Goal: Information Seeking & Learning: Learn about a topic

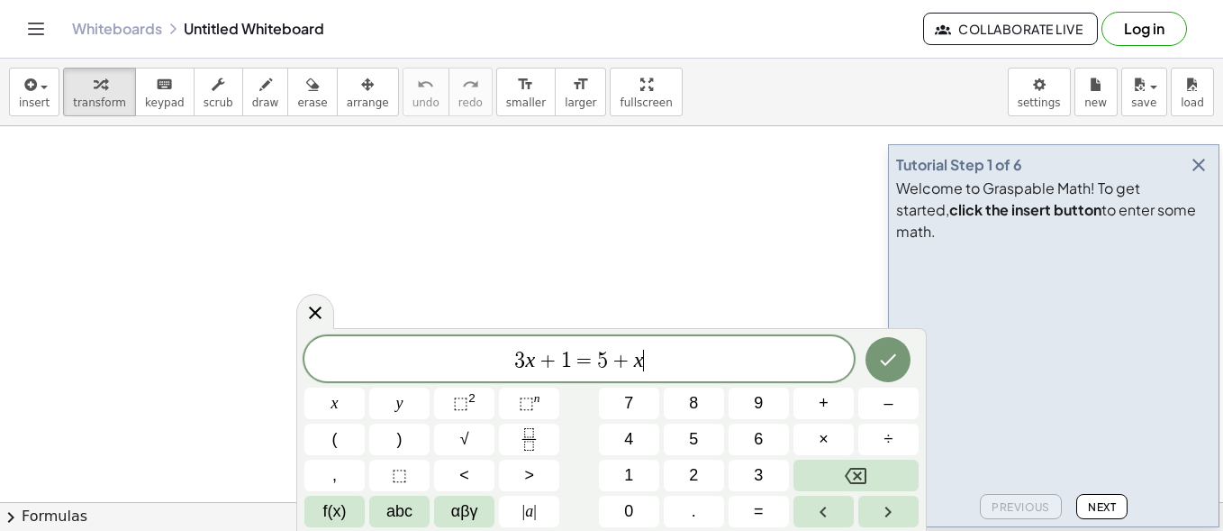
click at [668, 359] on span "3 x + 1 = 5 + x ​" at bounding box center [580, 360] width 550 height 25
drag, startPoint x: 693, startPoint y: 359, endPoint x: 462, endPoint y: 351, distance: 230.8
click at [462, 351] on span "3 x + 1 = 5 + x" at bounding box center [580, 360] width 550 height 25
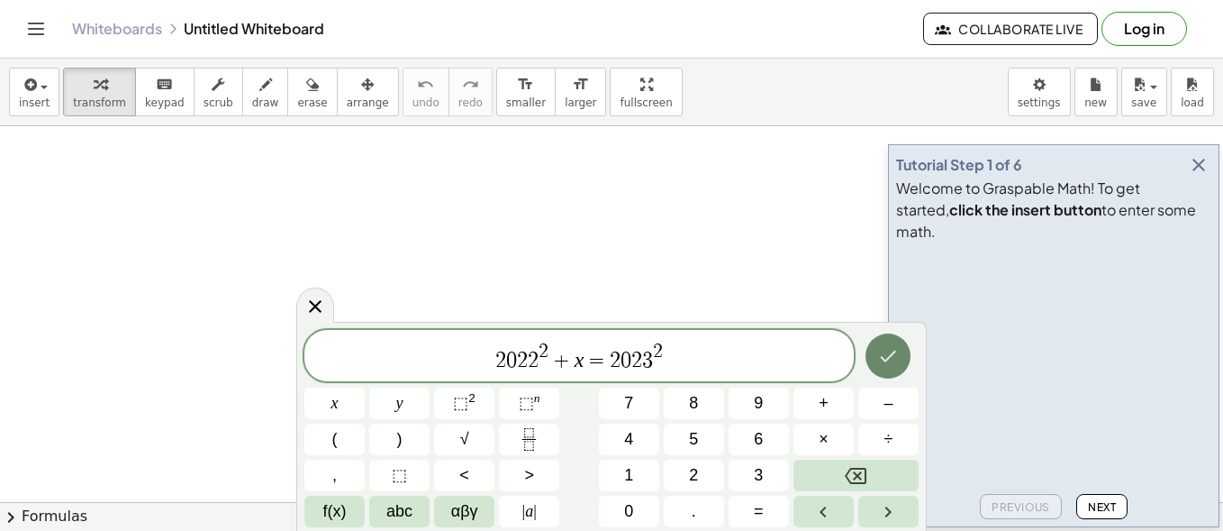
click at [877, 368] on button "Done" at bounding box center [888, 355] width 45 height 45
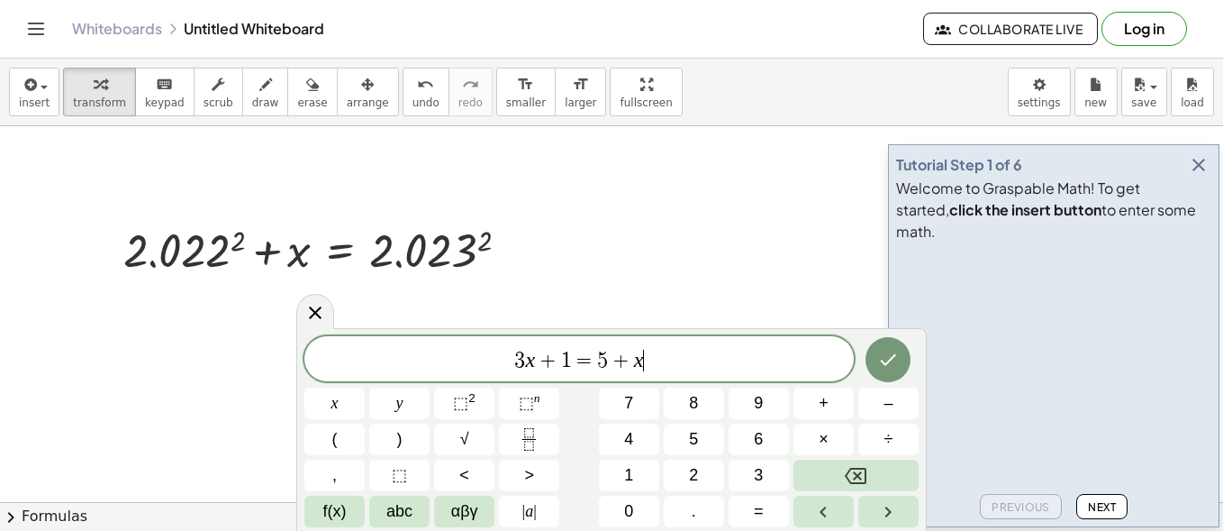
click at [1193, 176] on icon "button" at bounding box center [1199, 165] width 22 height 22
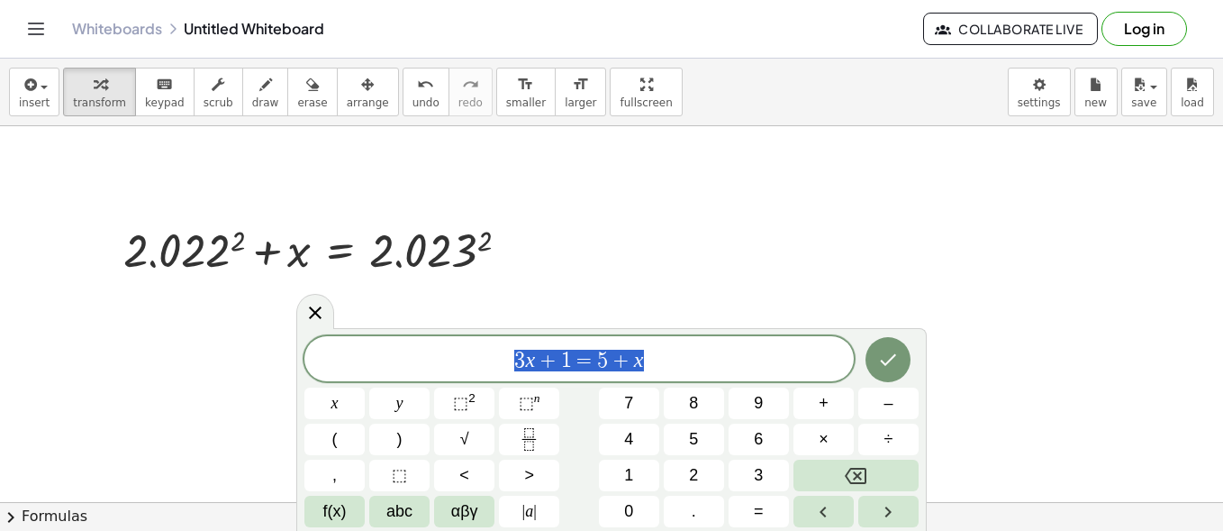
drag, startPoint x: 720, startPoint y: 357, endPoint x: 513, endPoint y: 359, distance: 207.2
click at [513, 359] on span "3 x + 1 = 5 + x" at bounding box center [580, 360] width 550 height 25
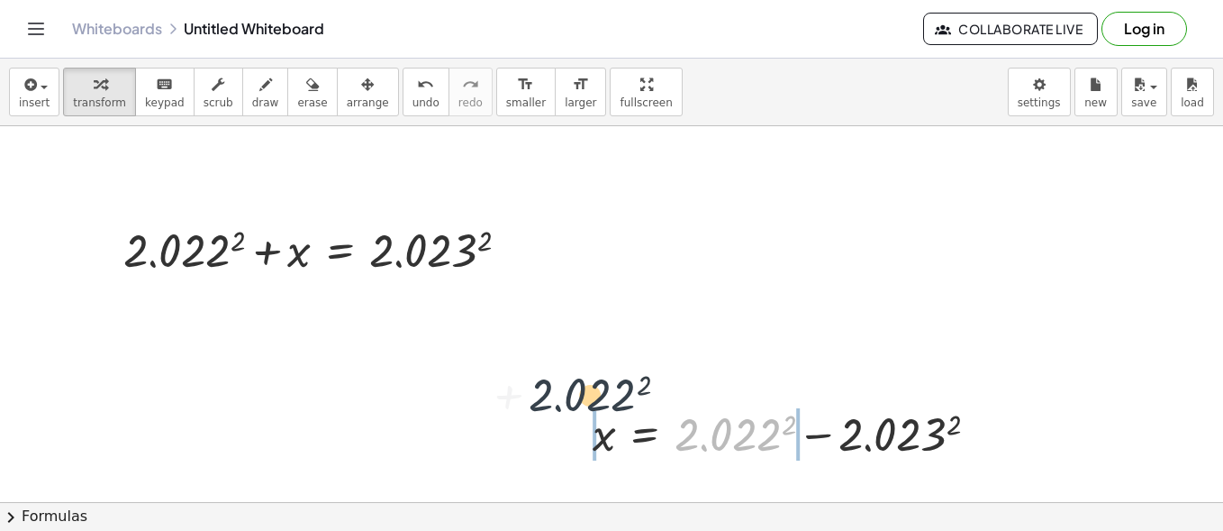
drag, startPoint x: 699, startPoint y: 436, endPoint x: 545, endPoint y: 394, distance: 159.8
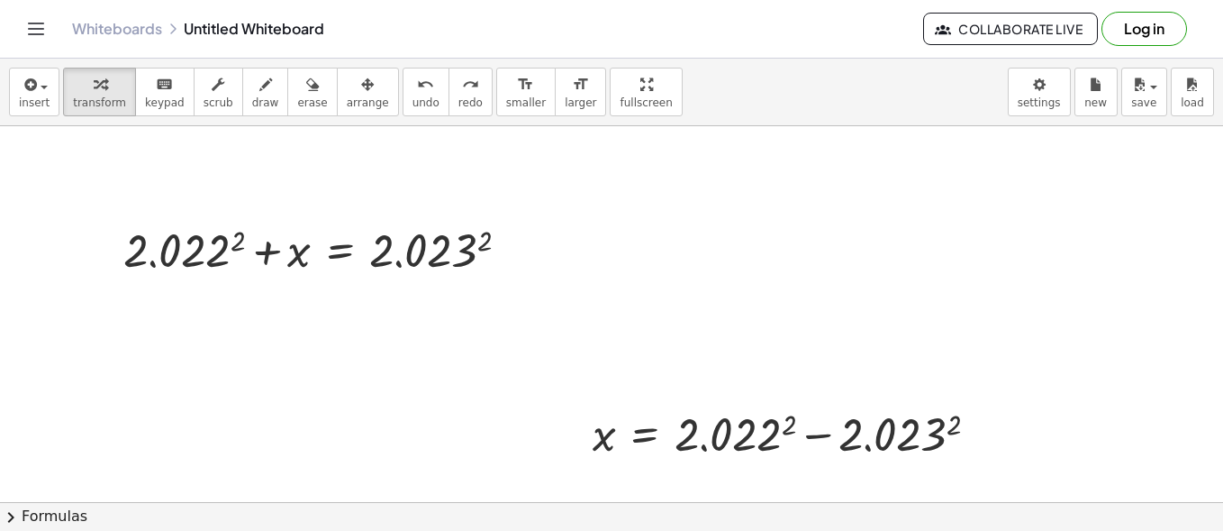
drag, startPoint x: 522, startPoint y: 398, endPoint x: 883, endPoint y: 484, distance: 371.3
click at [885, 434] on div at bounding box center [793, 432] width 419 height 61
drag, startPoint x: 982, startPoint y: 432, endPoint x: 457, endPoint y: 426, distance: 525.3
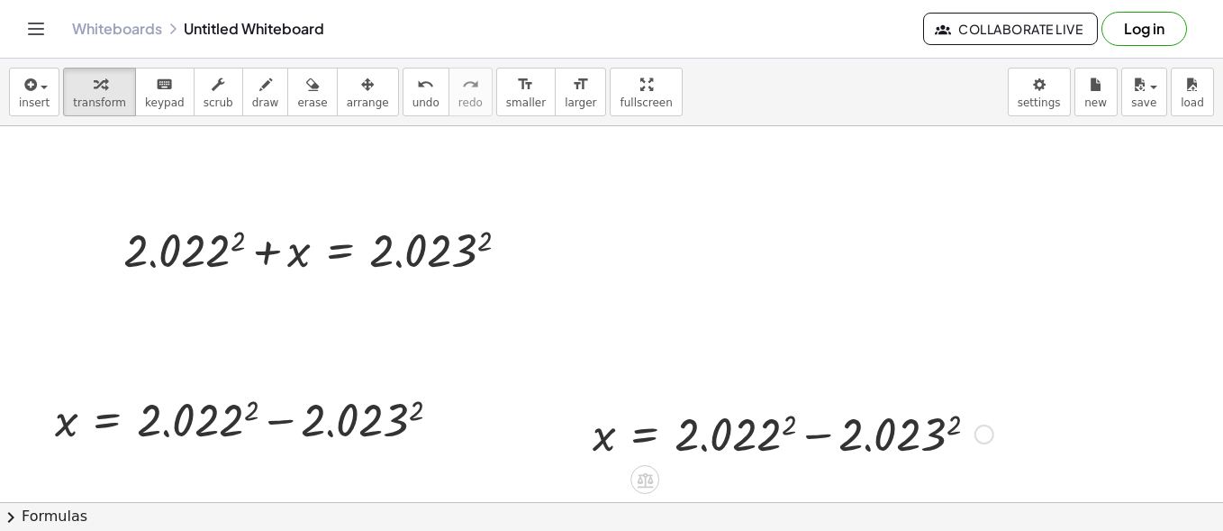
drag, startPoint x: 621, startPoint y: 407, endPoint x: 756, endPoint y: 441, distance: 139.4
click at [347, 104] on span "arrange" at bounding box center [368, 102] width 42 height 13
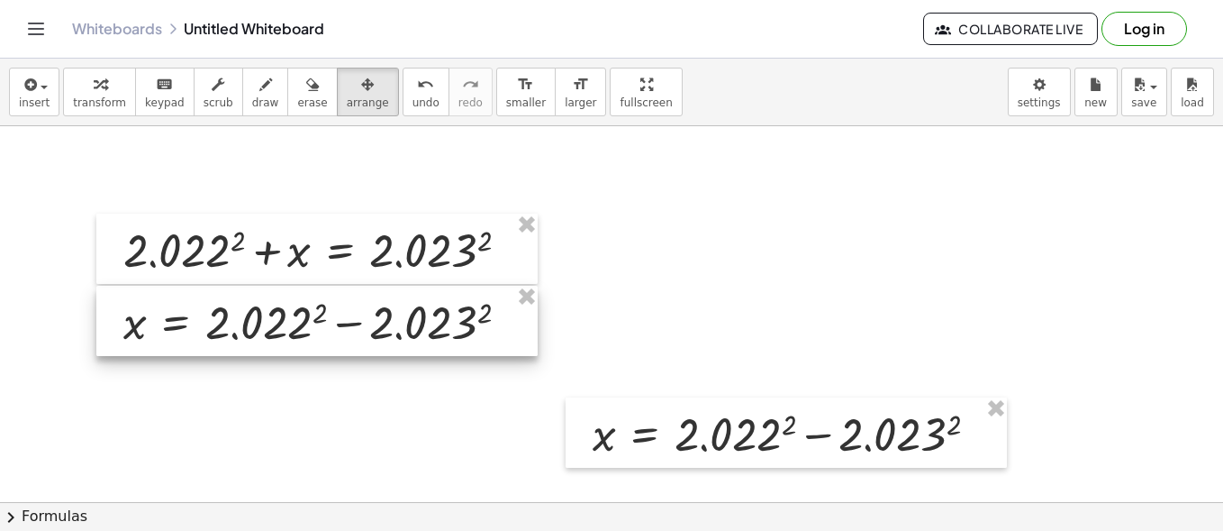
drag, startPoint x: 129, startPoint y: 405, endPoint x: 197, endPoint y: 308, distance: 118.2
click at [197, 308] on div at bounding box center [316, 321] width 441 height 70
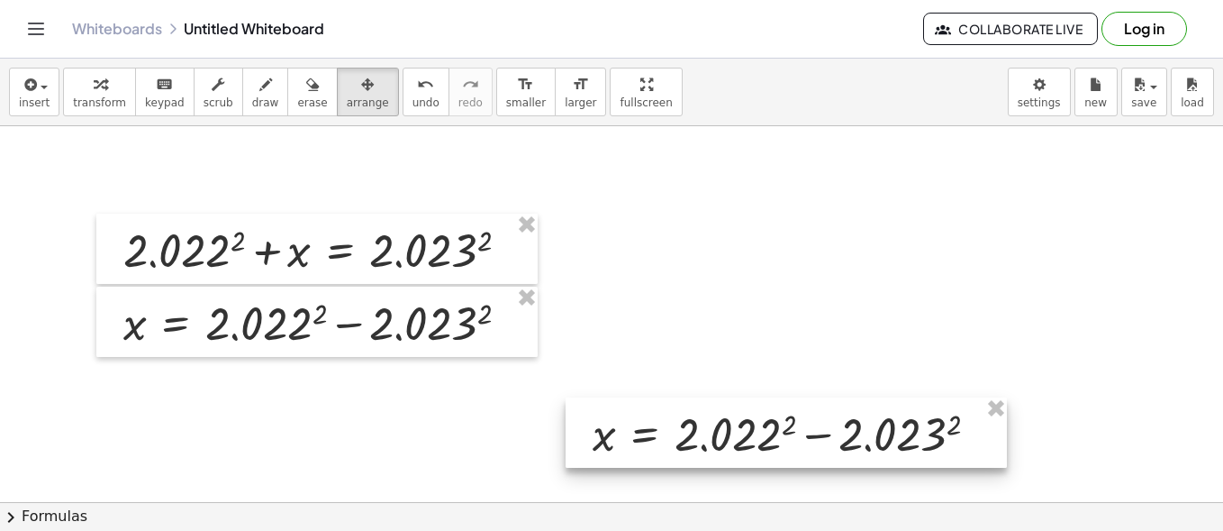
click at [693, 415] on div at bounding box center [786, 432] width 441 height 70
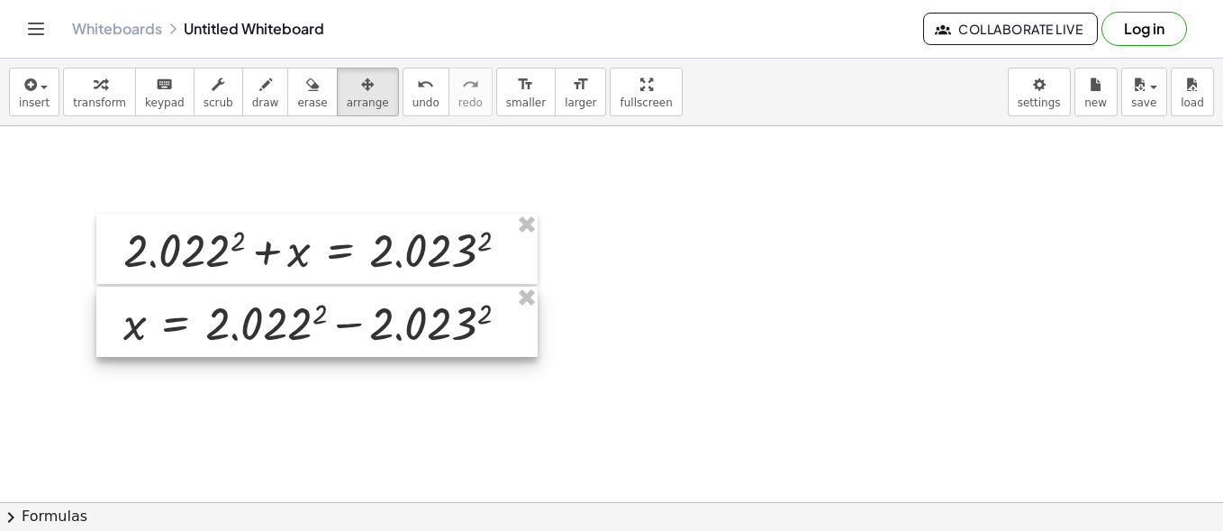
drag, startPoint x: 418, startPoint y: 305, endPoint x: 437, endPoint y: 301, distance: 19.3
click at [421, 304] on div at bounding box center [316, 321] width 441 height 70
click at [294, 334] on div at bounding box center [319, 321] width 441 height 70
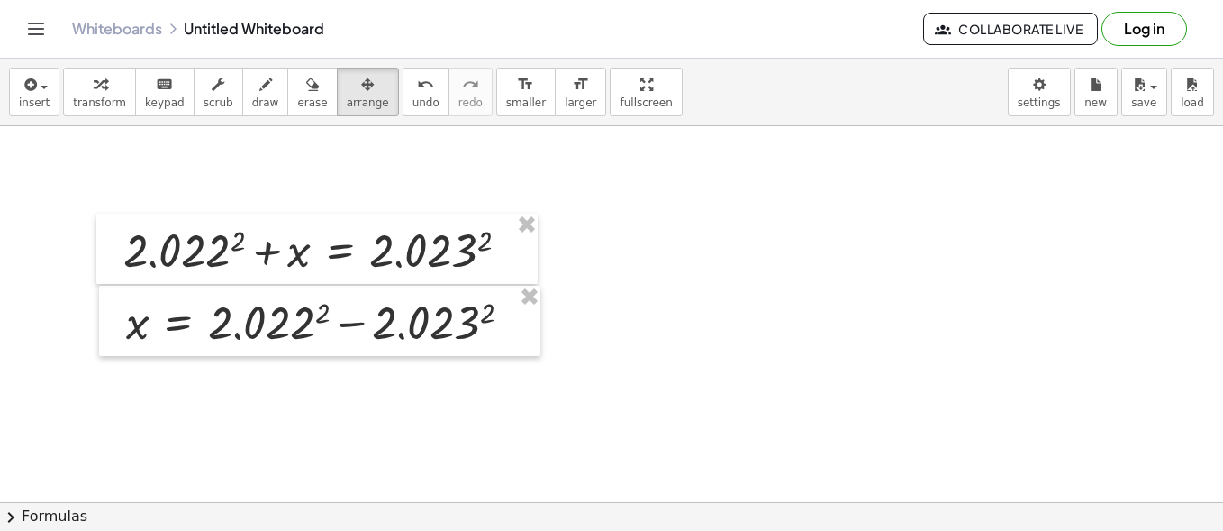
click at [115, 110] on button "transform" at bounding box center [99, 92] width 73 height 49
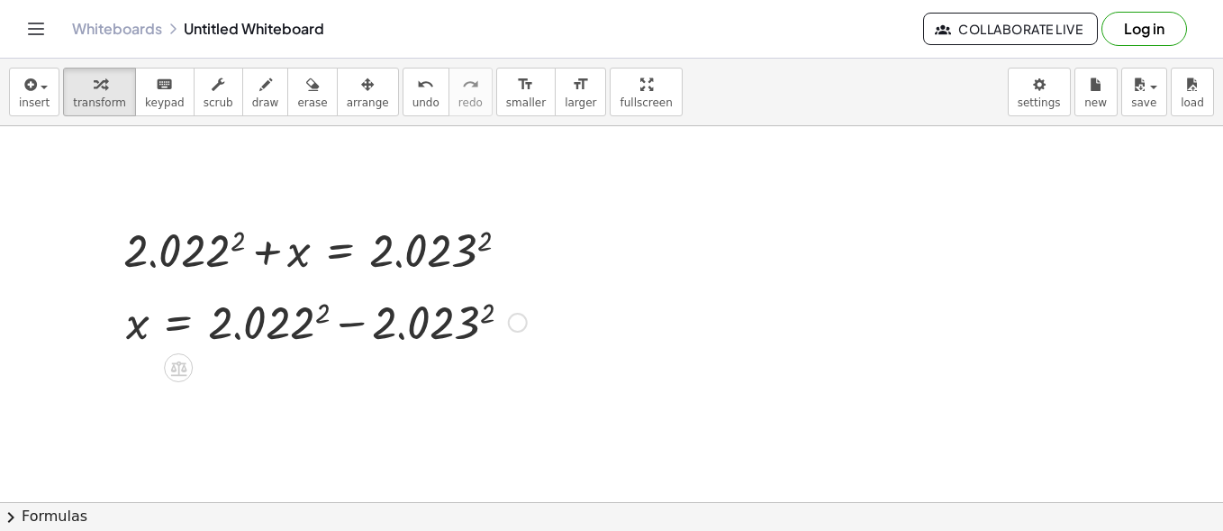
click at [187, 308] on div at bounding box center [326, 320] width 419 height 61
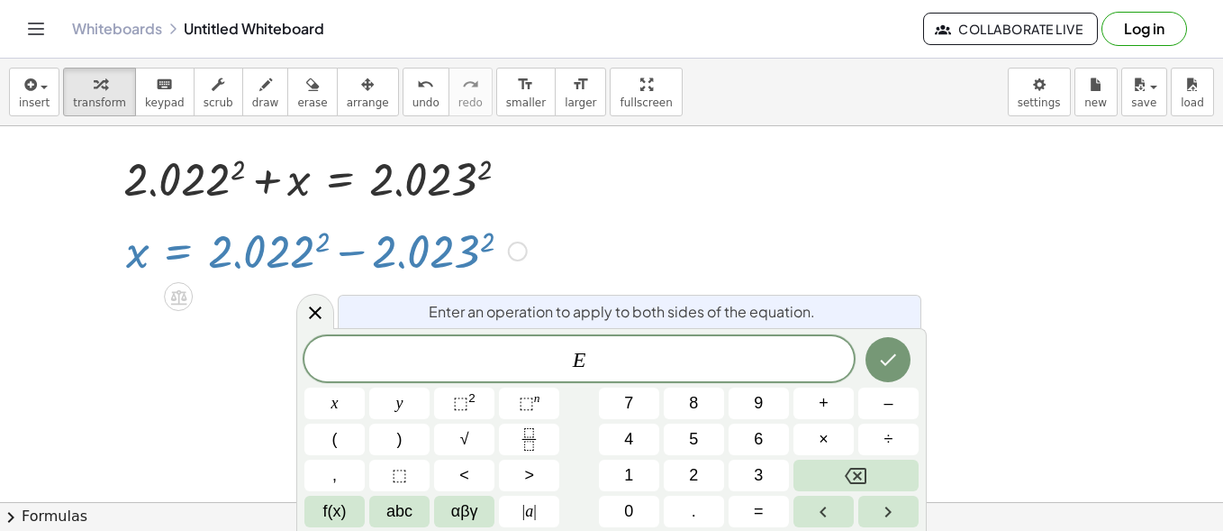
scroll to position [73, 0]
click at [887, 349] on icon "Done" at bounding box center [889, 360] width 22 height 22
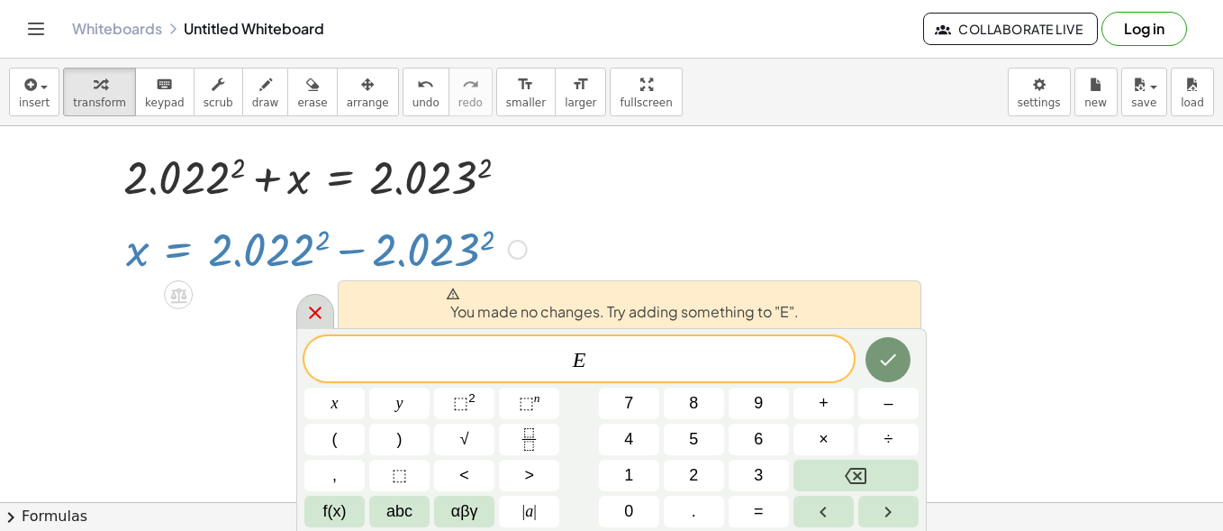
click at [328, 310] on div at bounding box center [315, 311] width 38 height 35
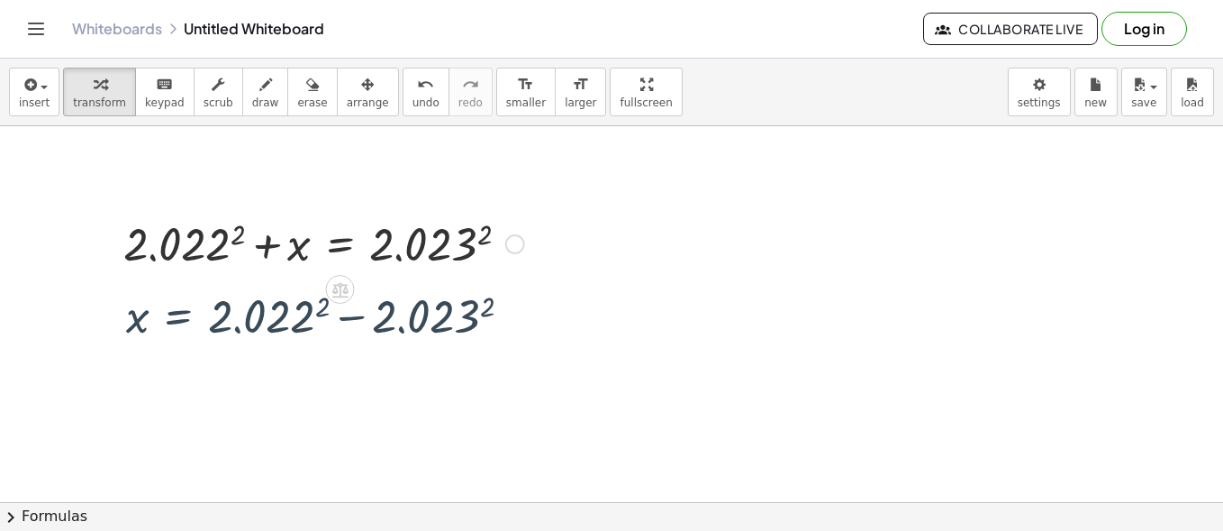
scroll to position [0, 0]
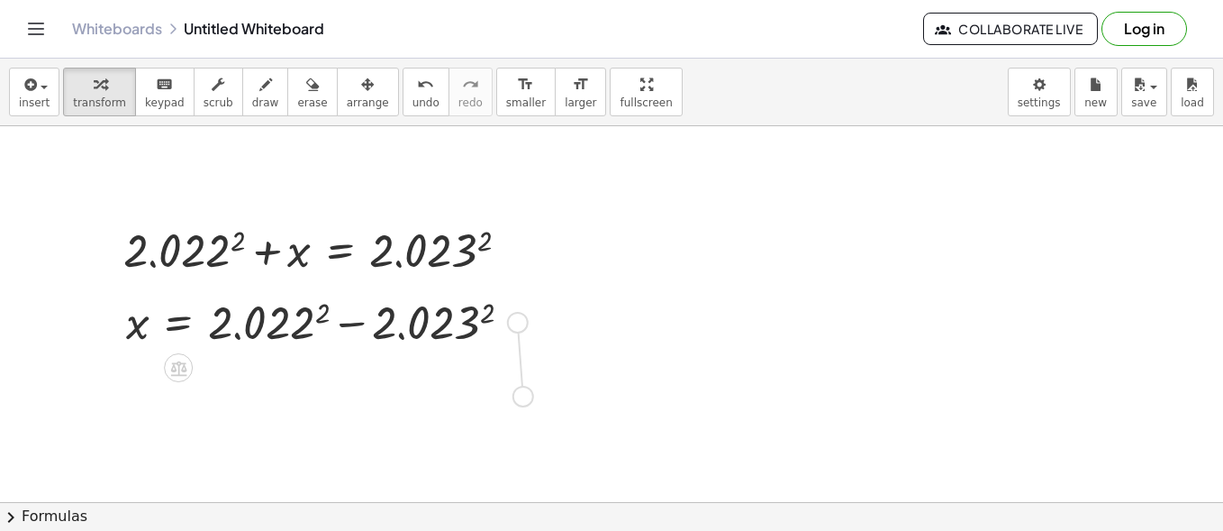
drag, startPoint x: 513, startPoint y: 329, endPoint x: 516, endPoint y: 405, distance: 76.7
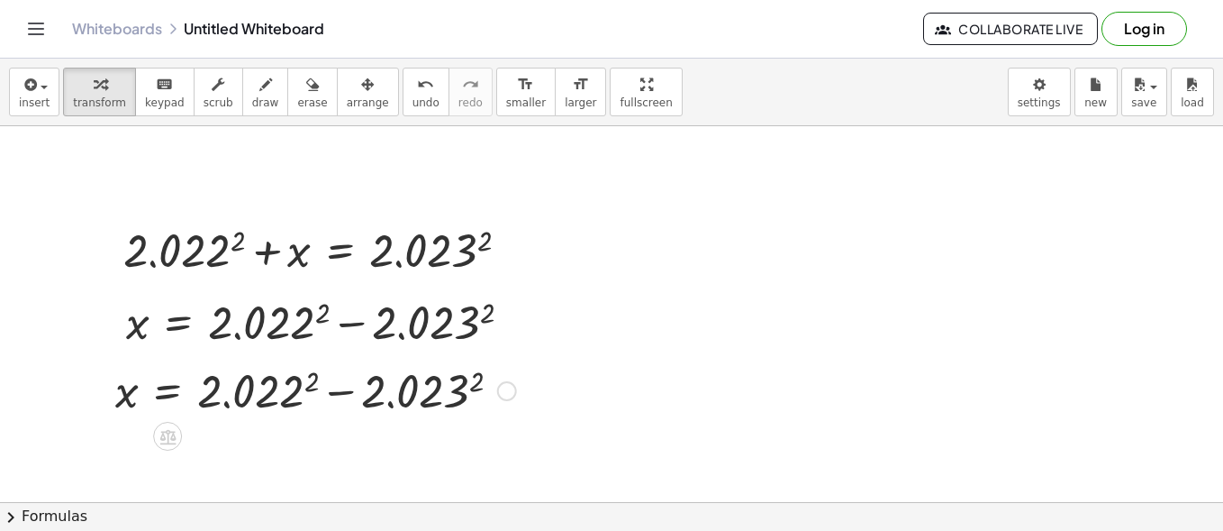
click at [431, 385] on div at bounding box center [315, 389] width 419 height 61
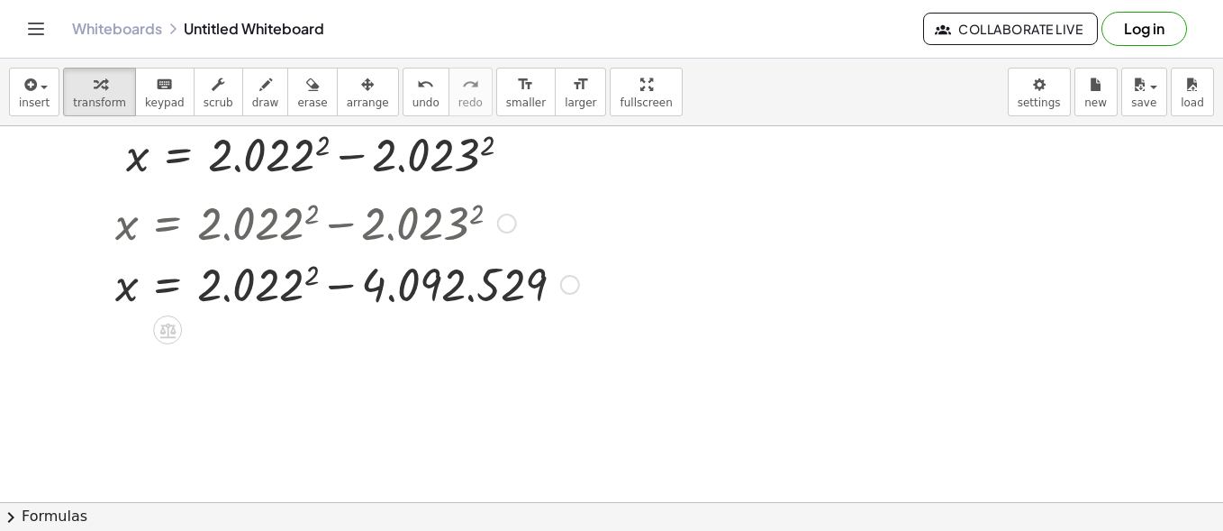
scroll to position [180, 0]
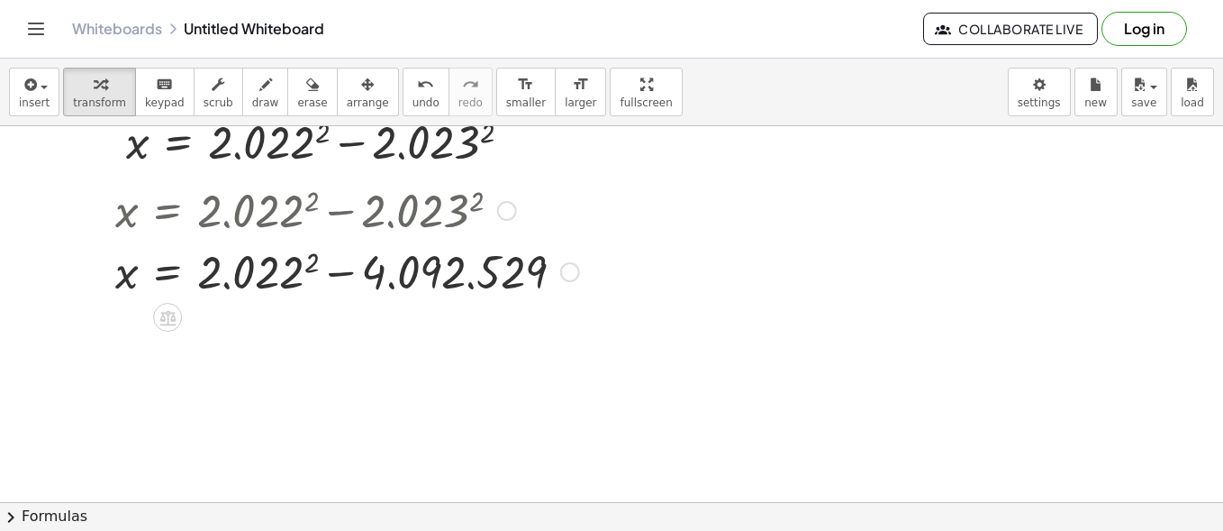
click at [108, 217] on div at bounding box center [101, 240] width 27 height 132
click at [271, 286] on div at bounding box center [347, 270] width 482 height 61
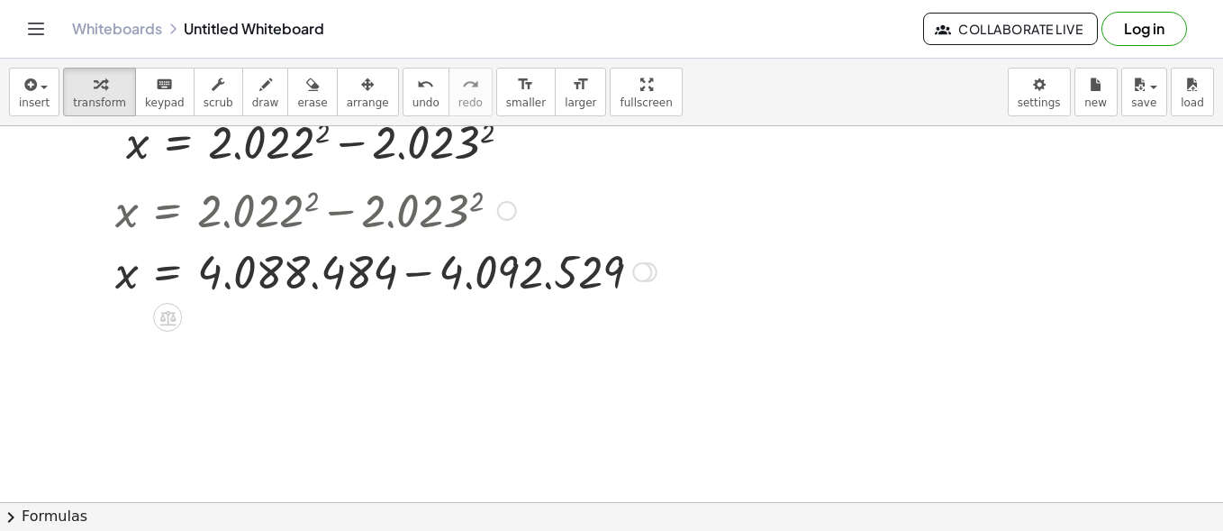
click at [271, 285] on div at bounding box center [385, 270] width 559 height 61
click at [323, 276] on div at bounding box center [385, 270] width 559 height 61
drag, startPoint x: 323, startPoint y: 276, endPoint x: 473, endPoint y: 331, distance: 160.2
click at [397, 351] on div at bounding box center [611, 380] width 1223 height 868
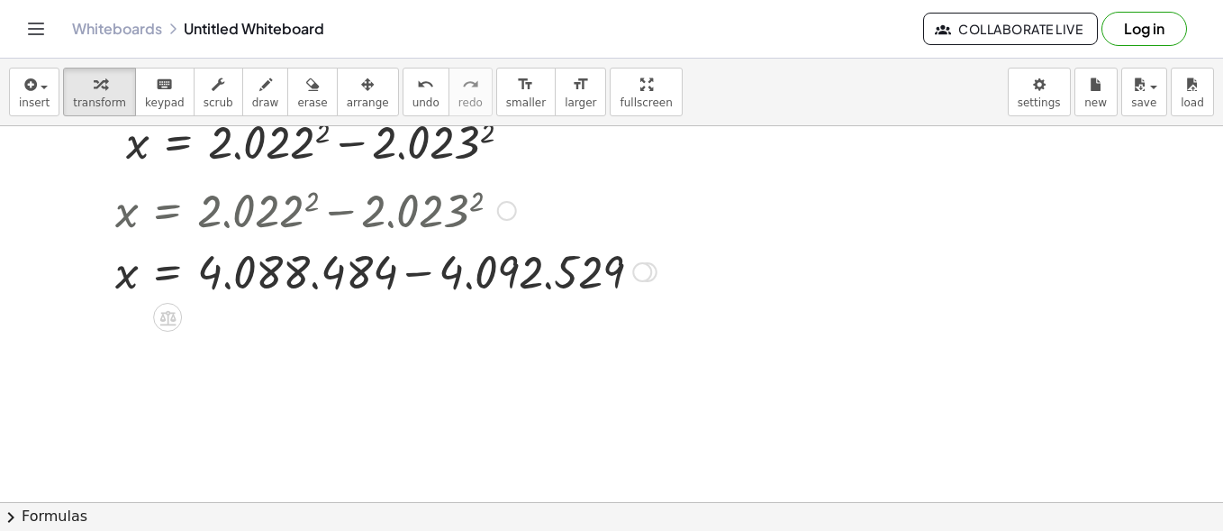
click at [569, 272] on div at bounding box center [385, 270] width 559 height 61
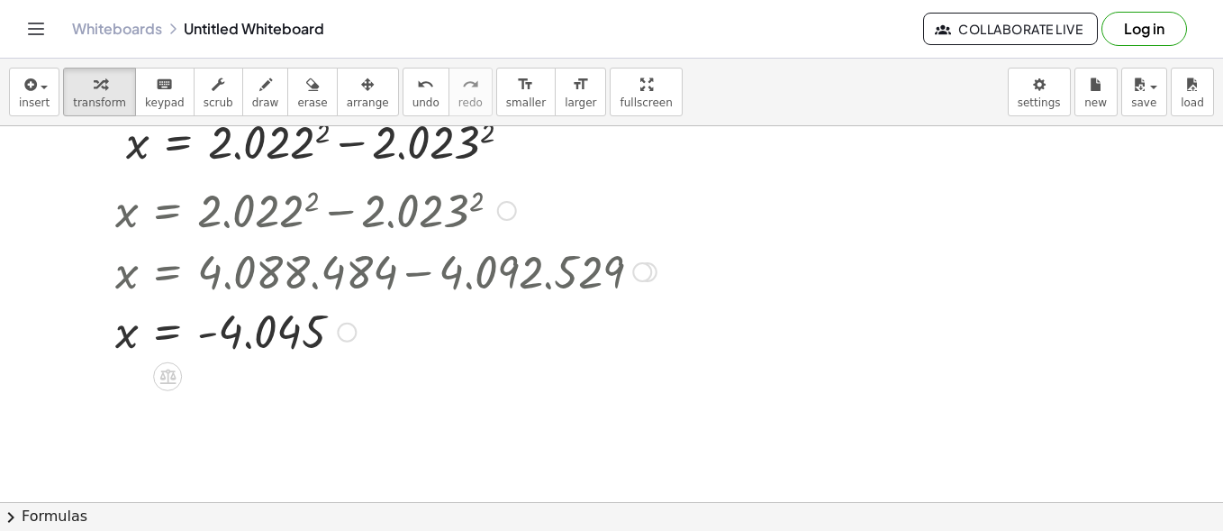
drag, startPoint x: 85, startPoint y: 365, endPoint x: 135, endPoint y: 310, distance: 74.6
click at [86, 360] on div at bounding box center [611, 380] width 1223 height 868
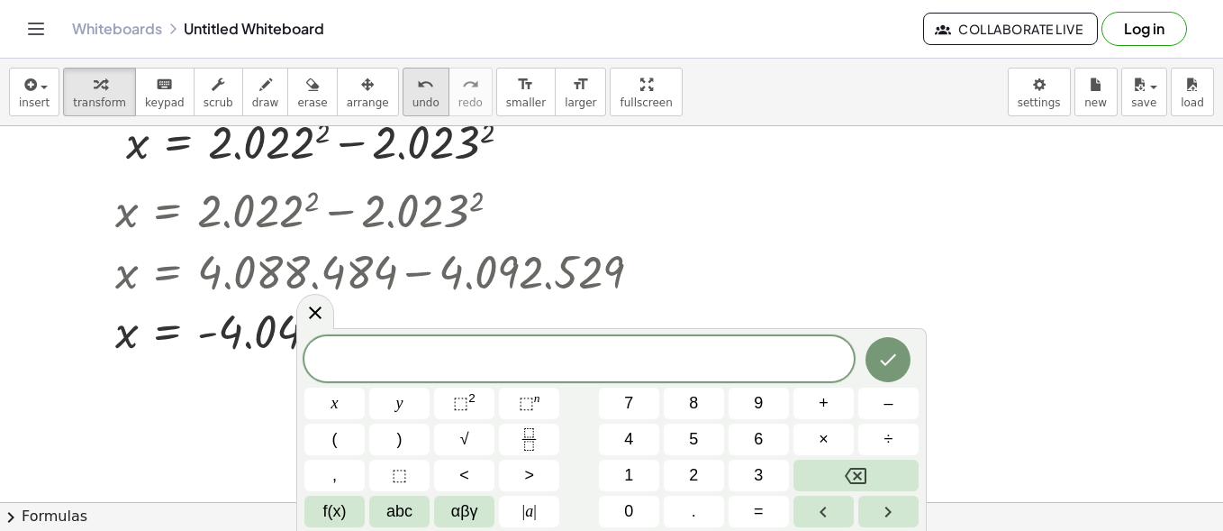
click at [413, 101] on span "undo" at bounding box center [426, 102] width 27 height 13
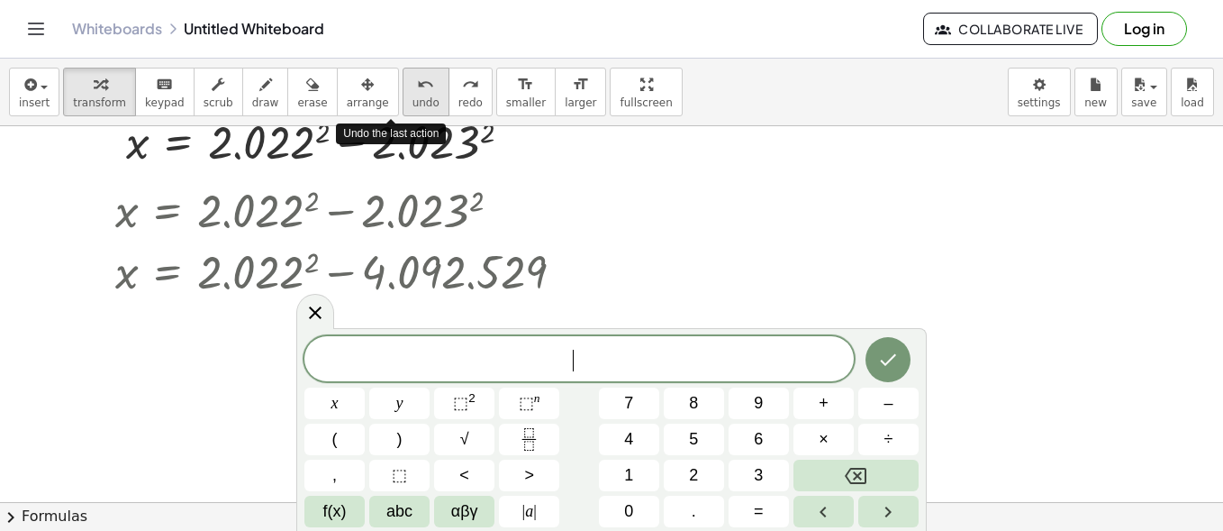
click at [413, 101] on span "undo" at bounding box center [426, 102] width 27 height 13
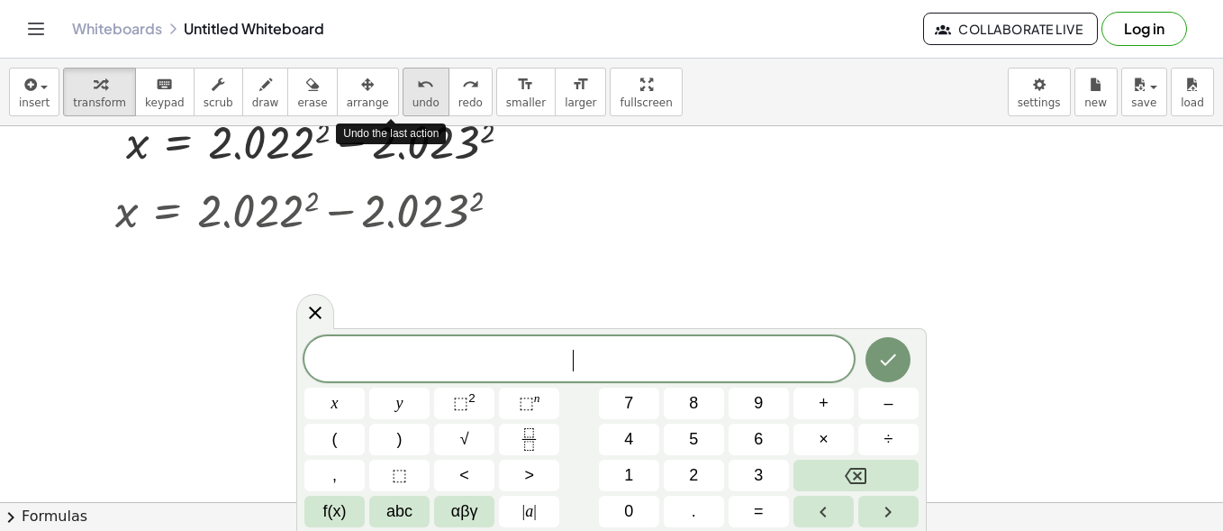
click at [413, 101] on span "undo" at bounding box center [426, 102] width 27 height 13
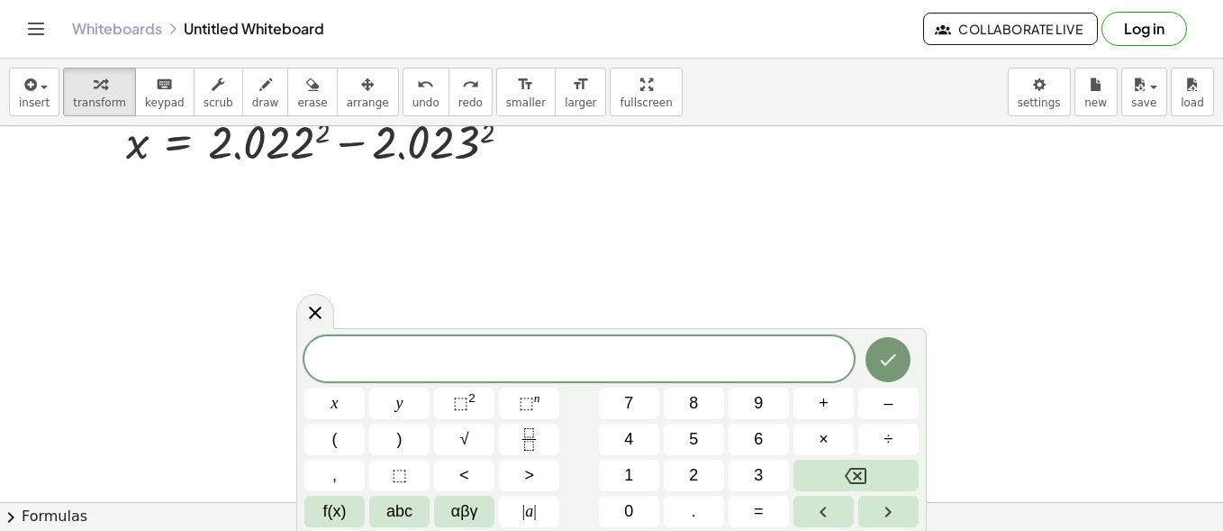
click at [683, 277] on div at bounding box center [611, 380] width 1223 height 868
click at [890, 361] on icon "Done" at bounding box center [889, 360] width 16 height 12
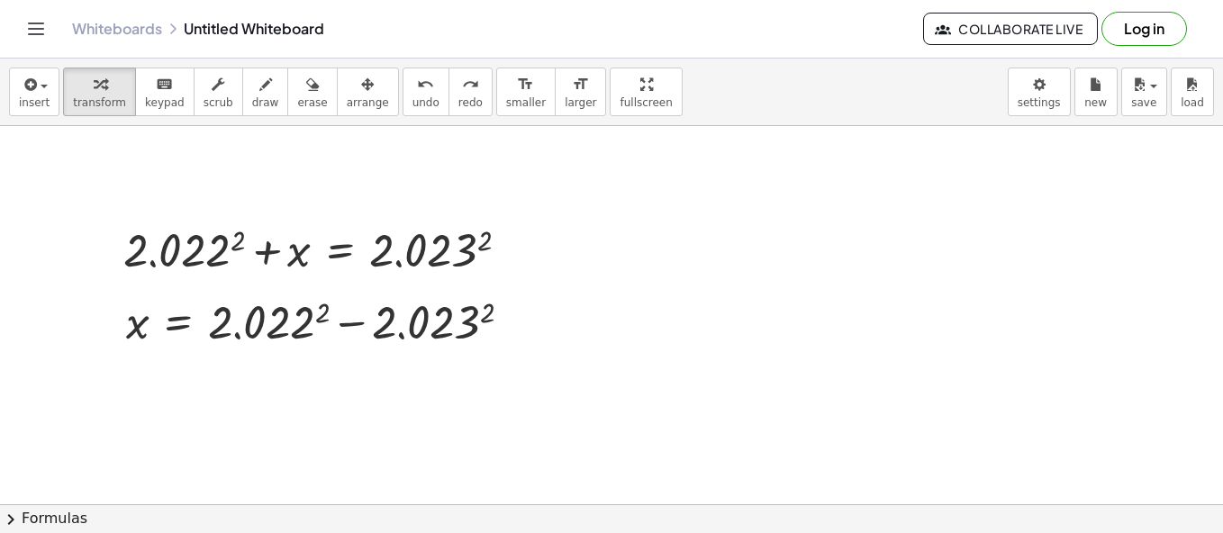
scroll to position [90, 0]
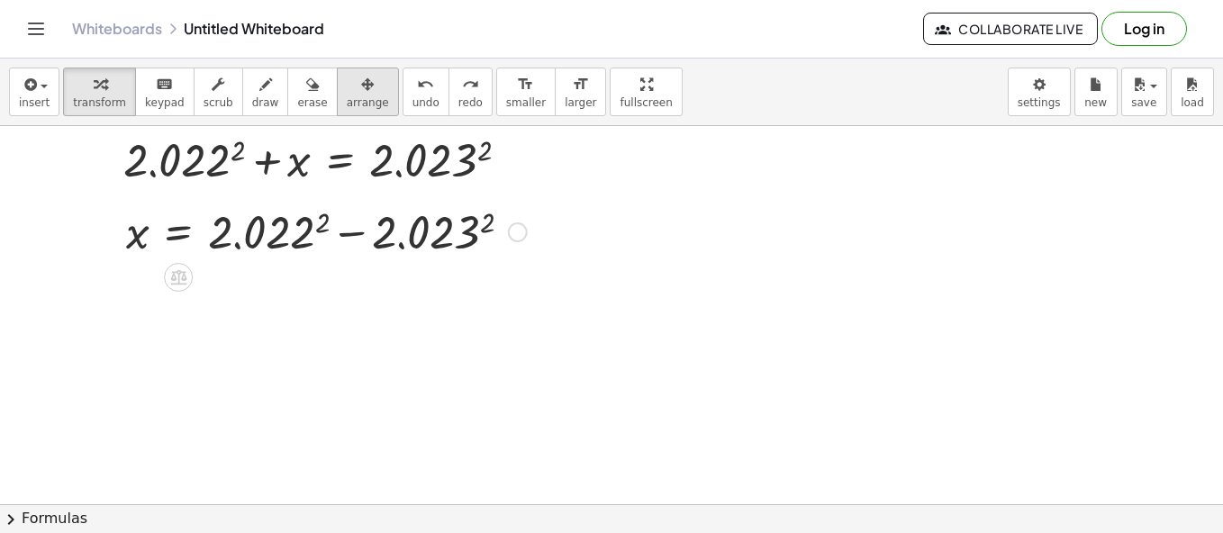
drag, startPoint x: 359, startPoint y: 237, endPoint x: 345, endPoint y: 105, distance: 133.1
click at [296, 232] on div at bounding box center [326, 230] width 419 height 61
click at [259, 94] on icon "button" at bounding box center [265, 85] width 13 height 22
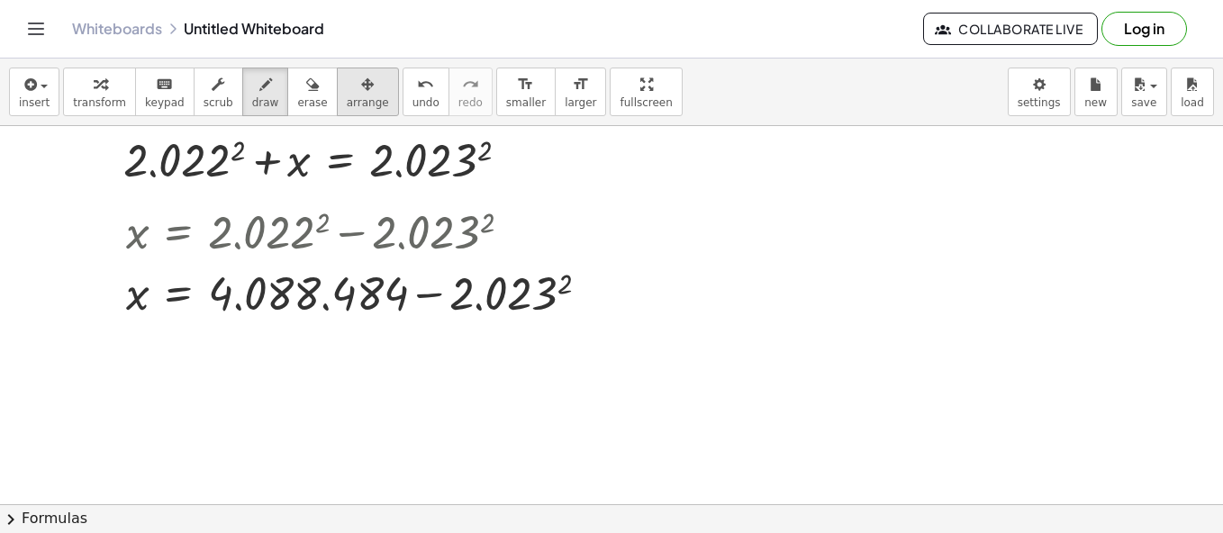
click at [361, 87] on icon "button" at bounding box center [367, 85] width 13 height 22
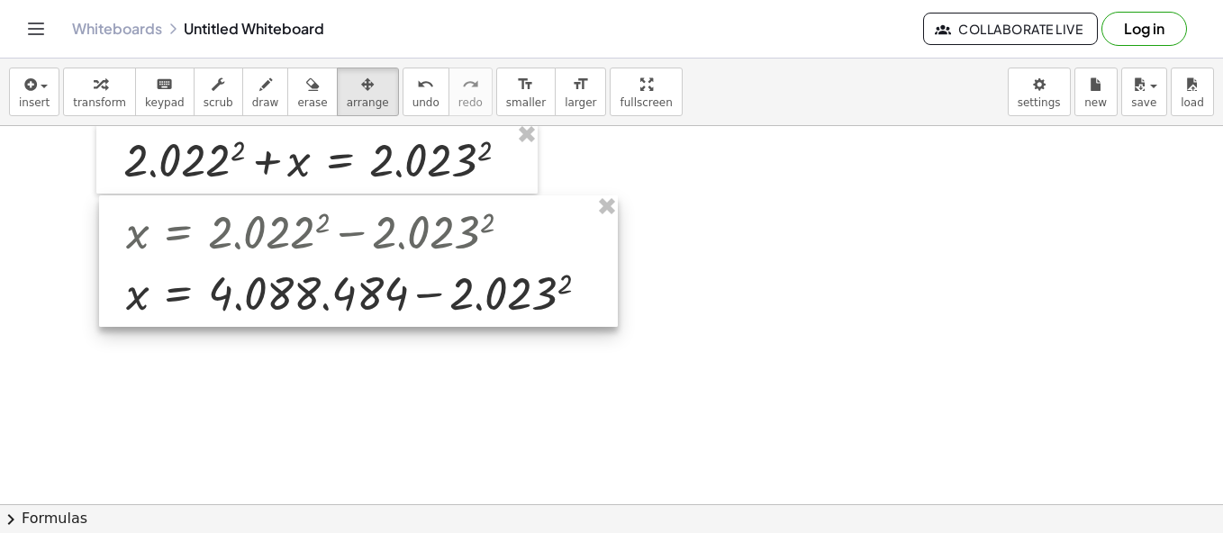
click at [468, 309] on div at bounding box center [358, 262] width 519 height 132
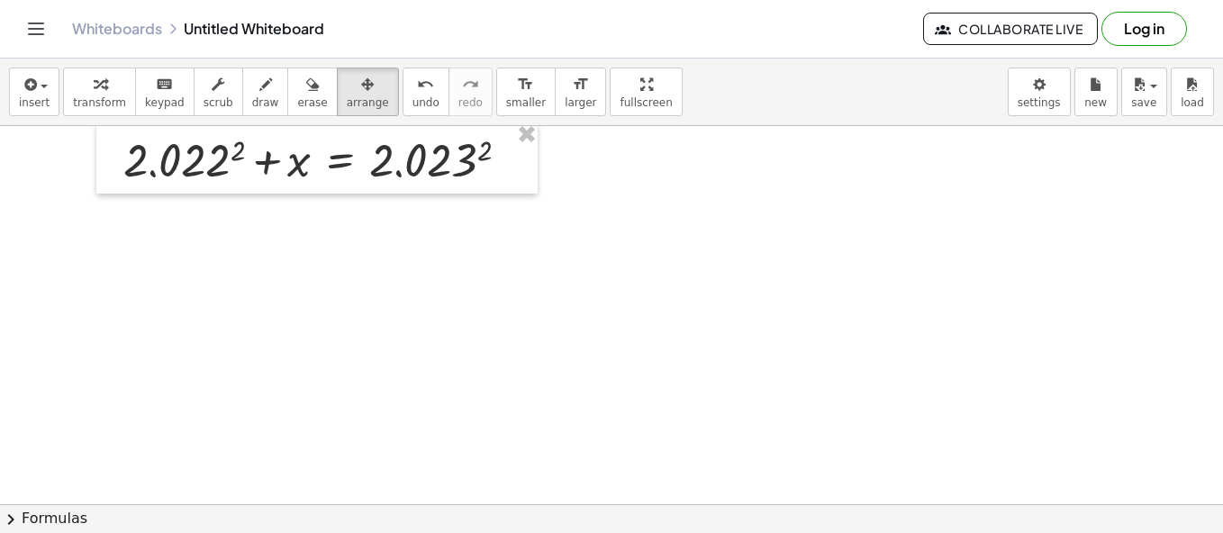
click at [289, 295] on div at bounding box center [611, 470] width 1223 height 868
click at [79, 96] on span "transform" at bounding box center [99, 102] width 53 height 13
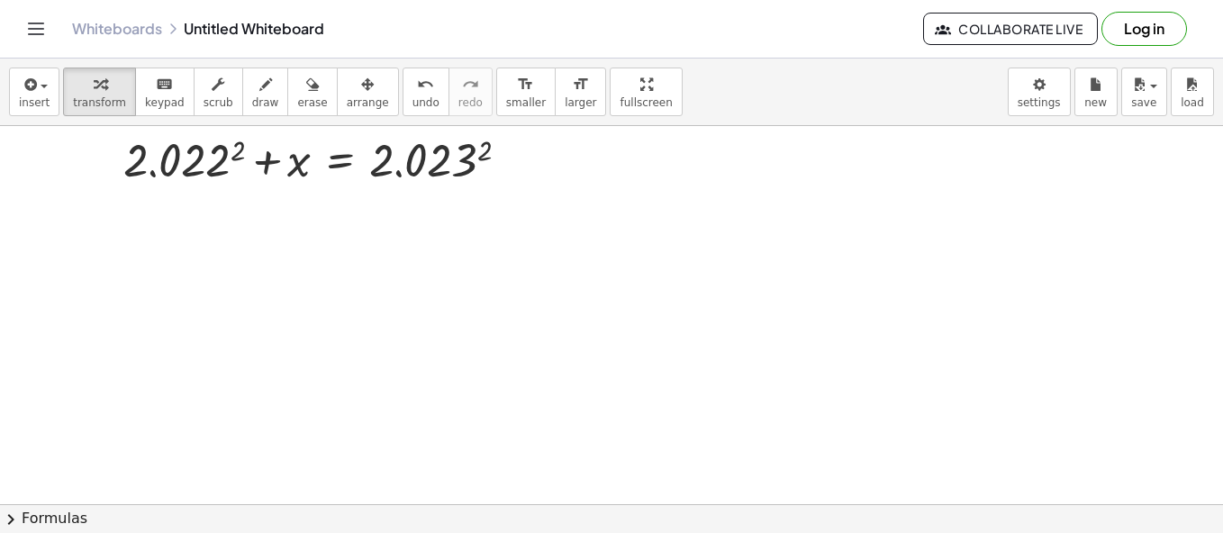
click at [160, 236] on div at bounding box center [611, 470] width 1223 height 868
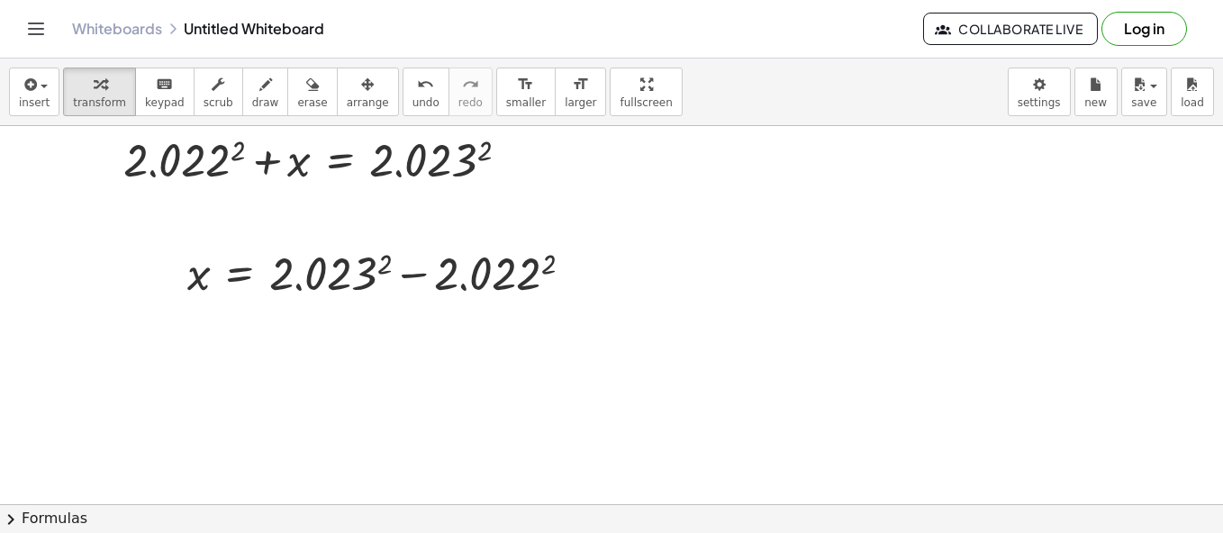
click at [320, 341] on div at bounding box center [611, 470] width 1223 height 868
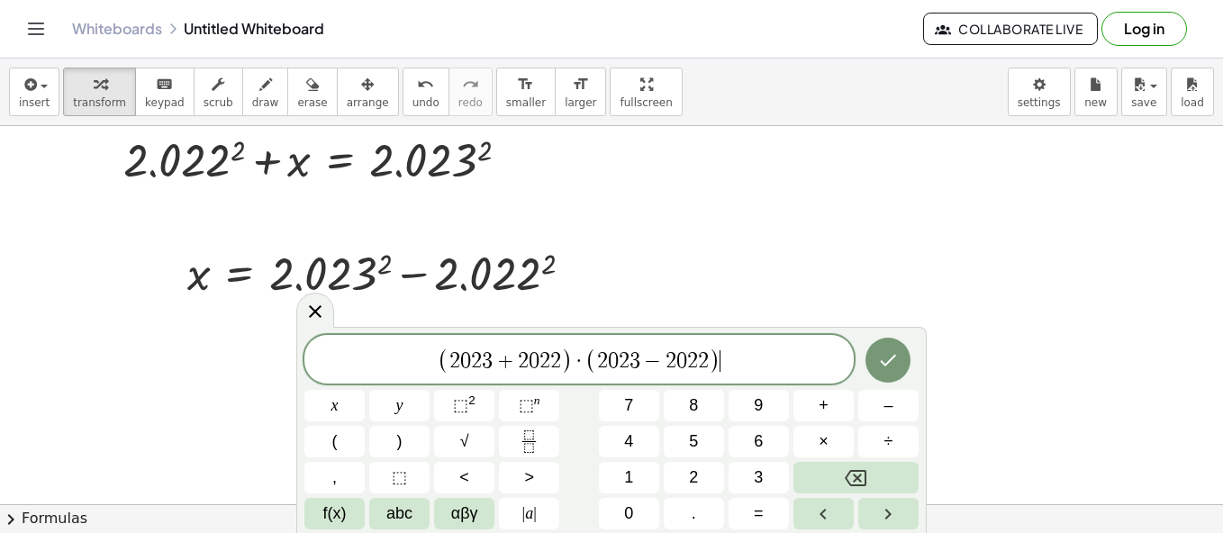
click at [428, 350] on span "( 2 0 2 3 + 2 0 2 2 ) · ( 2 0 2 3 − 2 0 2 2 ) ​" at bounding box center [580, 361] width 550 height 30
click at [896, 346] on button "Done" at bounding box center [888, 360] width 45 height 45
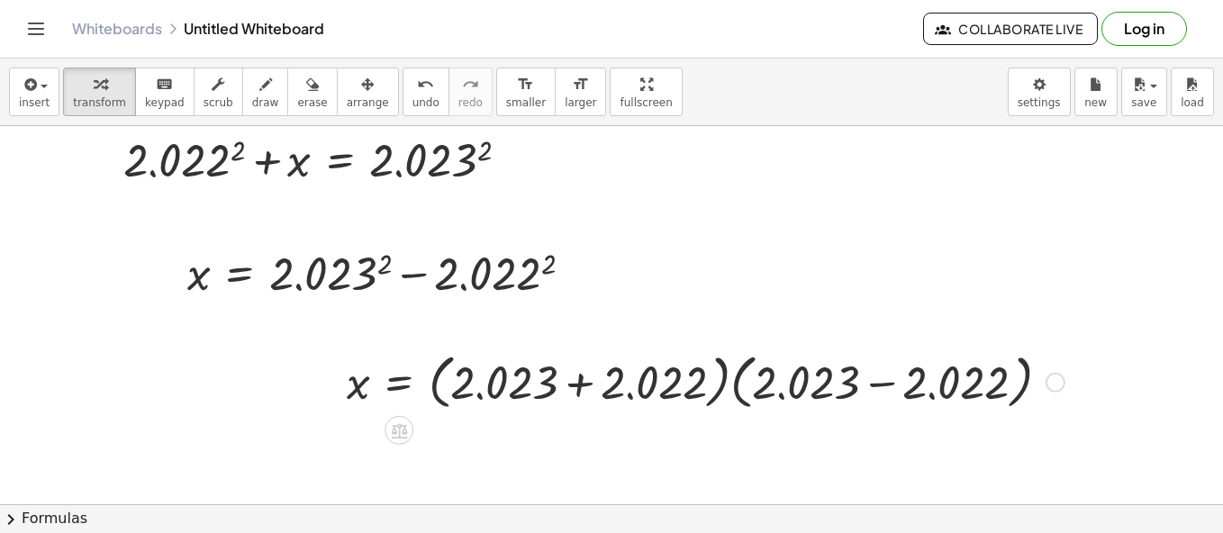
click at [548, 377] on div at bounding box center [706, 381] width 736 height 68
click at [660, 379] on div at bounding box center [706, 381] width 736 height 68
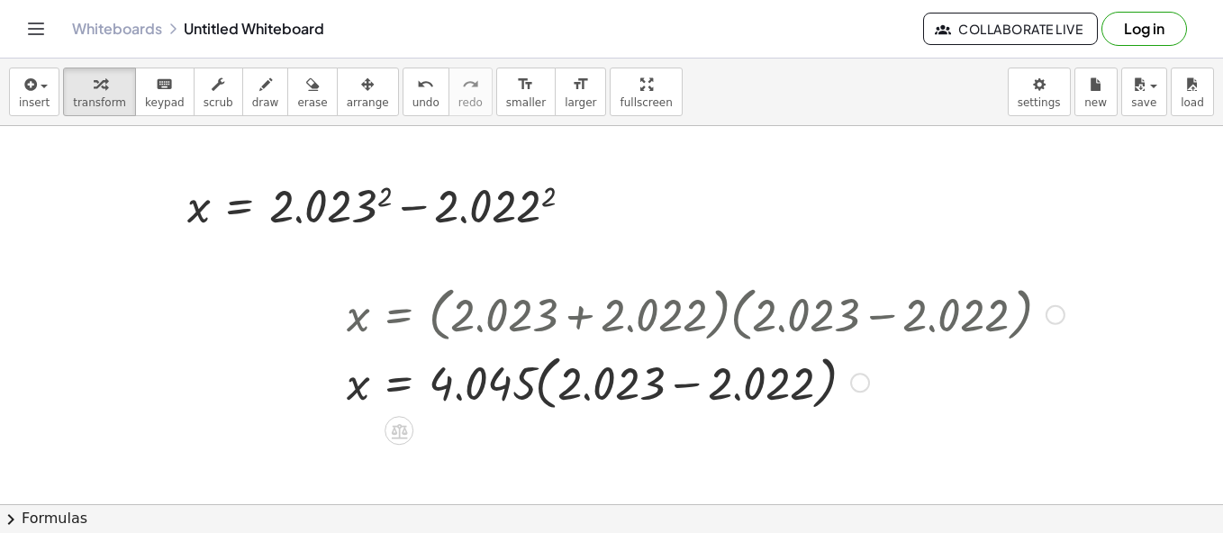
scroll to position [180, 0]
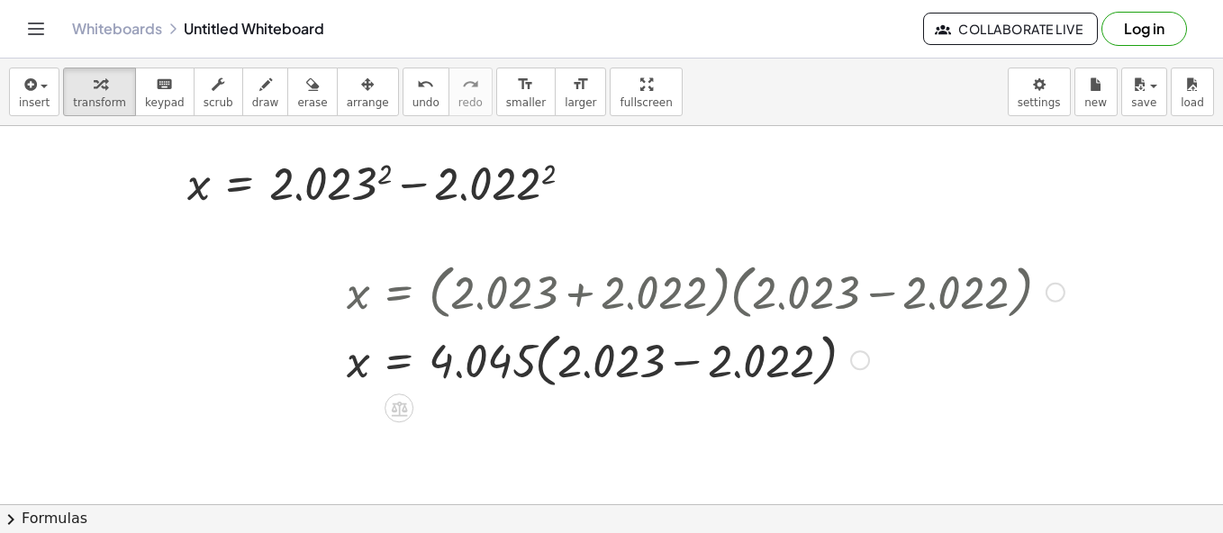
click at [650, 365] on div at bounding box center [706, 358] width 736 height 68
click at [744, 358] on div at bounding box center [706, 358] width 736 height 68
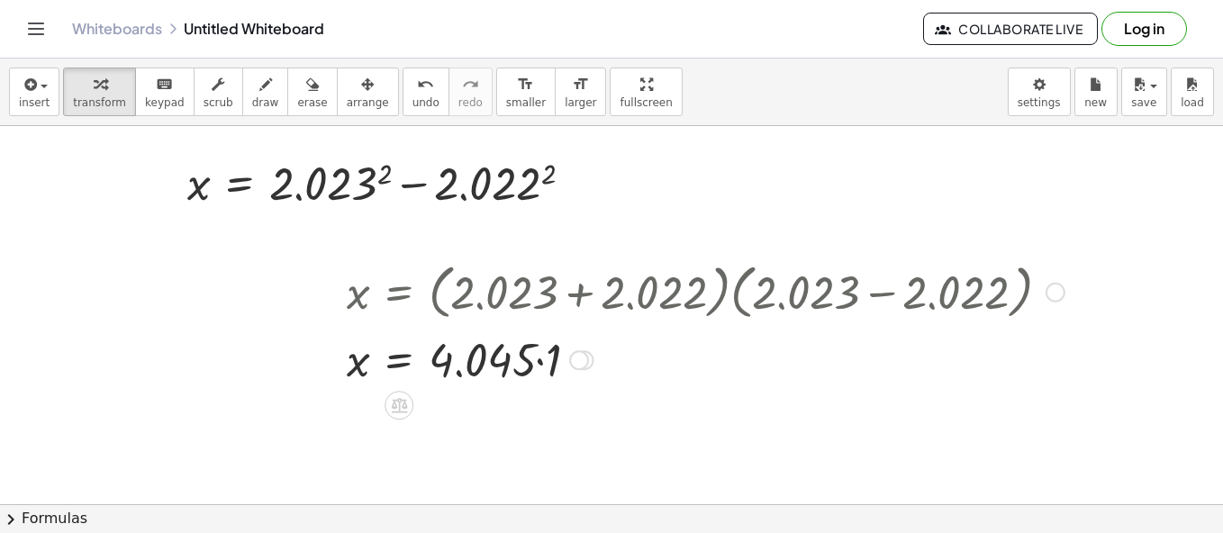
click at [473, 345] on div at bounding box center [706, 358] width 736 height 61
click at [387, 368] on div at bounding box center [706, 358] width 736 height 61
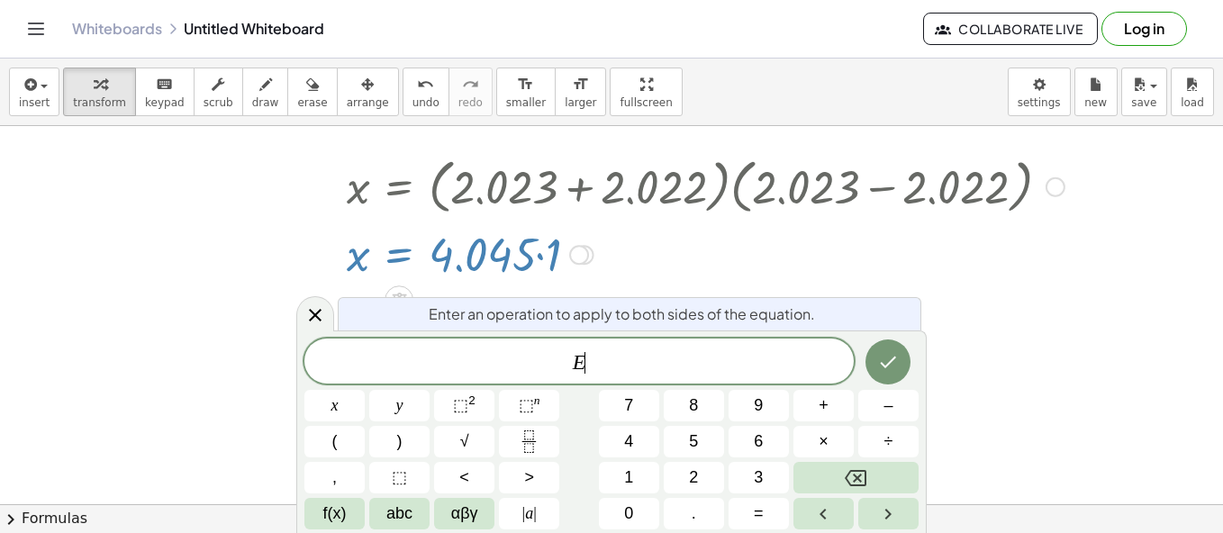
scroll to position [286, 0]
click at [879, 359] on icon "Done" at bounding box center [889, 362] width 22 height 22
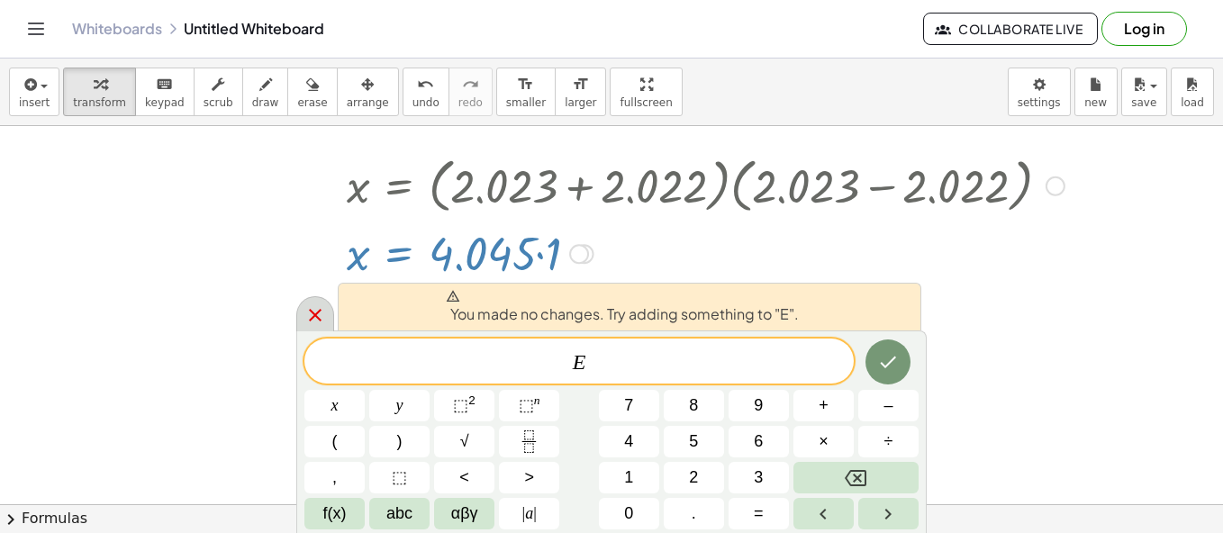
click at [313, 302] on div at bounding box center [315, 313] width 38 height 35
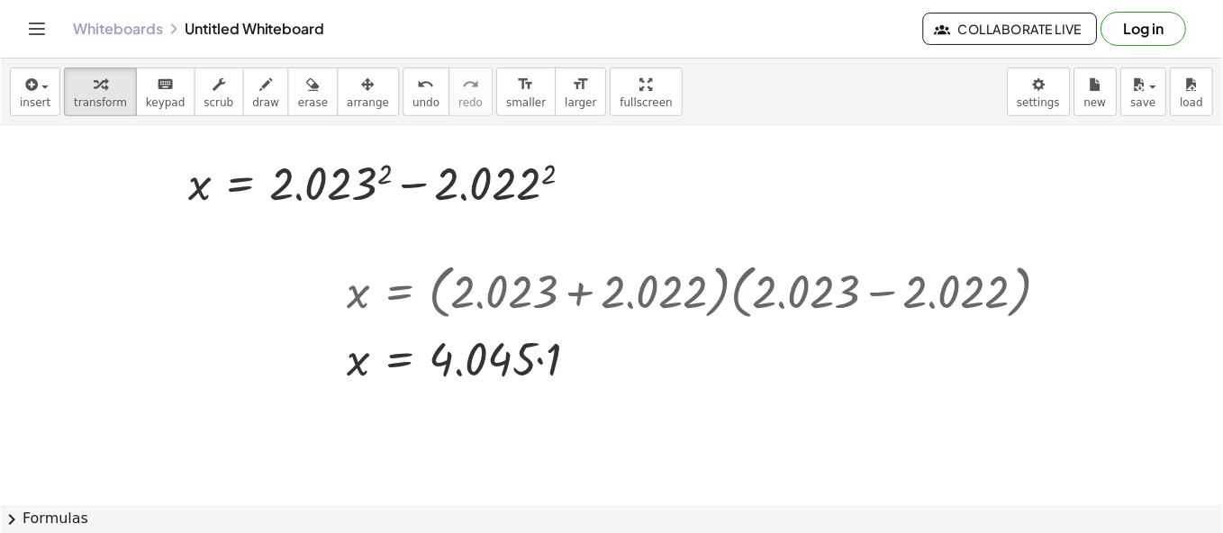
scroll to position [180, 0]
click at [299, 99] on span "erase" at bounding box center [312, 102] width 30 height 13
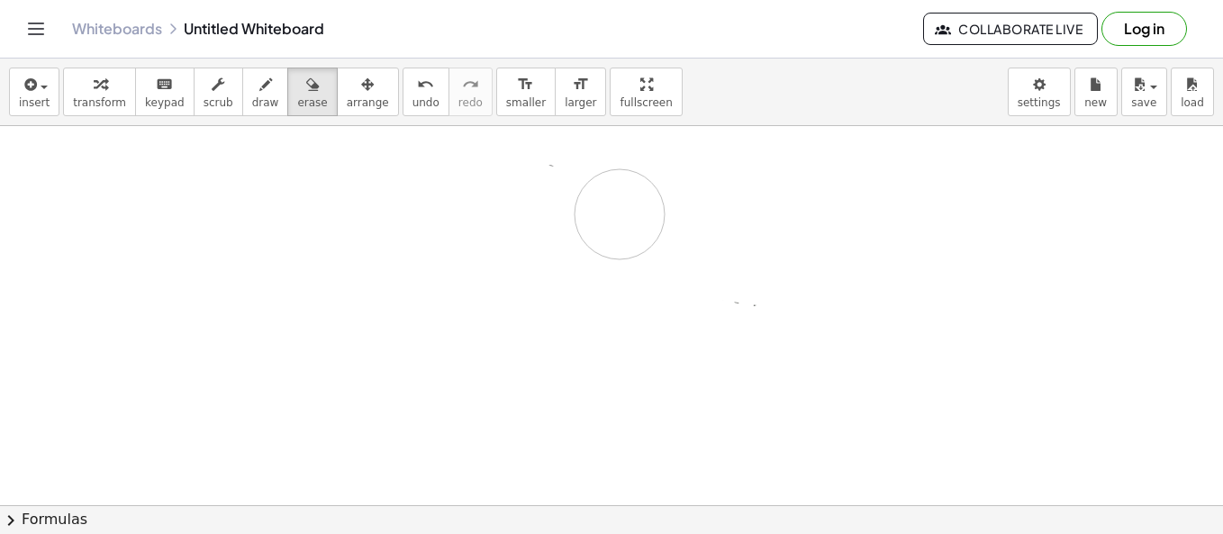
drag, startPoint x: 123, startPoint y: 165, endPoint x: 473, endPoint y: 196, distance: 351.9
click at [611, 217] on div at bounding box center [611, 380] width 1223 height 868
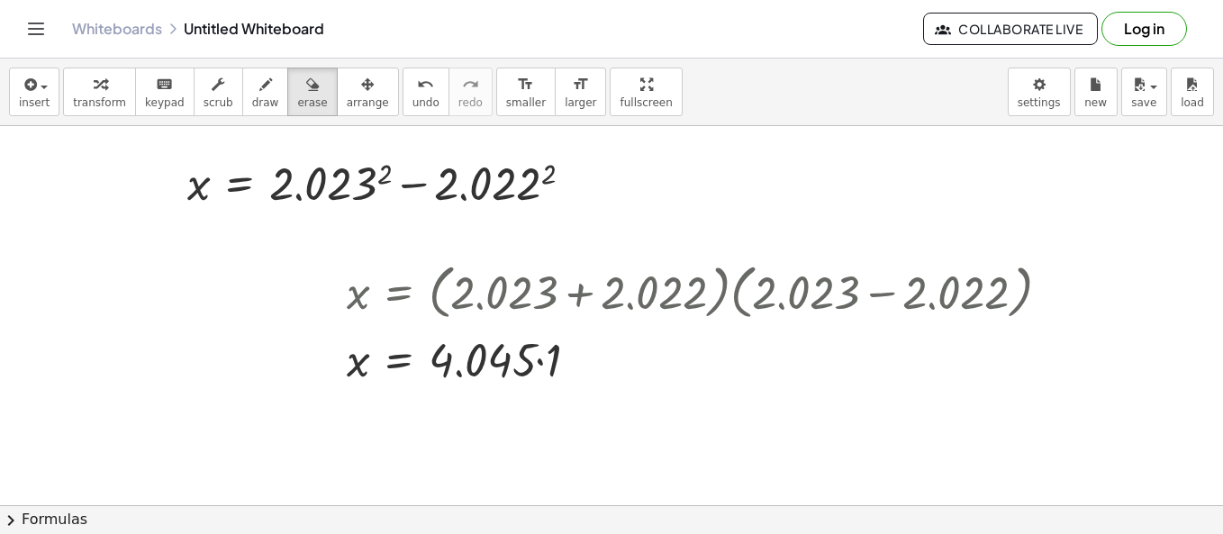
click at [235, 167] on div at bounding box center [611, 380] width 1223 height 868
drag, startPoint x: 400, startPoint y: 201, endPoint x: 412, endPoint y: 198, distance: 12.0
click at [401, 201] on div at bounding box center [611, 380] width 1223 height 868
drag, startPoint x: 527, startPoint y: 179, endPoint x: 572, endPoint y: 166, distance: 47.0
click at [553, 170] on div at bounding box center [611, 380] width 1223 height 868
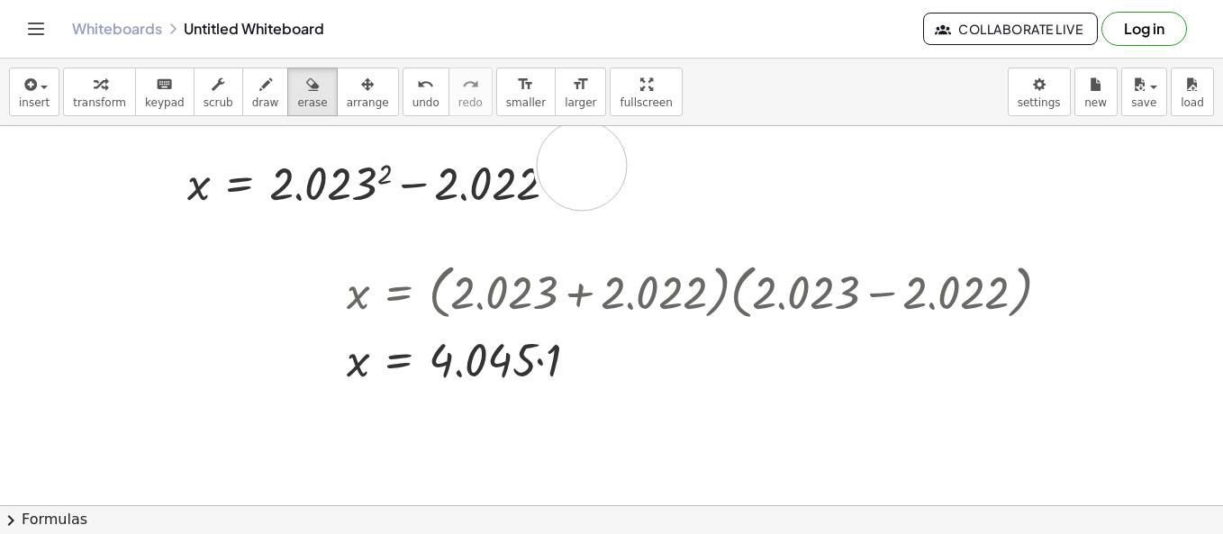
drag, startPoint x: 582, startPoint y: 166, endPoint x: 538, endPoint y: 183, distance: 47.3
click at [575, 169] on div at bounding box center [611, 380] width 1223 height 868
drag, startPoint x: 246, startPoint y: 171, endPoint x: 205, endPoint y: 171, distance: 41.4
click at [205, 171] on div at bounding box center [611, 380] width 1223 height 868
click at [337, 111] on button "arrange" at bounding box center [368, 92] width 62 height 49
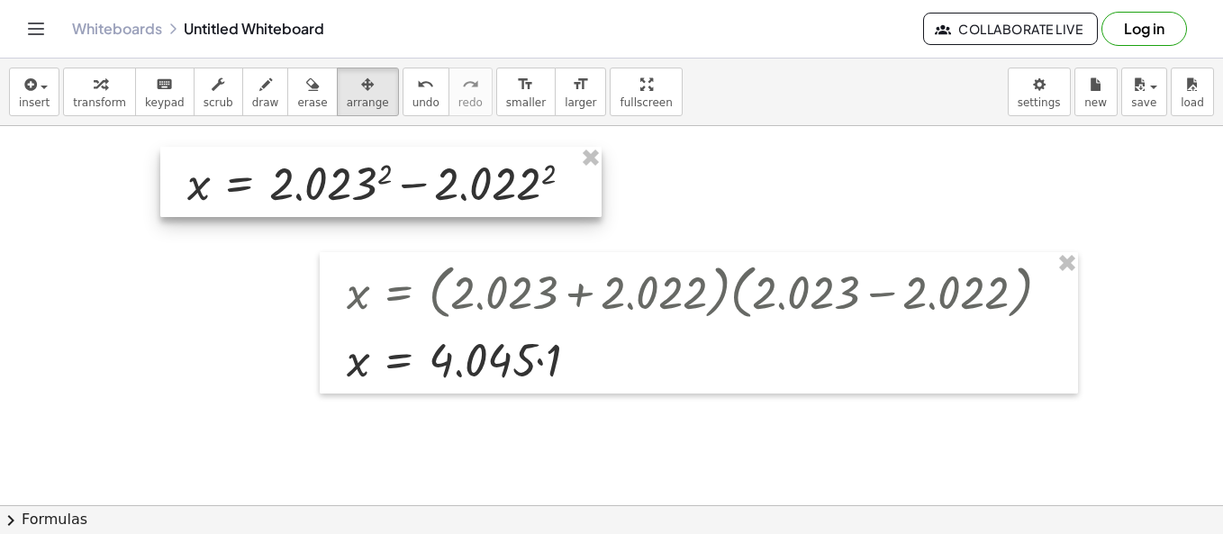
click at [355, 182] on div at bounding box center [380, 182] width 441 height 70
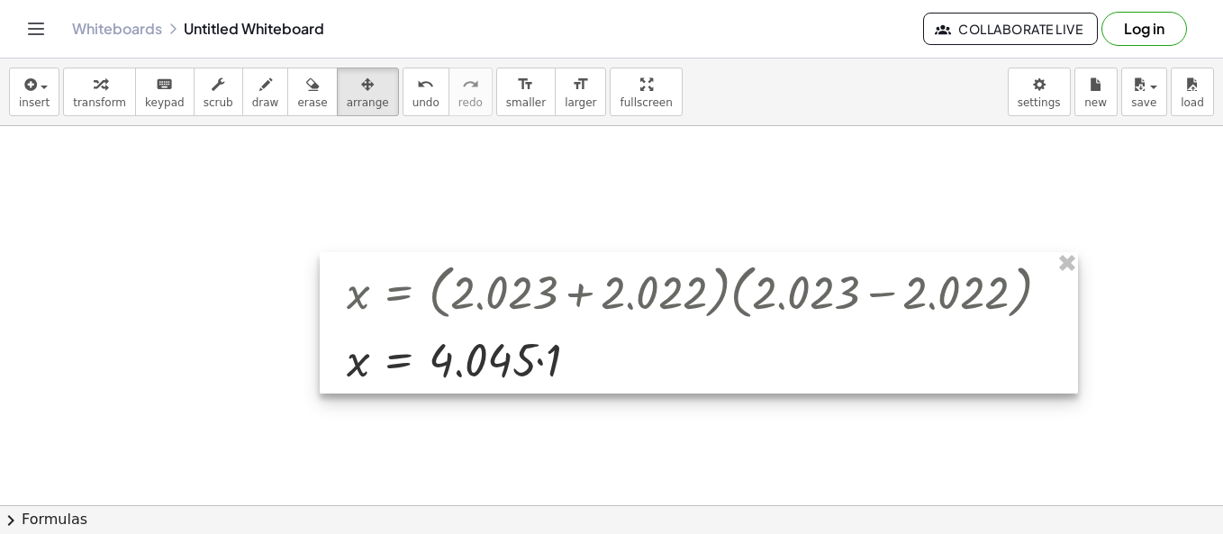
drag, startPoint x: 1063, startPoint y: 265, endPoint x: 1032, endPoint y: 261, distance: 30.8
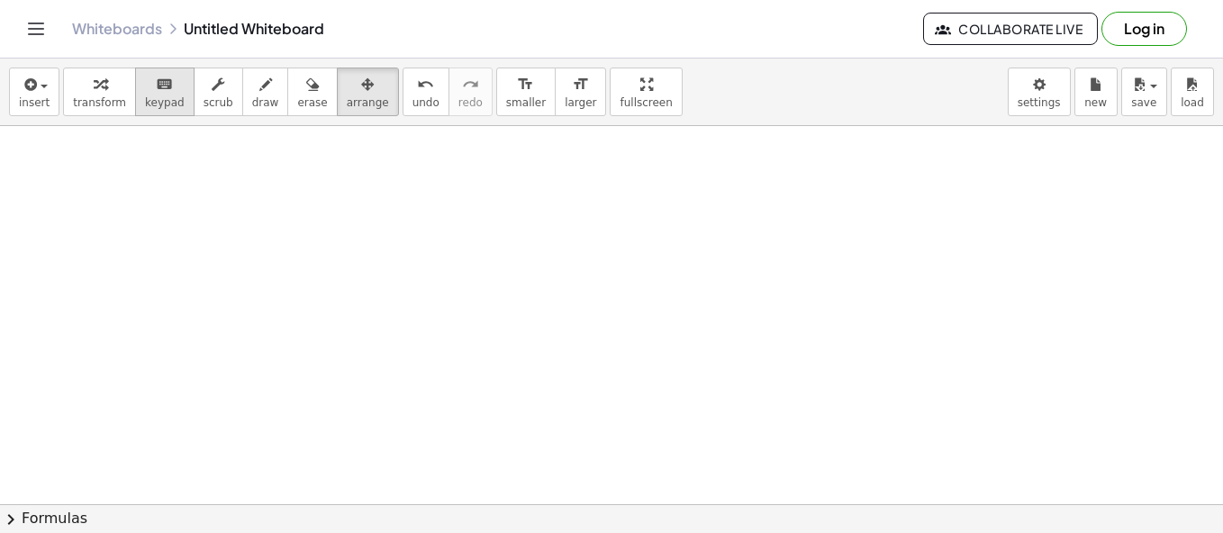
click at [150, 96] on span "keypad" at bounding box center [165, 102] width 40 height 13
click at [288, 253] on div at bounding box center [611, 380] width 1223 height 868
drag, startPoint x: 86, startPoint y: 157, endPoint x: 166, endPoint y: 197, distance: 89.0
click at [166, 197] on div at bounding box center [611, 380] width 1223 height 868
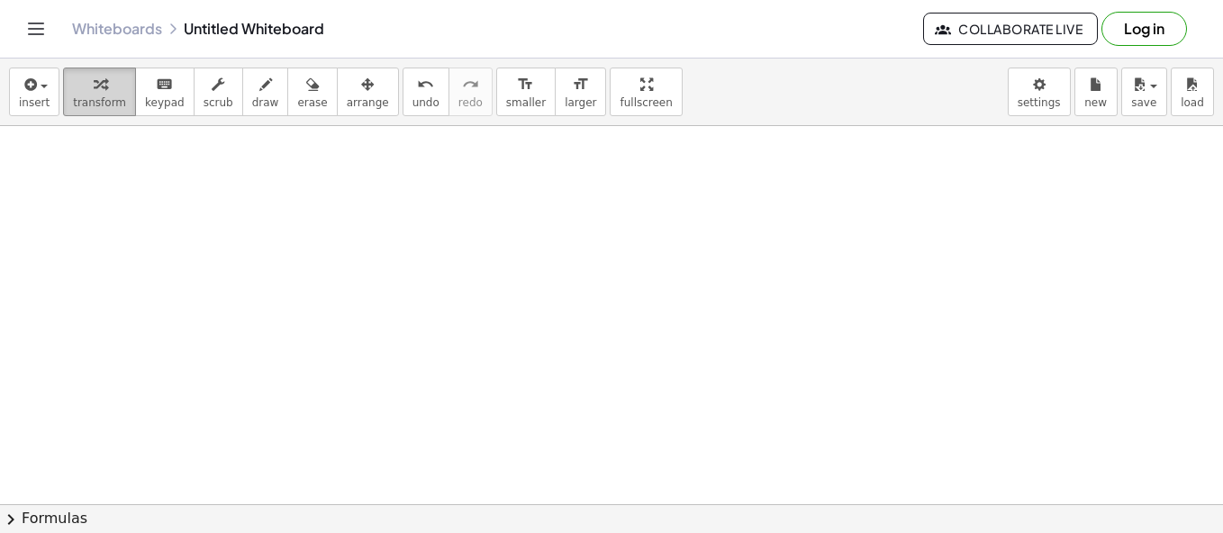
click at [97, 86] on icon "button" at bounding box center [100, 85] width 13 height 22
click at [114, 171] on div at bounding box center [611, 380] width 1223 height 868
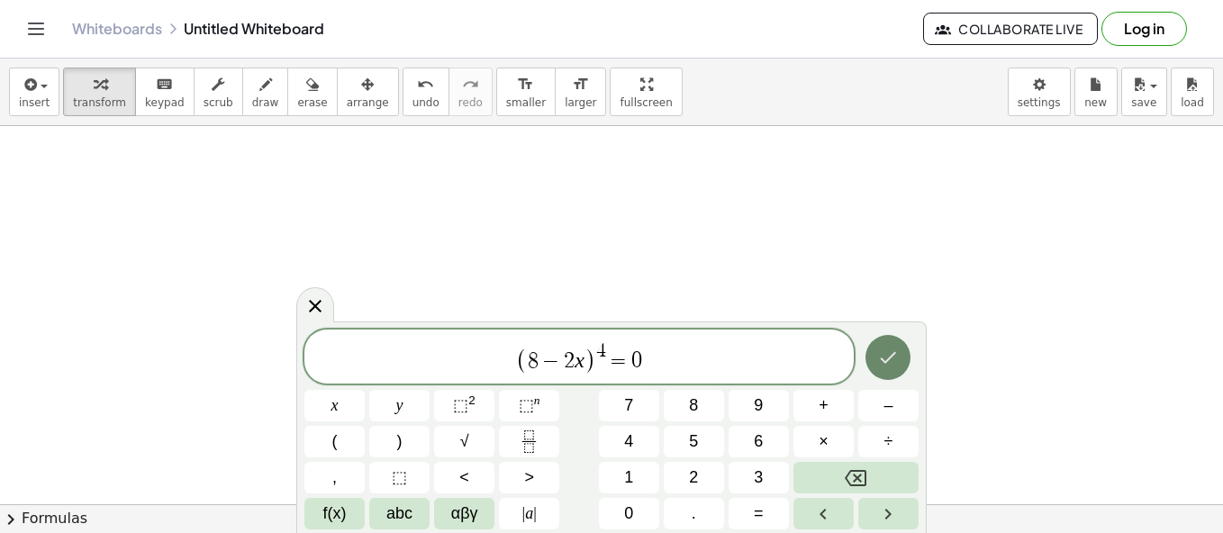
click at [871, 349] on button "Done" at bounding box center [888, 357] width 45 height 45
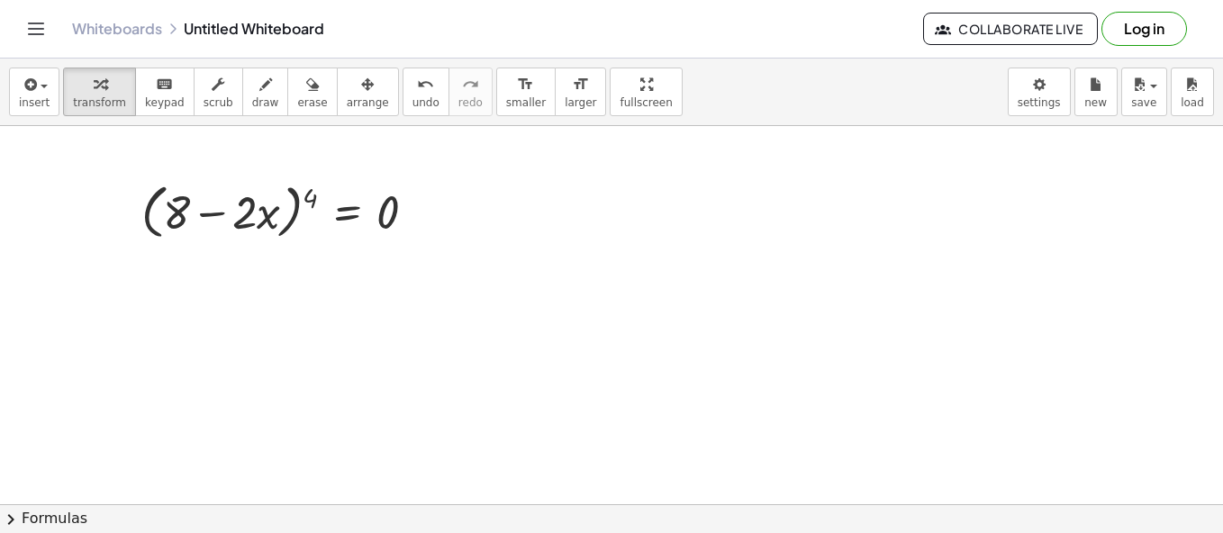
click at [141, 274] on div at bounding box center [611, 380] width 1223 height 868
click at [498, 197] on div at bounding box center [611, 380] width 1223 height 868
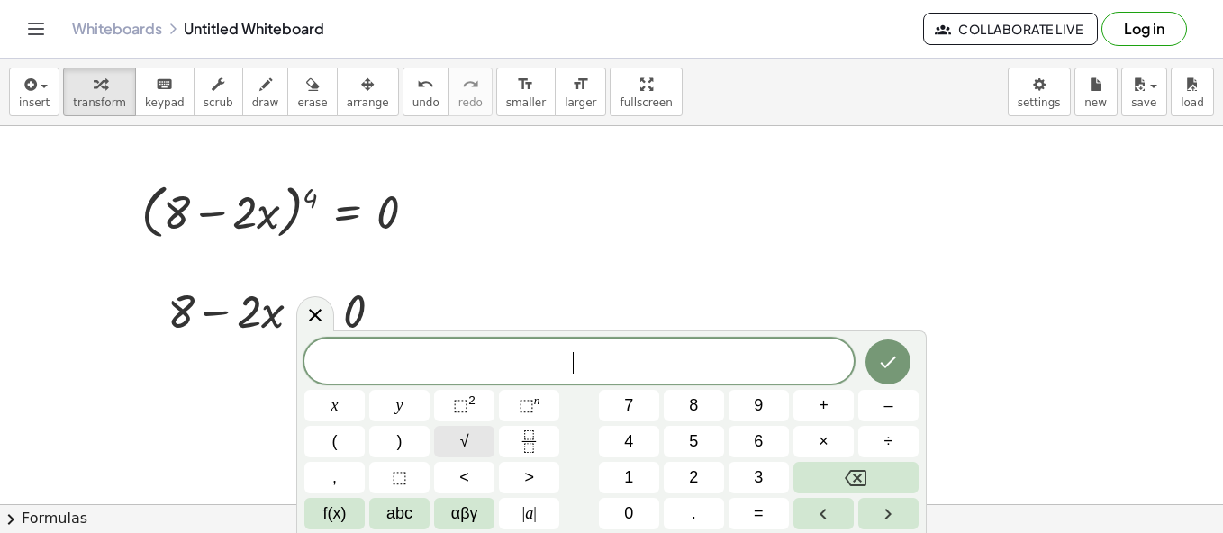
click at [464, 436] on span "√" at bounding box center [464, 442] width 9 height 24
click at [578, 361] on span "√" at bounding box center [569, 361] width 18 height 21
click at [564, 359] on span "√" at bounding box center [569, 361] width 18 height 21
click at [568, 358] on span "√" at bounding box center [569, 361] width 18 height 21
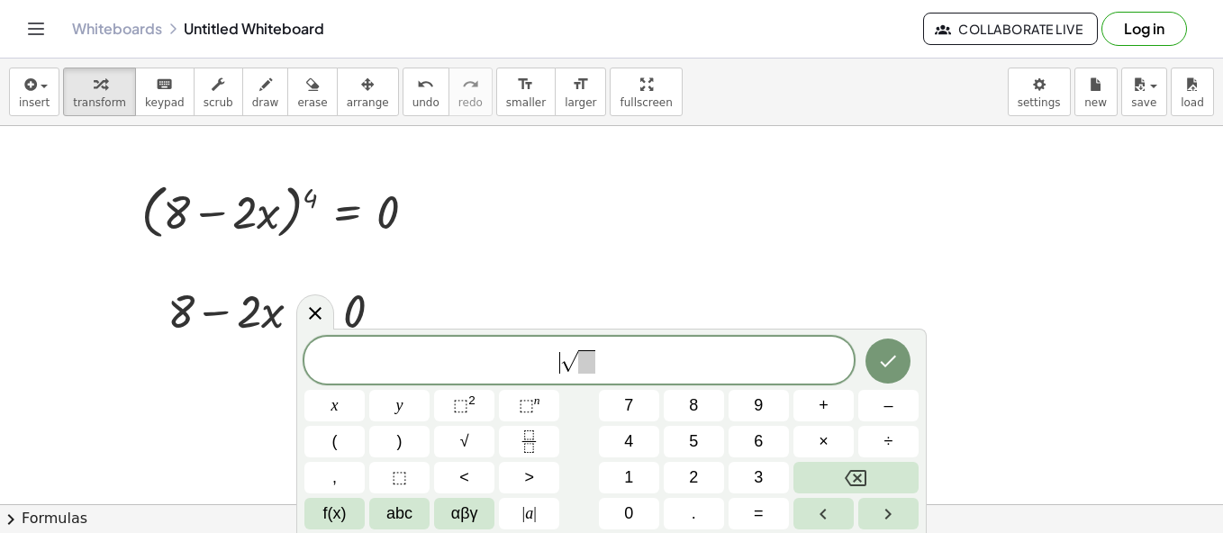
click at [551, 367] on span "​ √" at bounding box center [580, 362] width 550 height 28
click at [567, 358] on span "√" at bounding box center [569, 361] width 18 height 21
drag, startPoint x: 591, startPoint y: 360, endPoint x: 566, endPoint y: 359, distance: 25.2
click at [580, 361] on span at bounding box center [586, 361] width 17 height 23
click at [639, 202] on div at bounding box center [611, 380] width 1223 height 868
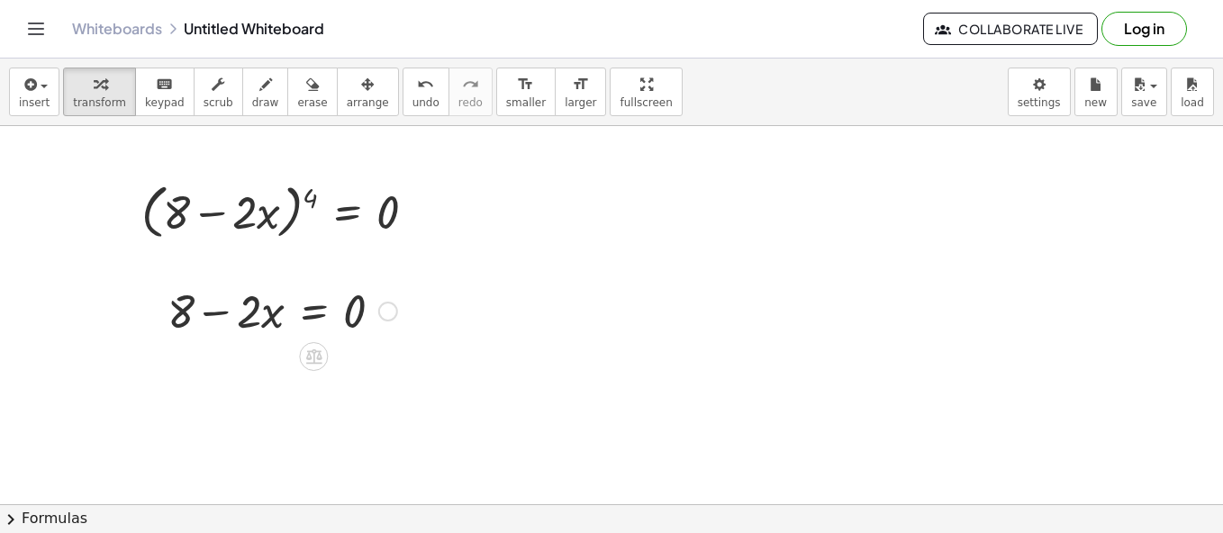
click at [271, 323] on div at bounding box center [283, 309] width 248 height 61
click at [327, 315] on div at bounding box center [283, 309] width 248 height 61
click at [0, 0] on div at bounding box center [0, 0] width 0 height 0
click at [305, 313] on div at bounding box center [283, 309] width 248 height 61
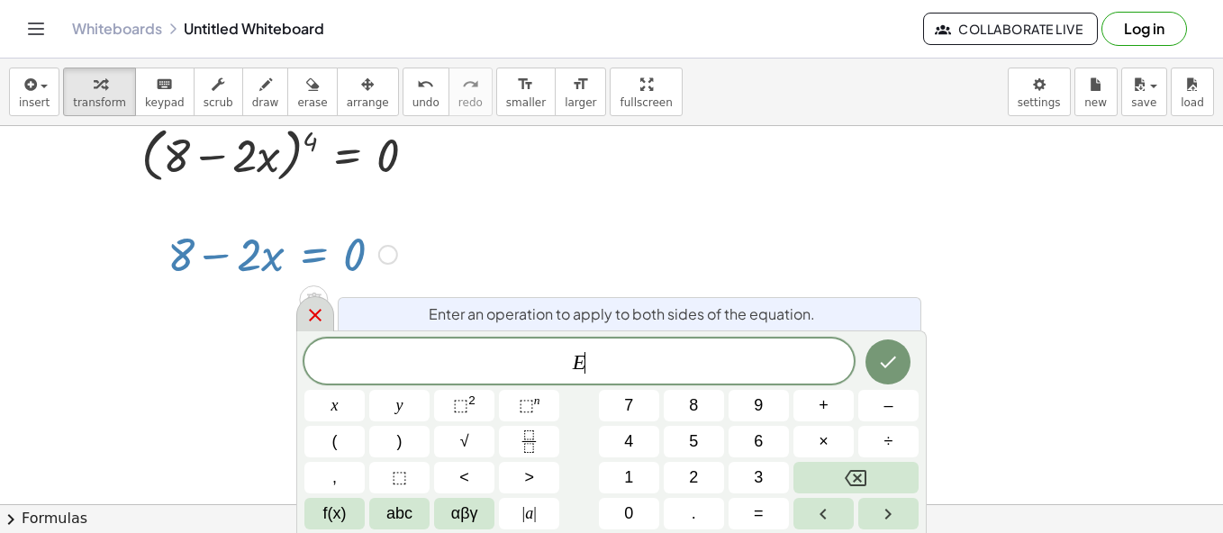
scroll to position [238, 0]
drag, startPoint x: 634, startPoint y: 367, endPoint x: 553, endPoint y: 367, distance: 81.1
click at [553, 367] on span "E" at bounding box center [580, 362] width 550 height 25
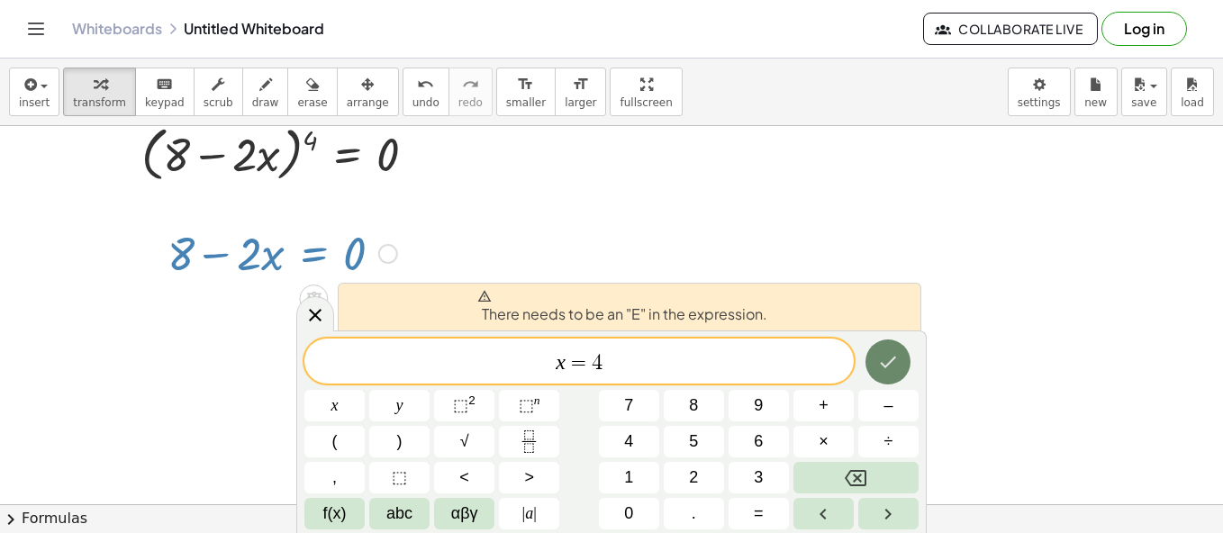
drag, startPoint x: 878, startPoint y: 340, endPoint x: 883, endPoint y: 357, distance: 18.0
click at [878, 340] on div at bounding box center [889, 362] width 60 height 47
click at [881, 359] on icon "Done" at bounding box center [889, 362] width 22 height 22
click at [323, 309] on icon at bounding box center [316, 316] width 22 height 22
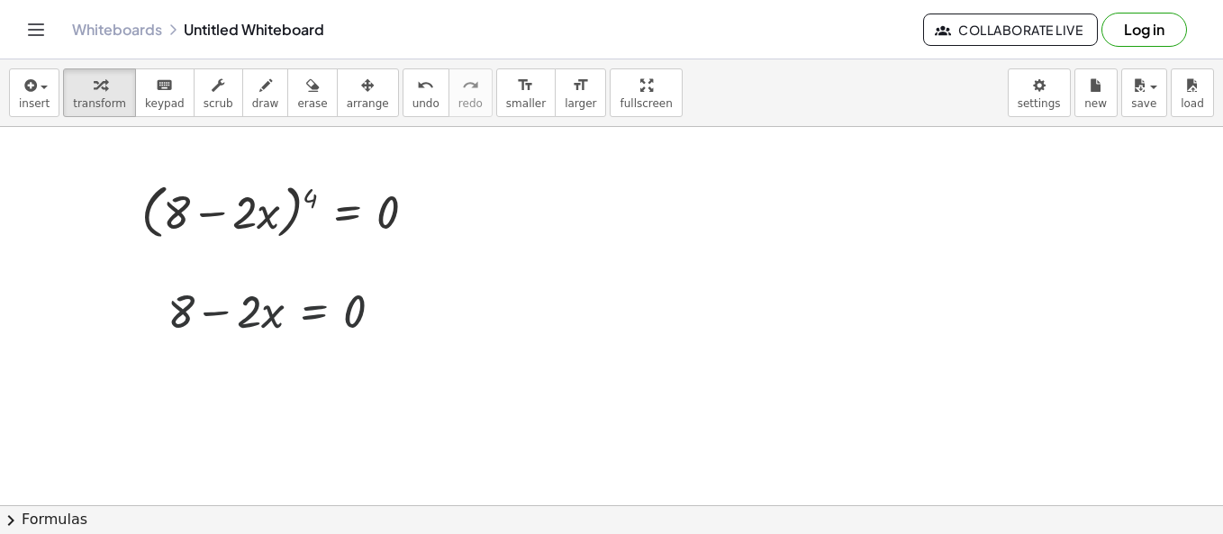
scroll to position [180, 0]
click at [318, 361] on icon at bounding box center [314, 356] width 19 height 19
click at [305, 95] on button "erase" at bounding box center [312, 92] width 50 height 49
click at [370, 189] on div at bounding box center [611, 380] width 1223 height 868
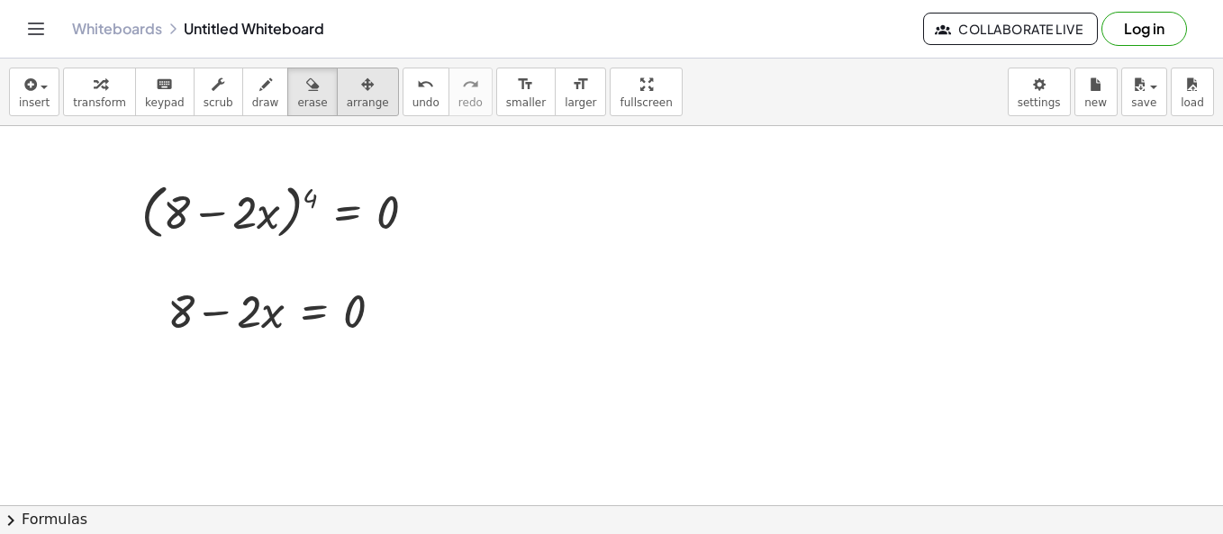
click at [347, 96] on span "arrange" at bounding box center [368, 102] width 42 height 13
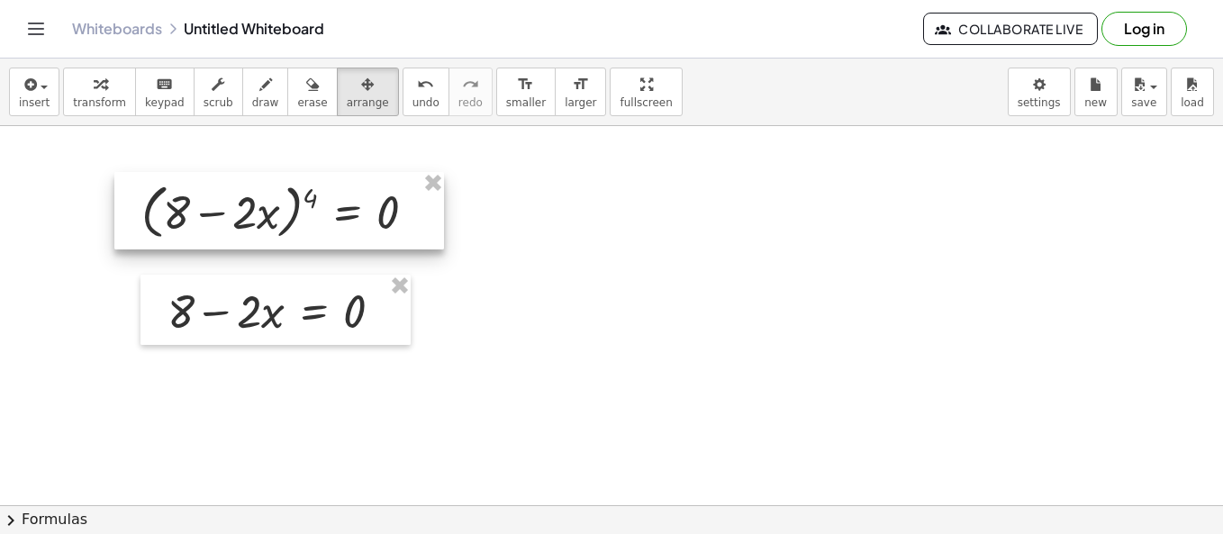
click at [345, 206] on div at bounding box center [279, 210] width 330 height 77
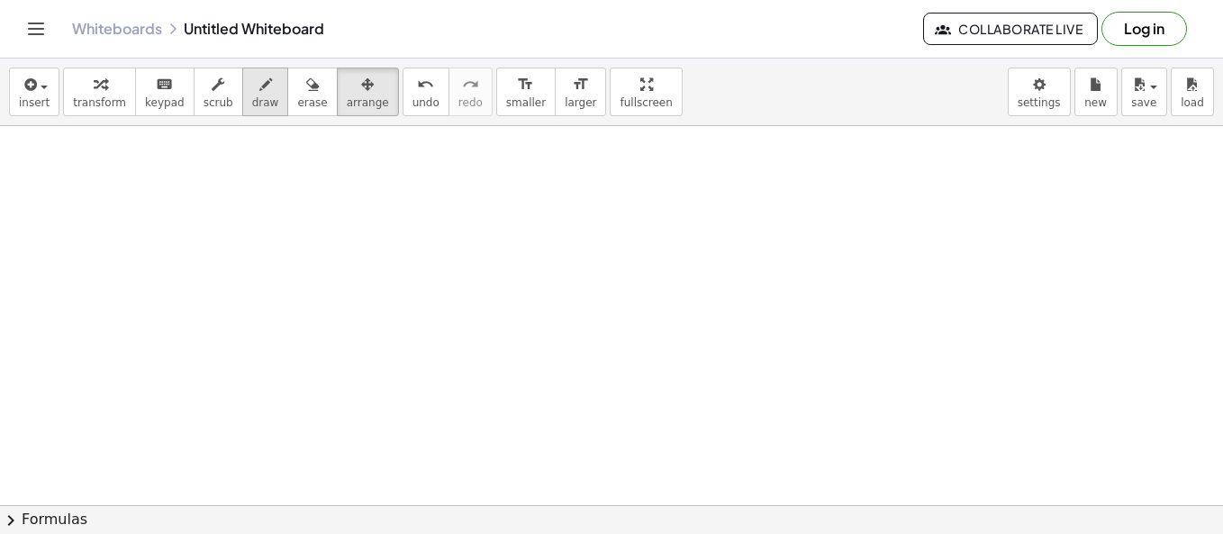
click at [252, 98] on span "draw" at bounding box center [265, 102] width 27 height 13
drag, startPoint x: 168, startPoint y: 179, endPoint x: 196, endPoint y: 148, distance: 42.1
click at [188, 230] on div at bounding box center [611, 380] width 1223 height 868
click at [204, 96] on span "scrub" at bounding box center [219, 102] width 30 height 13
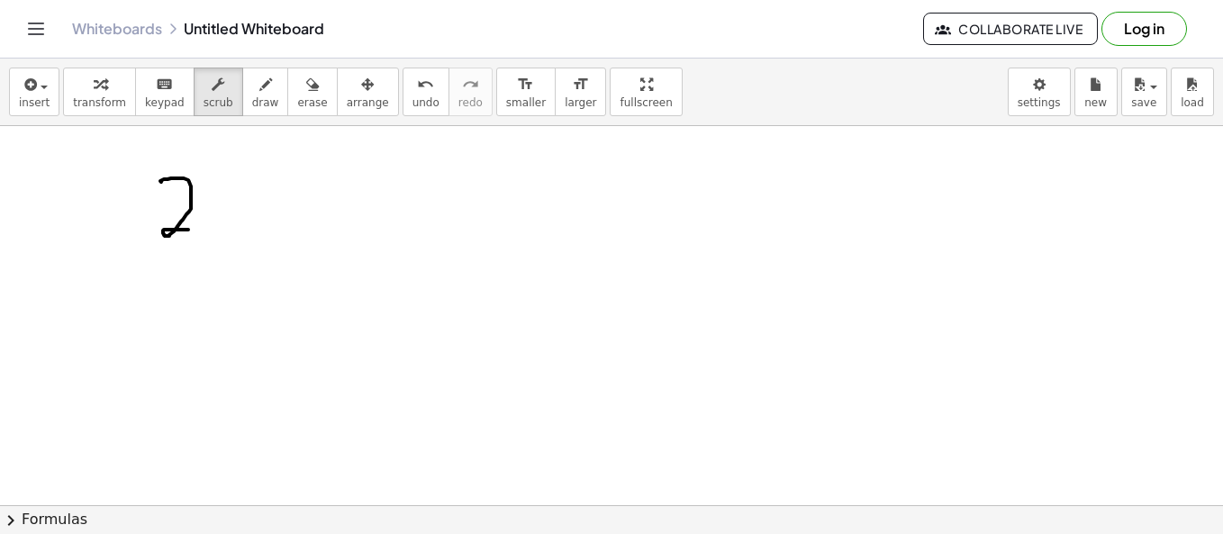
drag, startPoint x: 188, startPoint y: 179, endPoint x: 177, endPoint y: 198, distance: 21.8
click at [179, 195] on div at bounding box center [611, 380] width 1223 height 868
click at [177, 198] on div at bounding box center [611, 380] width 1223 height 868
click at [156, 111] on button "keyboard keypad" at bounding box center [164, 92] width 59 height 49
click at [252, 105] on span "draw" at bounding box center [265, 102] width 27 height 13
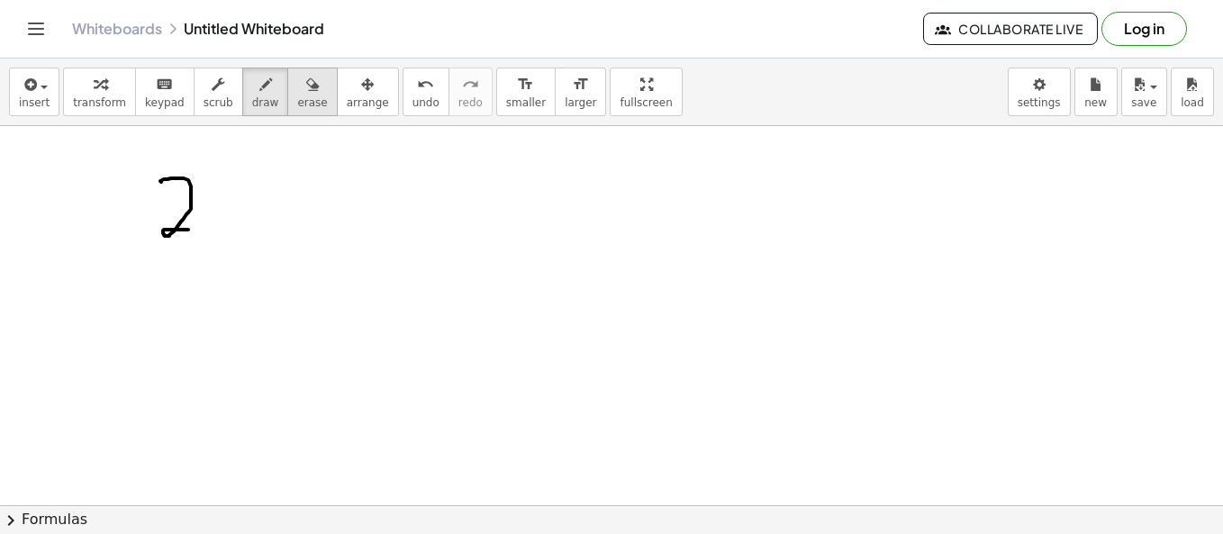
click at [297, 105] on span "erase" at bounding box center [312, 102] width 30 height 13
click at [150, 231] on div at bounding box center [611, 380] width 1223 height 868
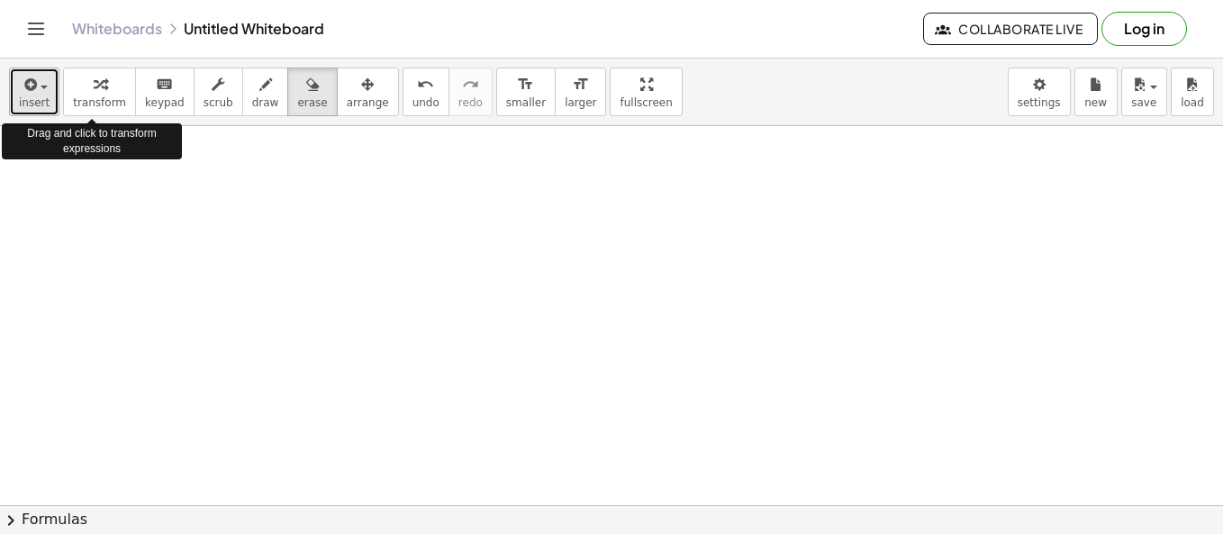
click at [34, 101] on span "insert" at bounding box center [34, 102] width 31 height 13
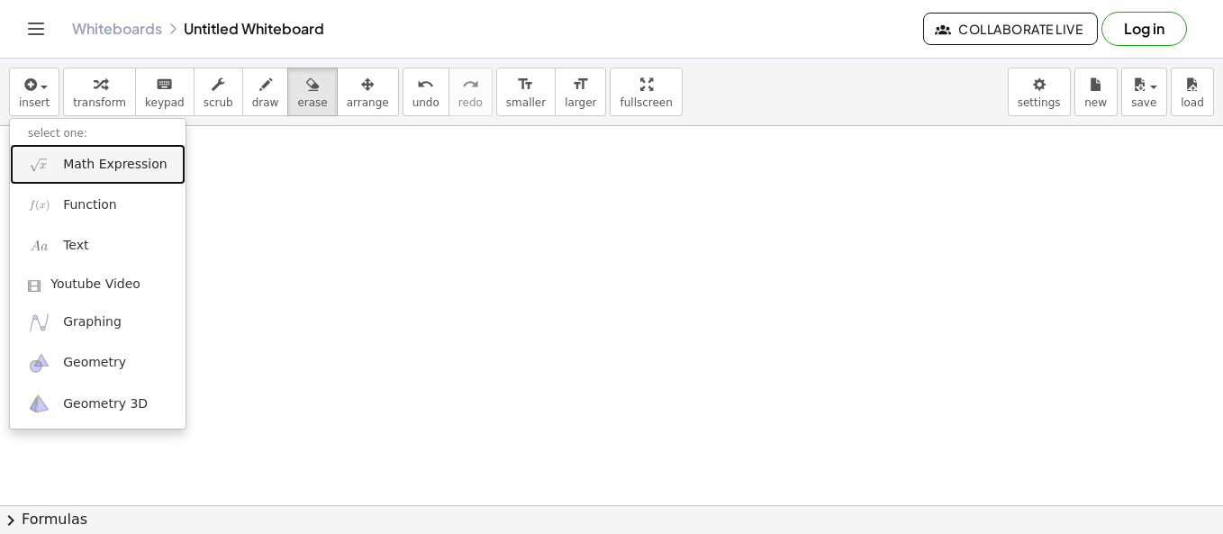
click at [118, 161] on span "Math Expression" at bounding box center [115, 165] width 104 height 18
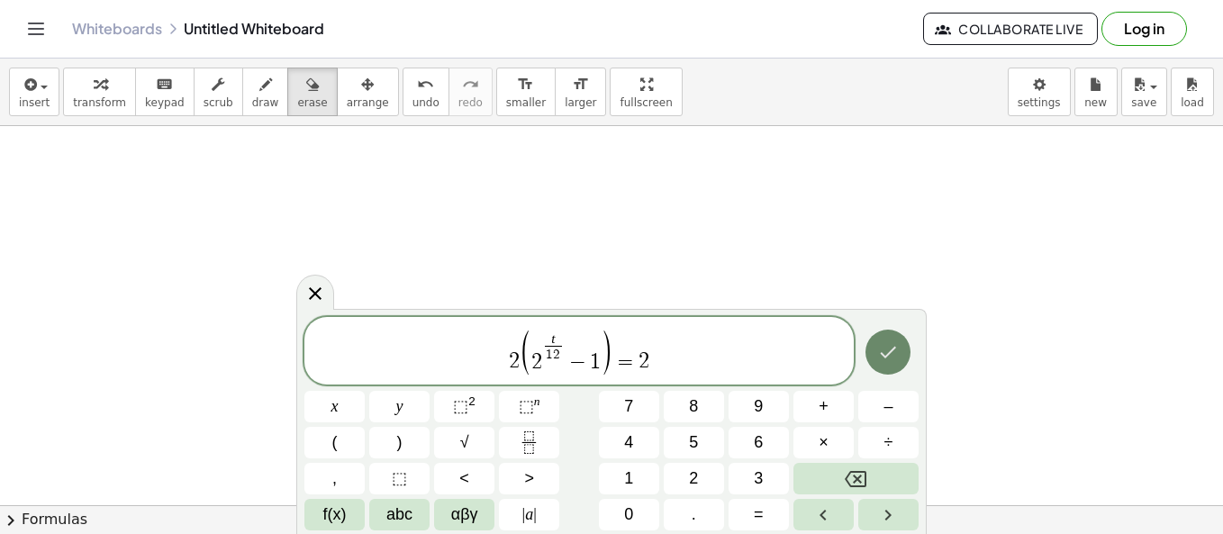
click at [896, 366] on button "Done" at bounding box center [888, 352] width 45 height 45
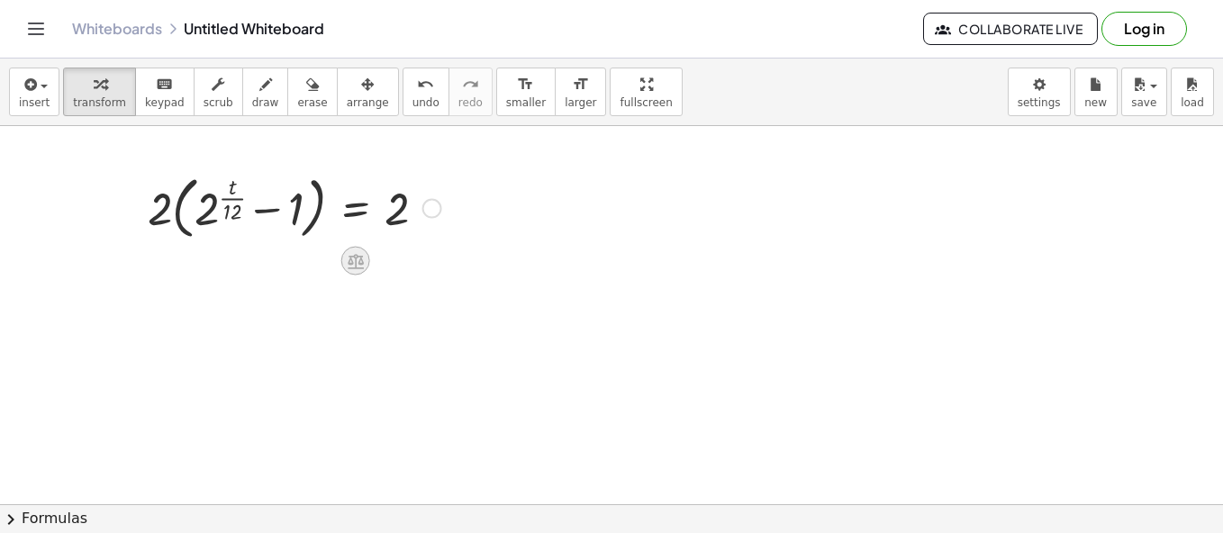
click at [345, 257] on div at bounding box center [355, 261] width 29 height 29
click at [381, 254] on div "÷" at bounding box center [391, 261] width 29 height 29
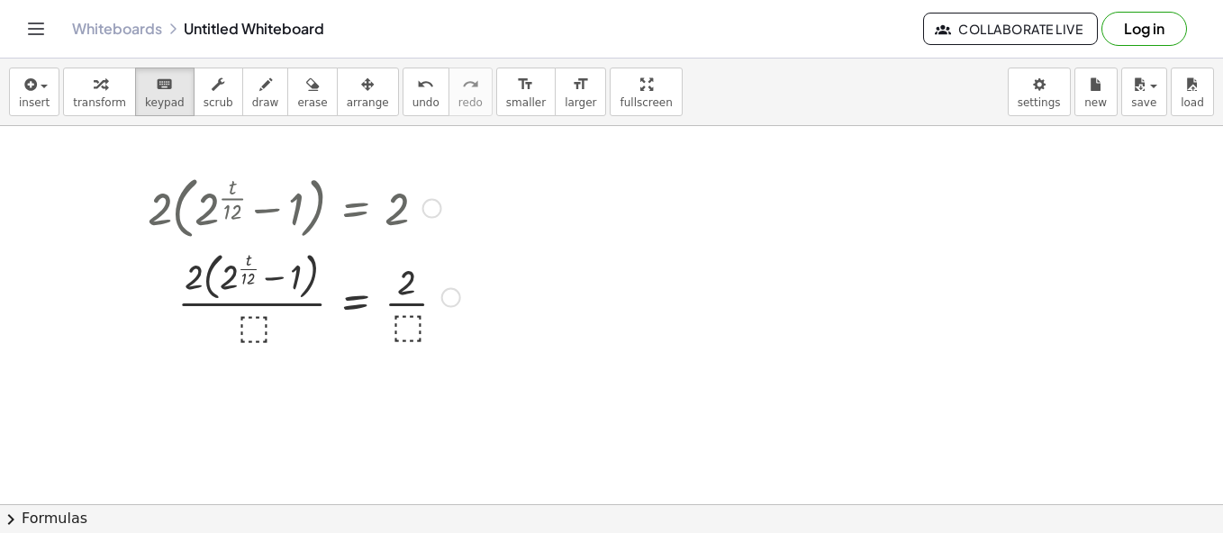
click at [252, 327] on div at bounding box center [304, 296] width 331 height 102
click at [256, 322] on div at bounding box center [304, 296] width 331 height 102
click at [258, 321] on div at bounding box center [304, 296] width 331 height 102
drag, startPoint x: 258, startPoint y: 321, endPoint x: 248, endPoint y: 315, distance: 11.3
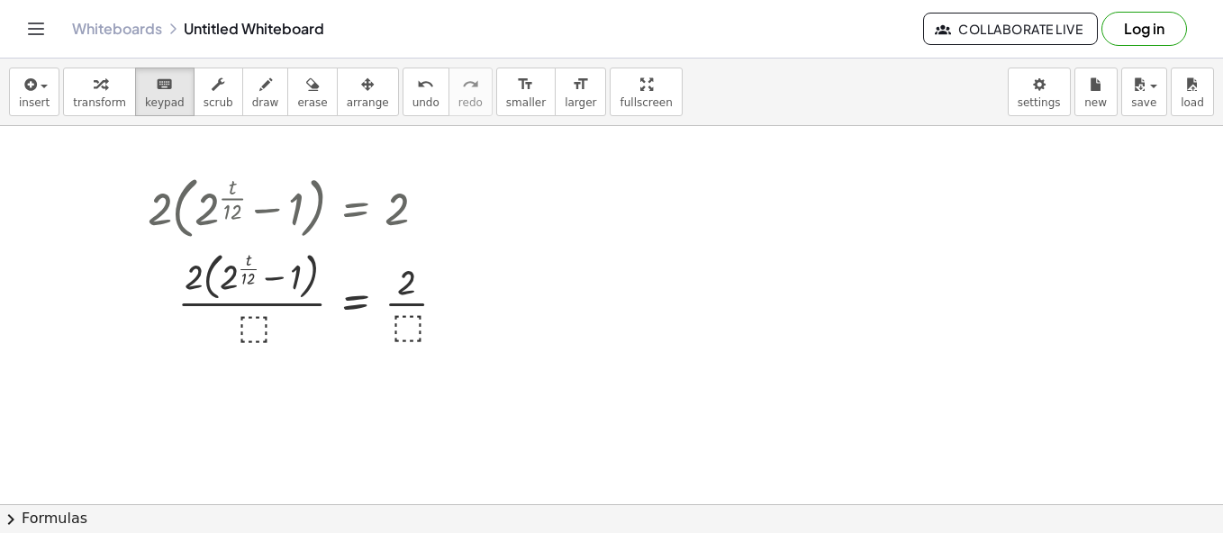
click at [248, 315] on div at bounding box center [304, 296] width 331 height 102
click at [407, 321] on div at bounding box center [304, 296] width 331 height 102
click at [449, 291] on div at bounding box center [451, 297] width 20 height 20
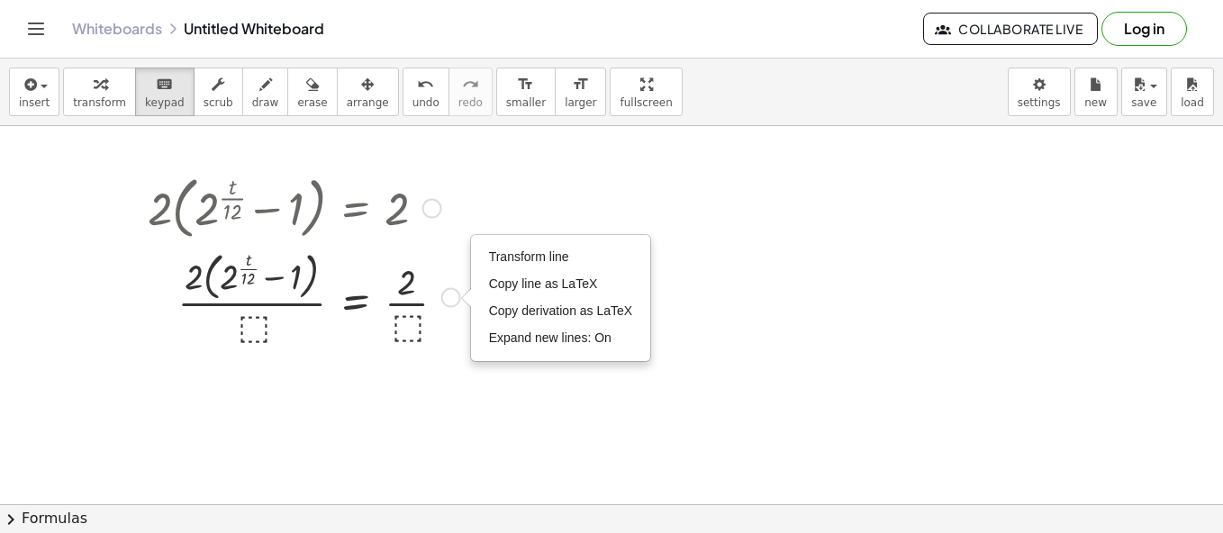
drag, startPoint x: 433, startPoint y: 266, endPoint x: 428, endPoint y: 256, distance: 11.3
click at [432, 261] on div at bounding box center [304, 296] width 331 height 102
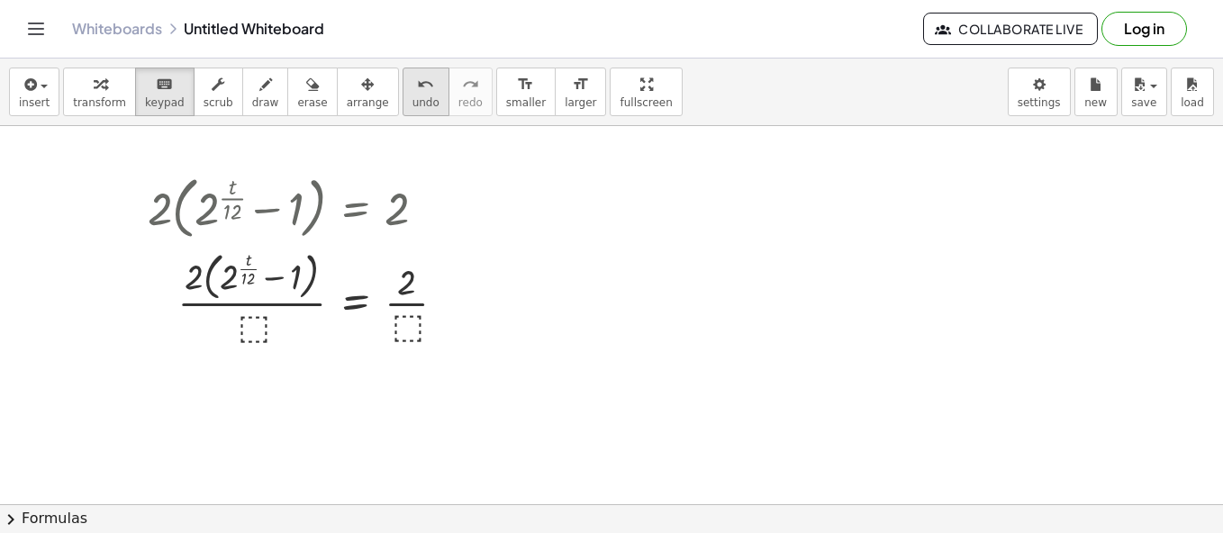
click at [413, 105] on span "undo" at bounding box center [426, 102] width 27 height 13
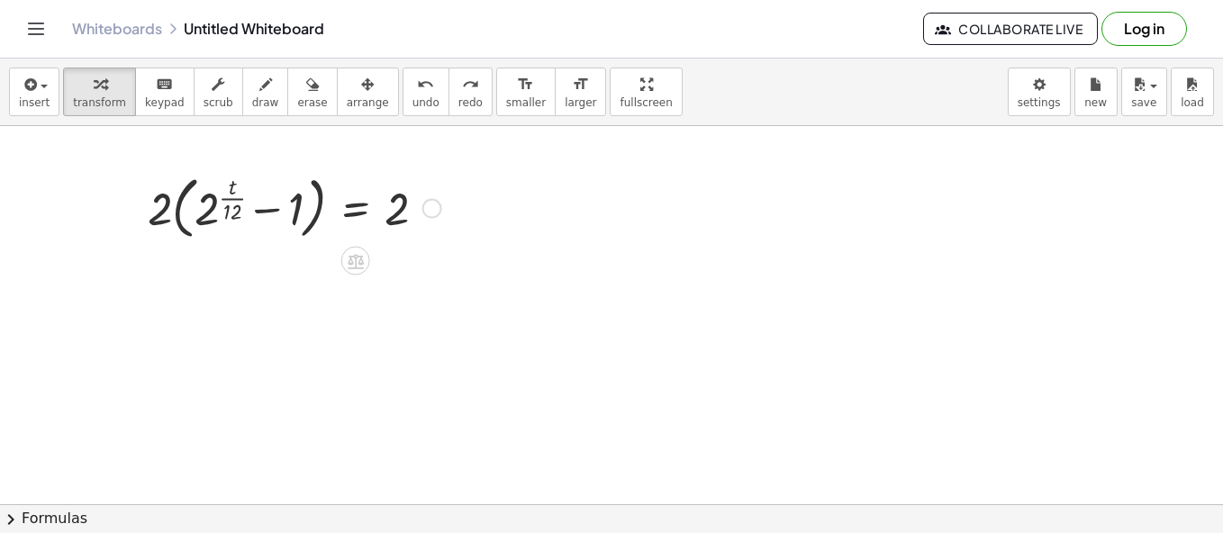
click at [355, 269] on icon at bounding box center [355, 260] width 19 height 19
click at [384, 263] on div "÷" at bounding box center [391, 261] width 29 height 29
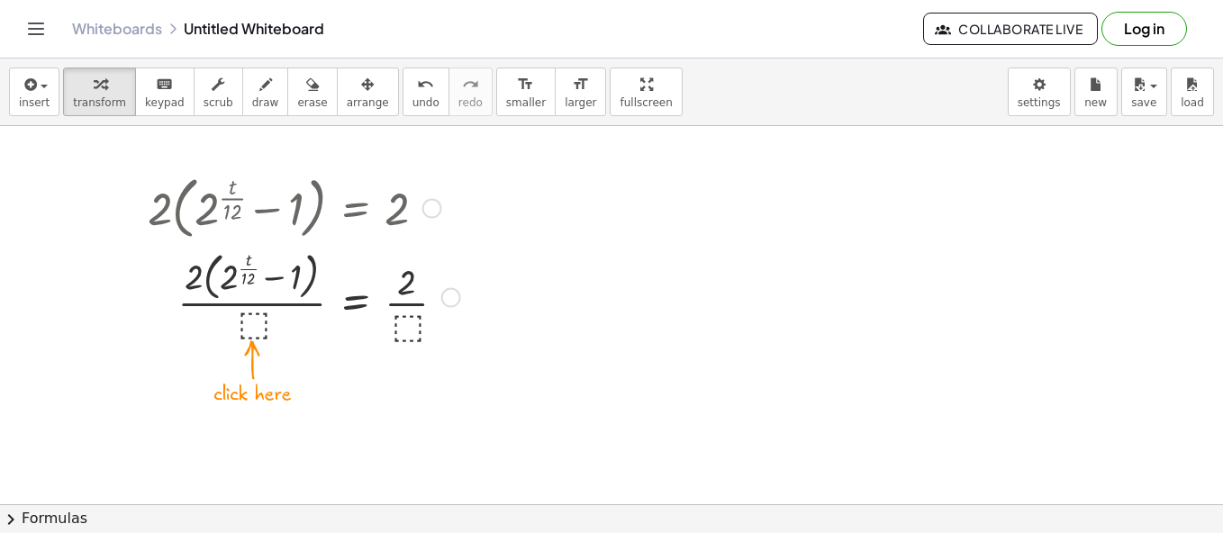
click at [250, 321] on div at bounding box center [304, 296] width 331 height 102
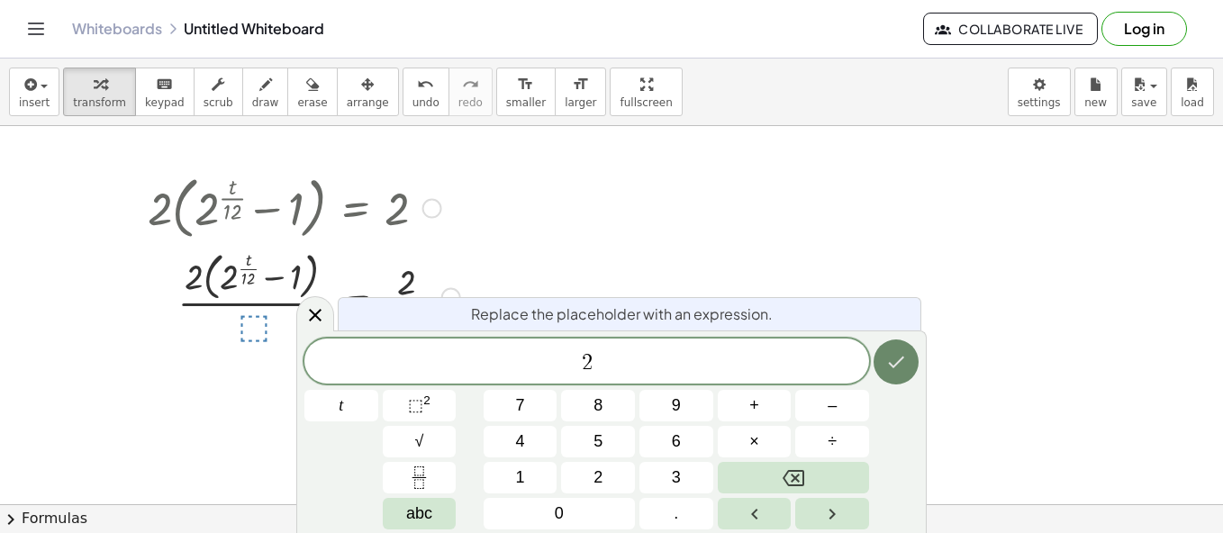
click at [898, 364] on icon "Done" at bounding box center [897, 363] width 16 height 12
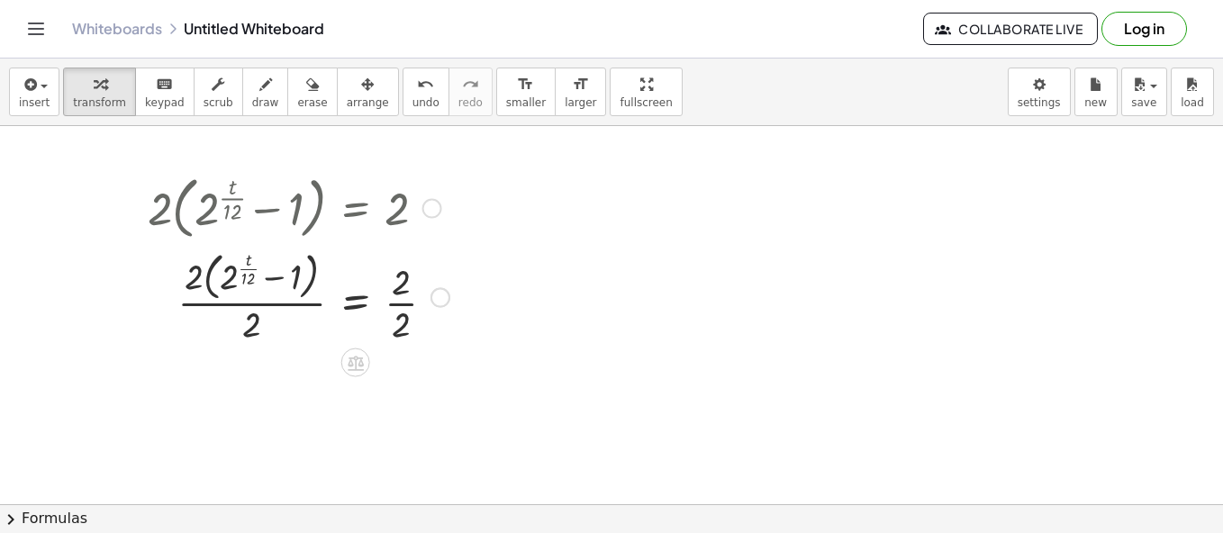
click at [404, 292] on div at bounding box center [299, 296] width 320 height 102
click at [436, 295] on div at bounding box center [435, 297] width 20 height 20
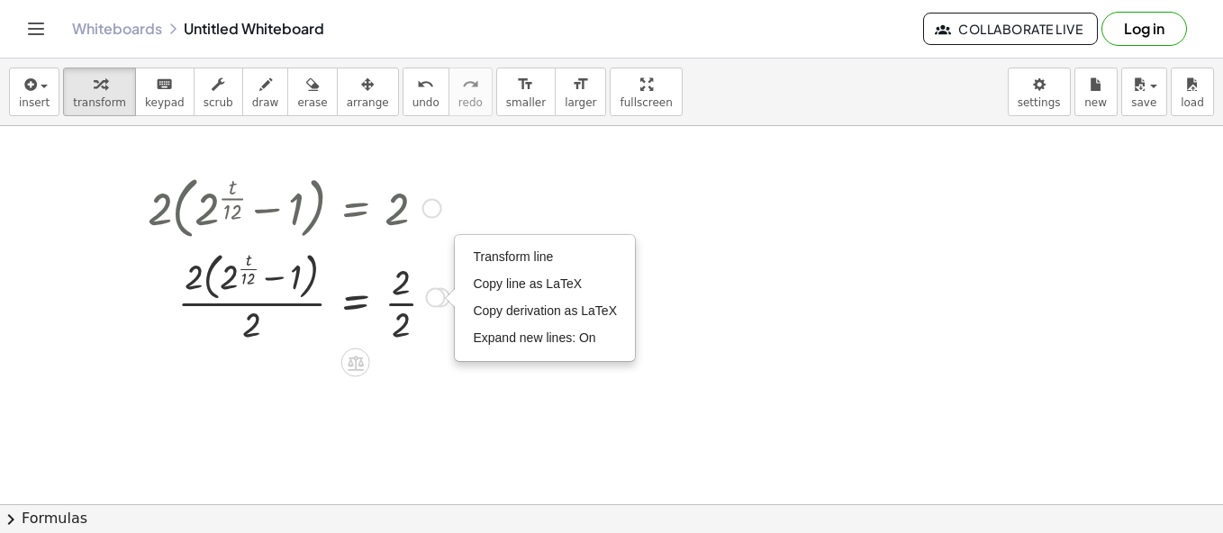
click at [403, 322] on div at bounding box center [299, 296] width 320 height 102
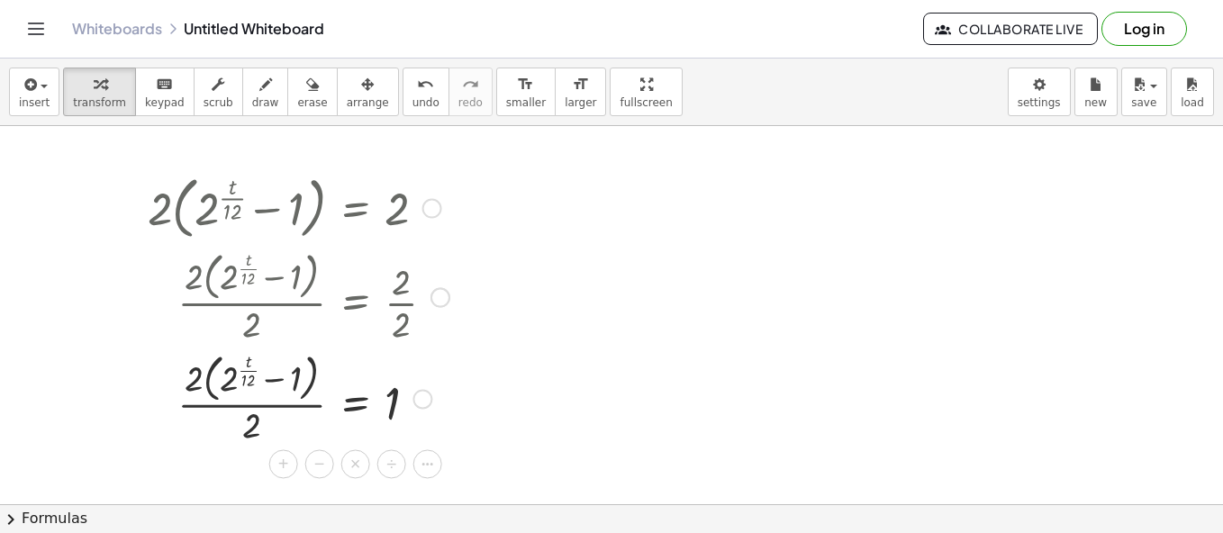
click at [246, 396] on div at bounding box center [299, 398] width 320 height 102
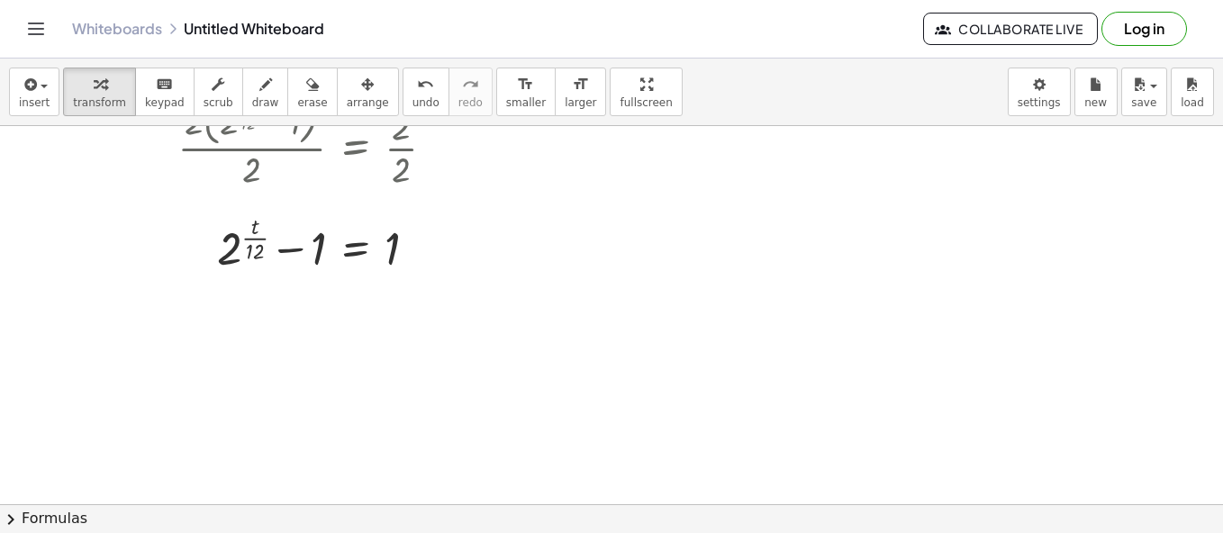
scroll to position [360, 0]
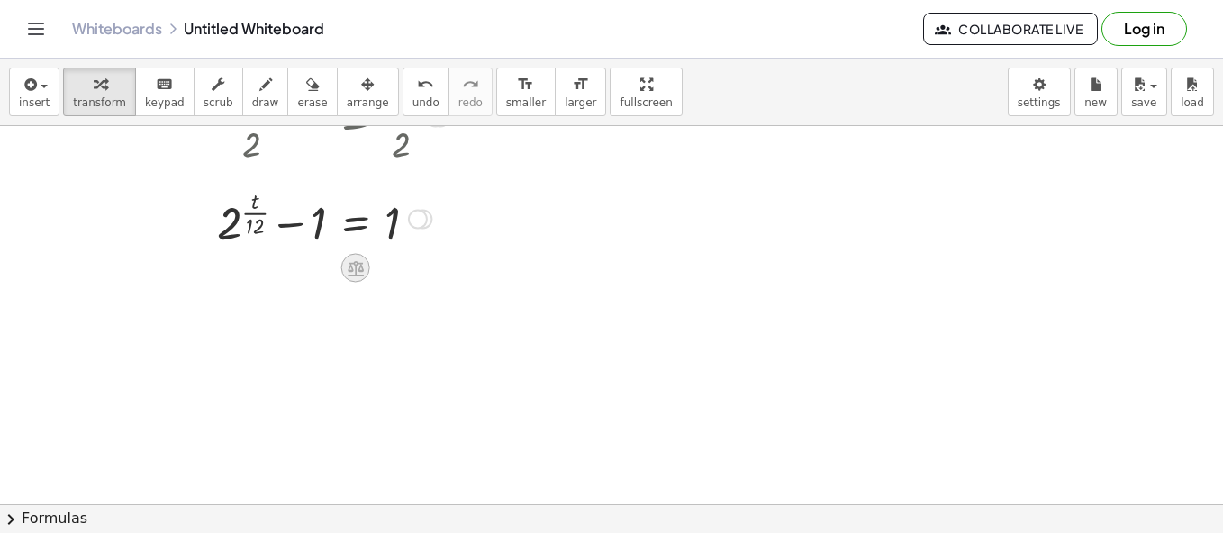
click at [359, 264] on icon at bounding box center [355, 268] width 19 height 19
click at [280, 263] on span "+" at bounding box center [283, 269] width 11 height 26
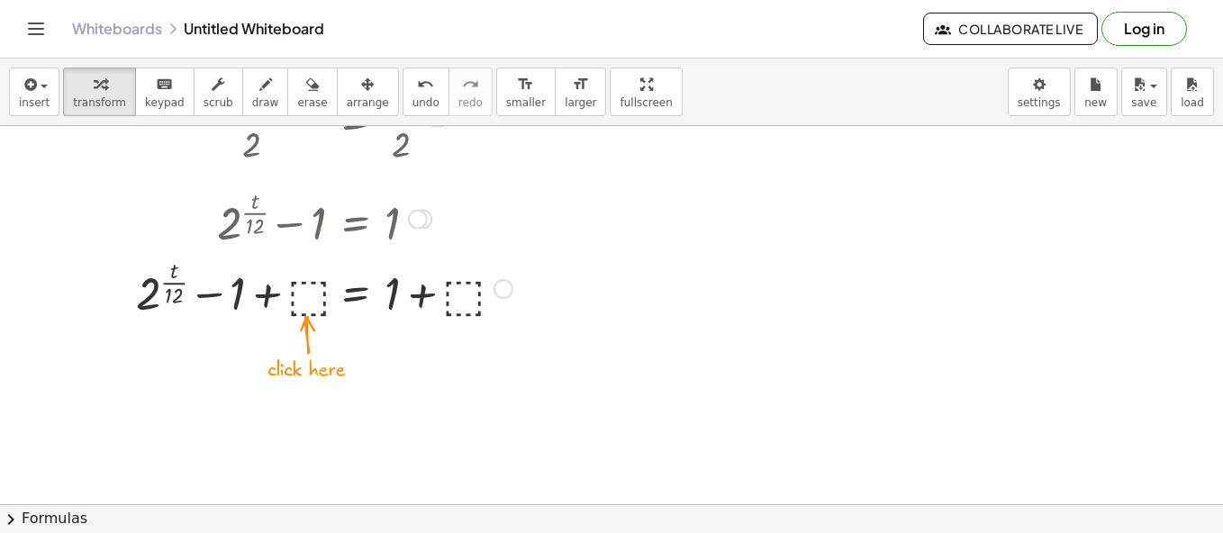
click at [310, 296] on div at bounding box center [324, 287] width 395 height 70
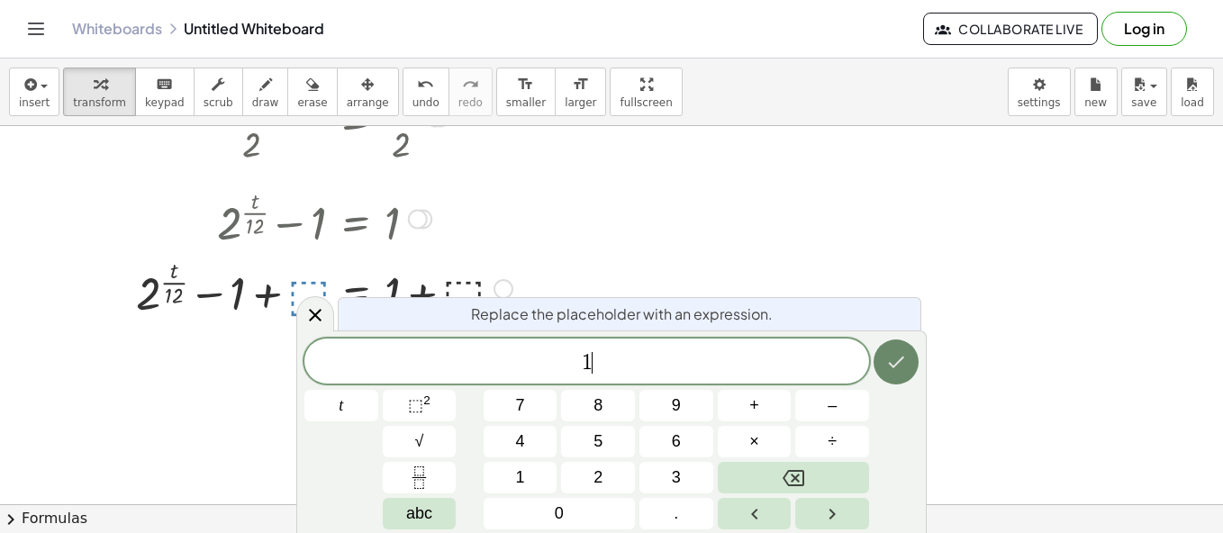
click at [897, 363] on icon "Done" at bounding box center [897, 363] width 16 height 12
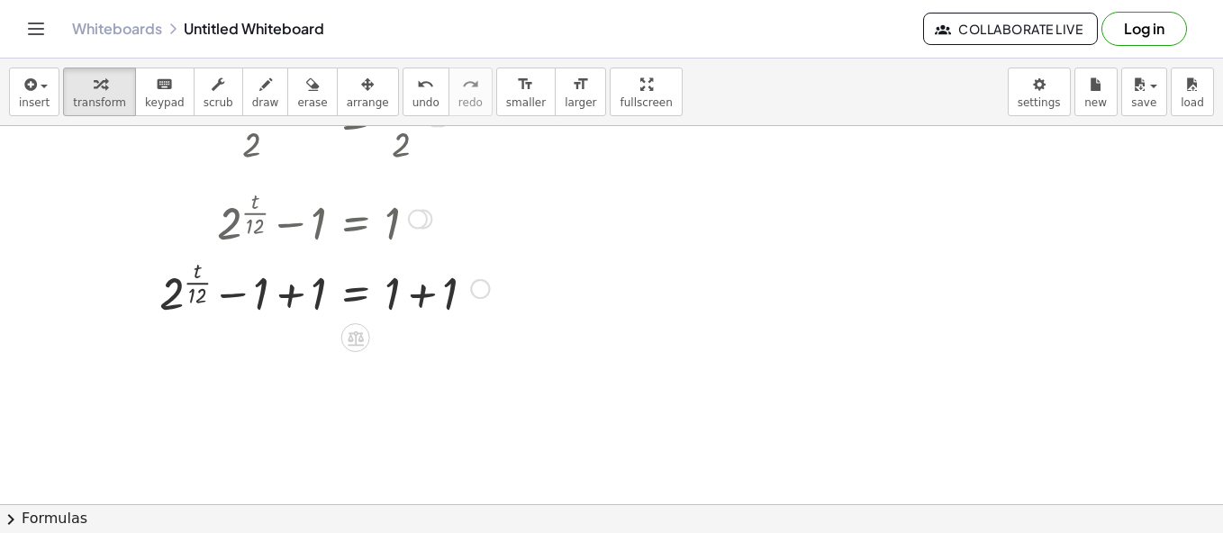
click at [305, 298] on div at bounding box center [318, 287] width 359 height 70
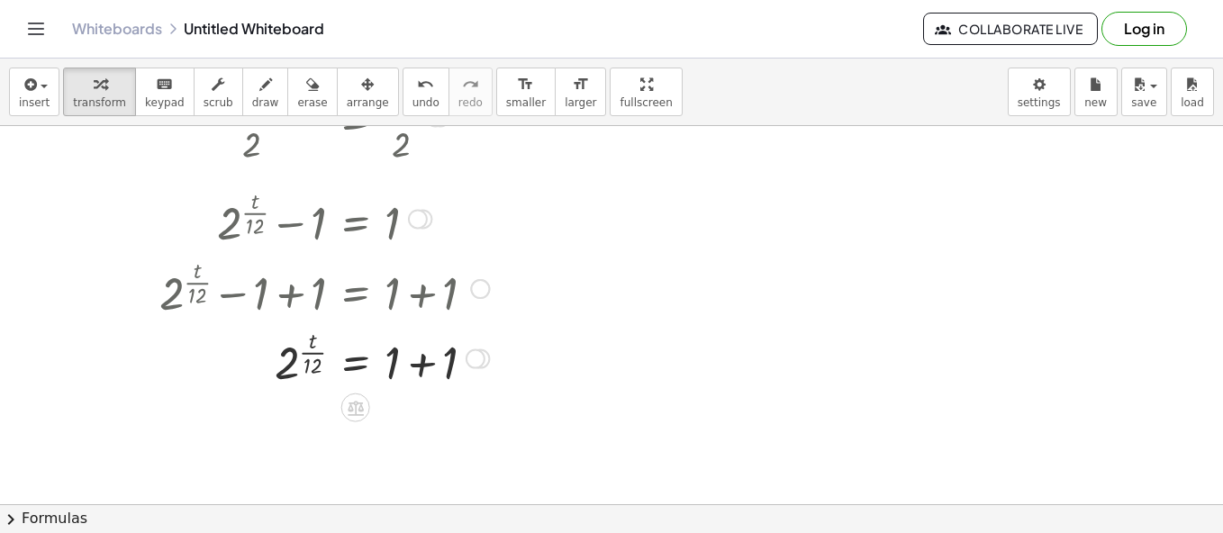
click at [424, 357] on div at bounding box center [318, 357] width 359 height 70
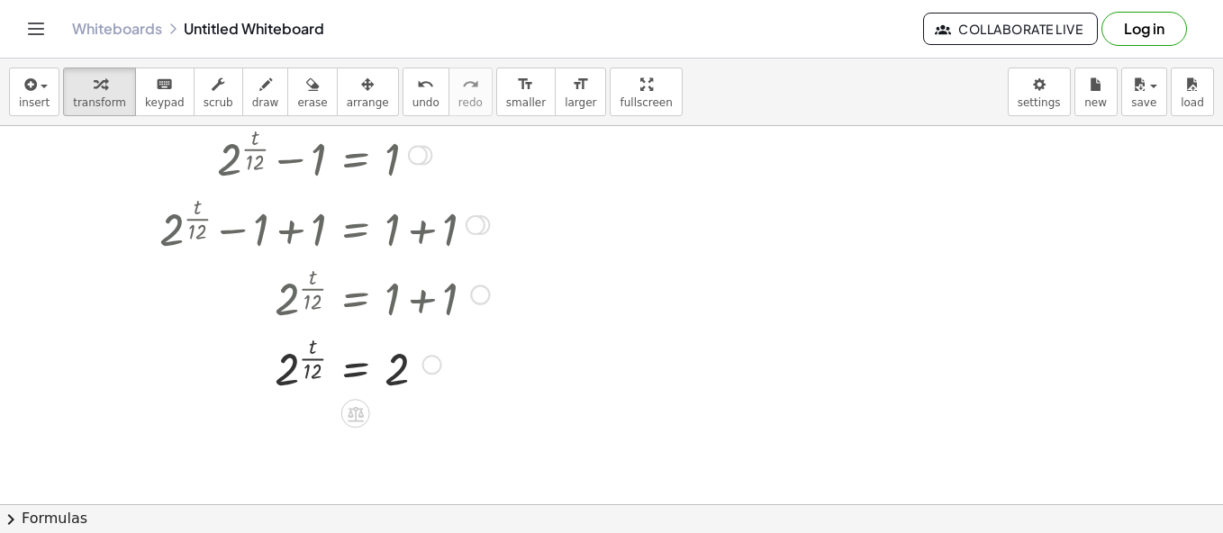
scroll to position [450, 0]
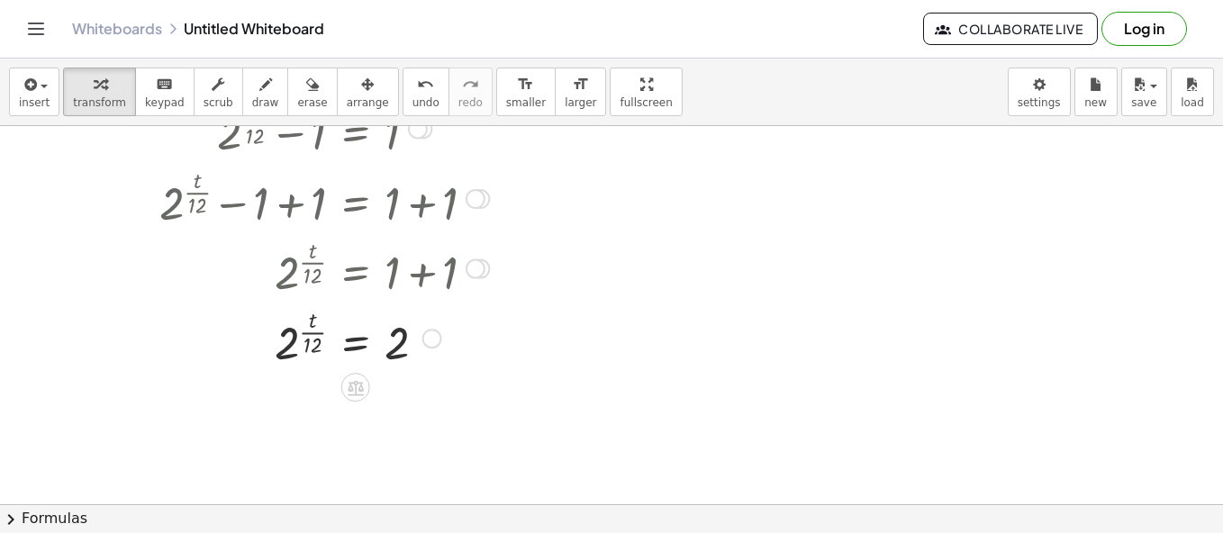
click at [262, 409] on div at bounding box center [611, 110] width 1223 height 868
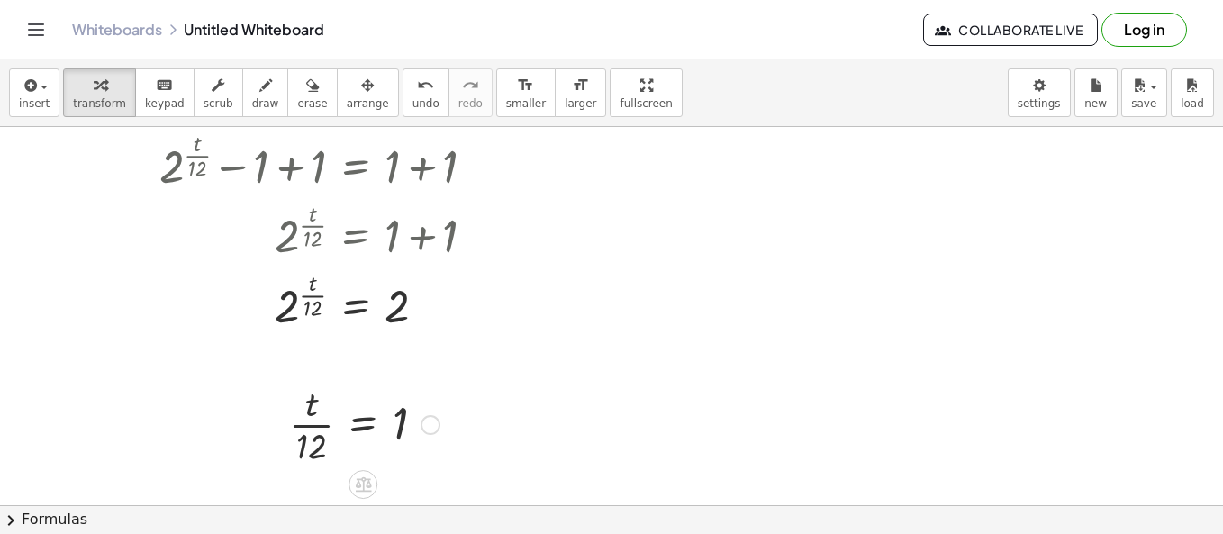
scroll to position [578, 0]
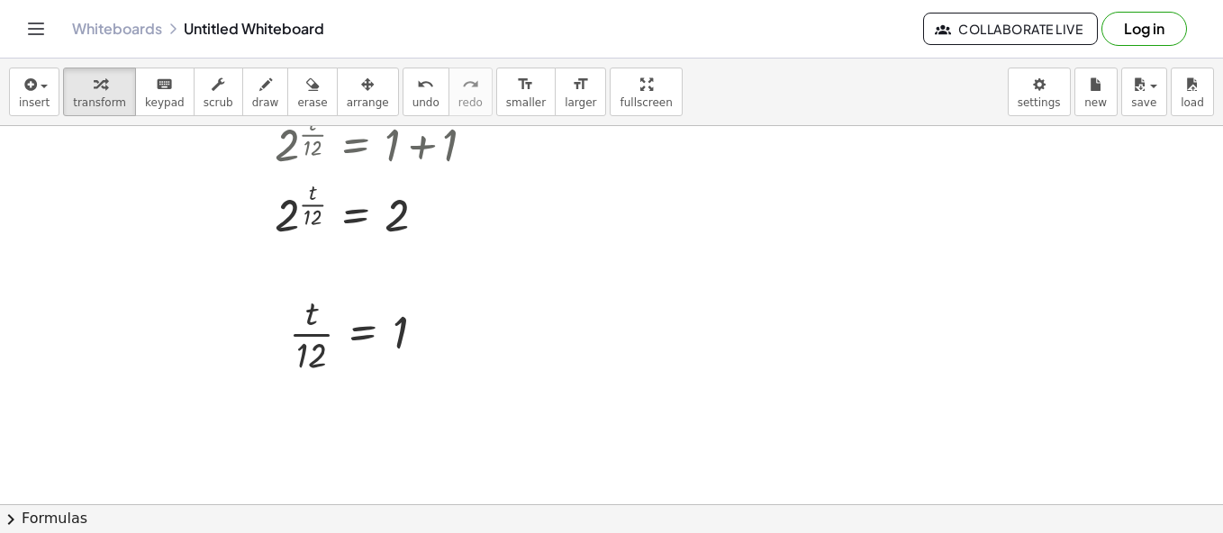
click at [301, 402] on div at bounding box center [611, 117] width 1223 height 1139
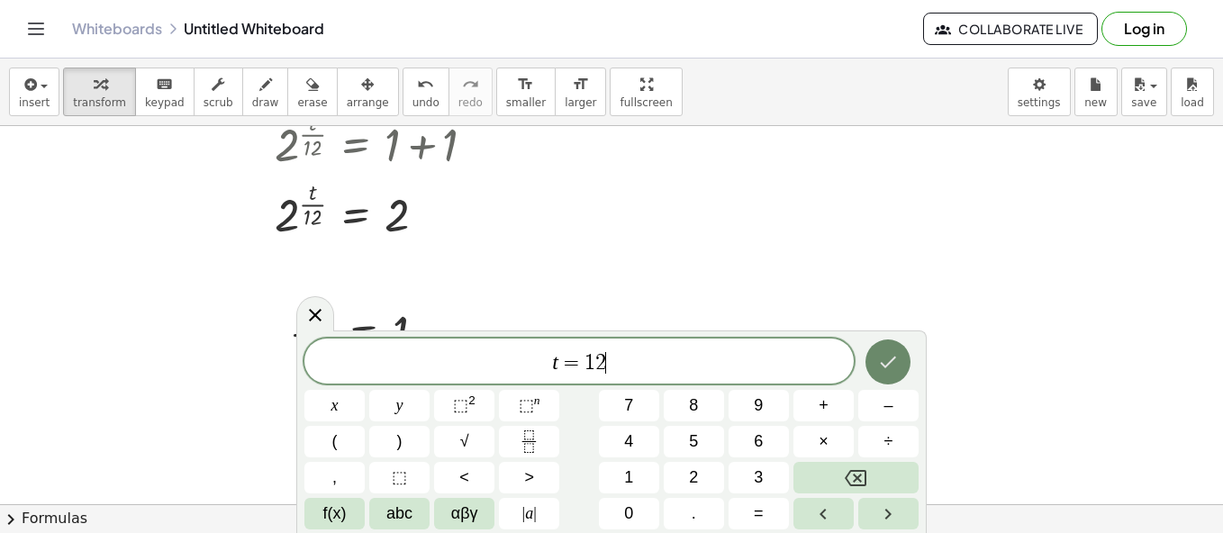
click at [900, 362] on button "Done" at bounding box center [888, 362] width 45 height 45
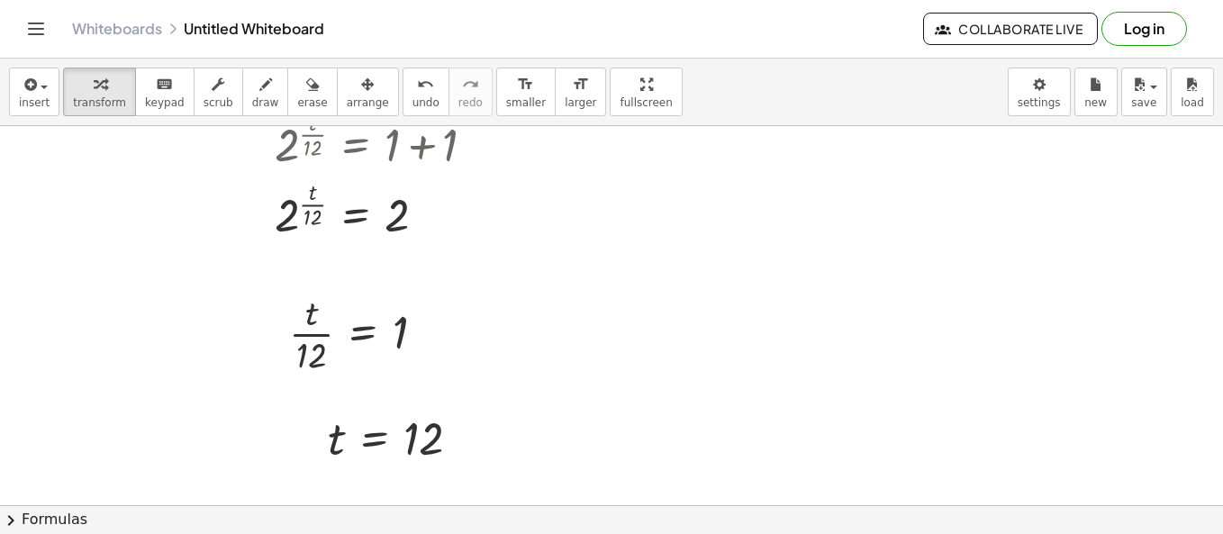
scroll to position [579, 0]
click at [353, 96] on span "arrange" at bounding box center [368, 102] width 42 height 13
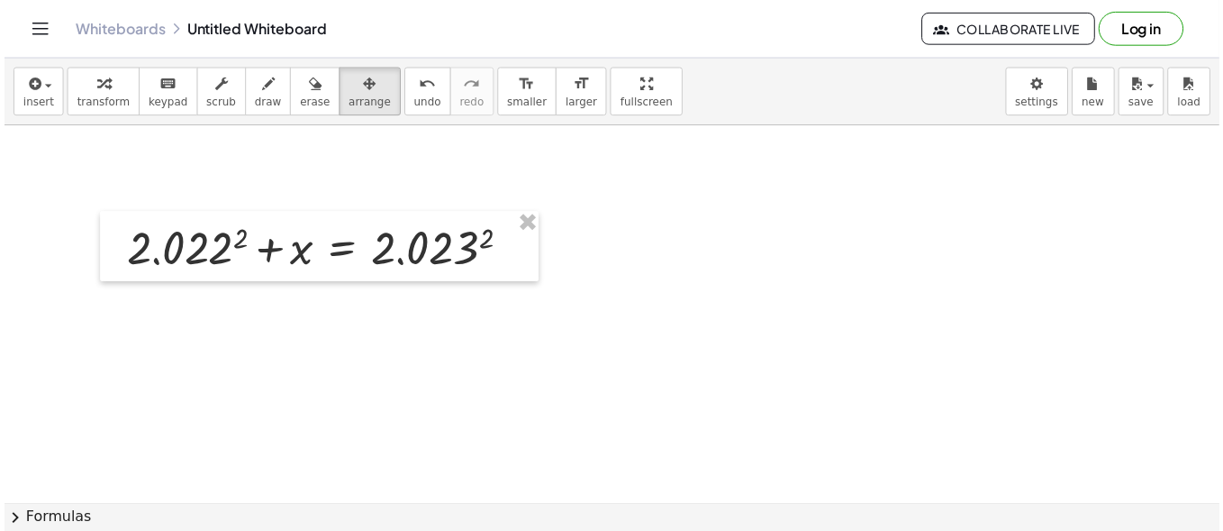
scroll to position [0, 0]
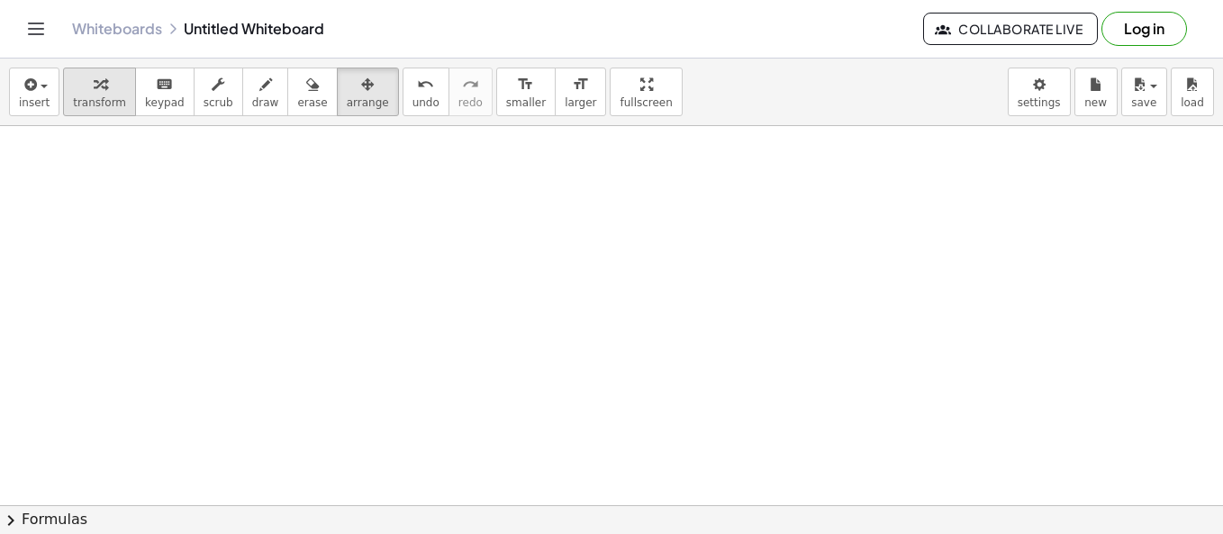
click at [94, 92] on icon "button" at bounding box center [100, 85] width 13 height 22
click at [184, 156] on div at bounding box center [611, 506] width 1223 height 761
click at [32, 110] on button "insert" at bounding box center [34, 92] width 50 height 49
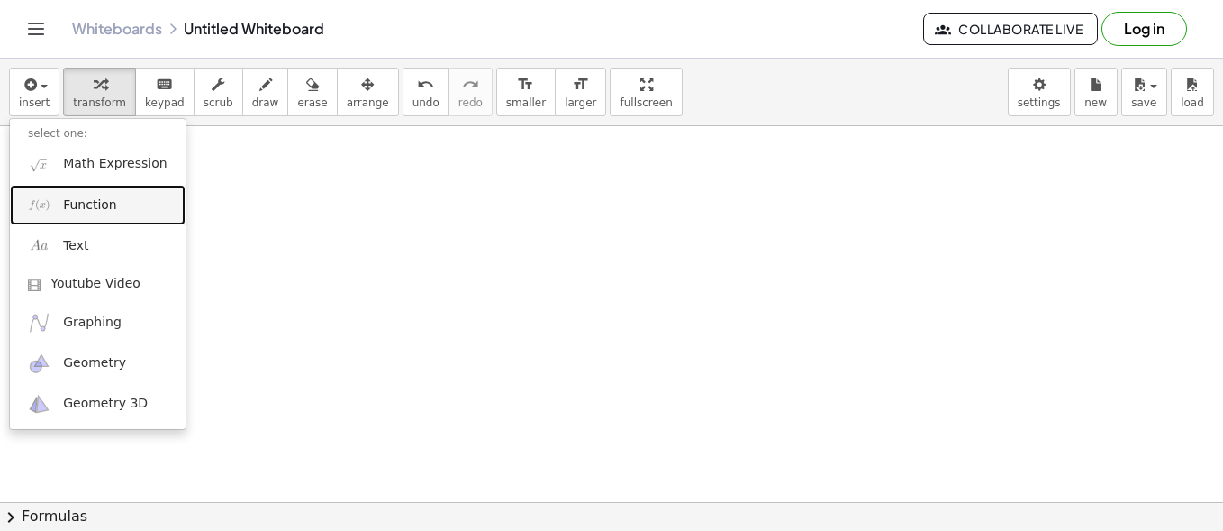
drag, startPoint x: 93, startPoint y: 203, endPoint x: 177, endPoint y: 249, distance: 96.3
click at [93, 203] on span "Function" at bounding box center [90, 205] width 54 height 18
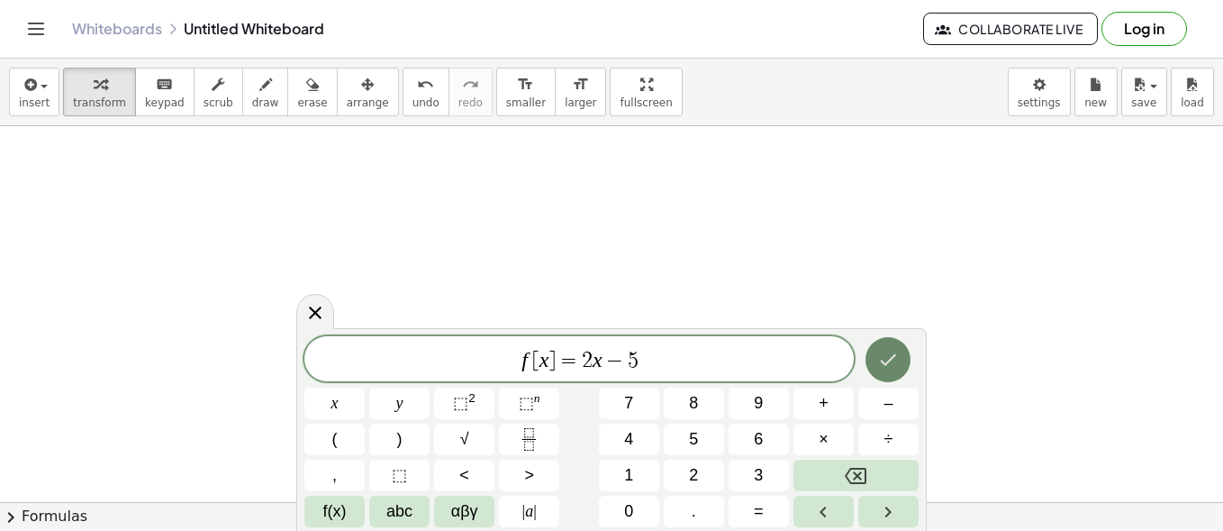
click at [875, 360] on button "Done" at bounding box center [888, 359] width 45 height 45
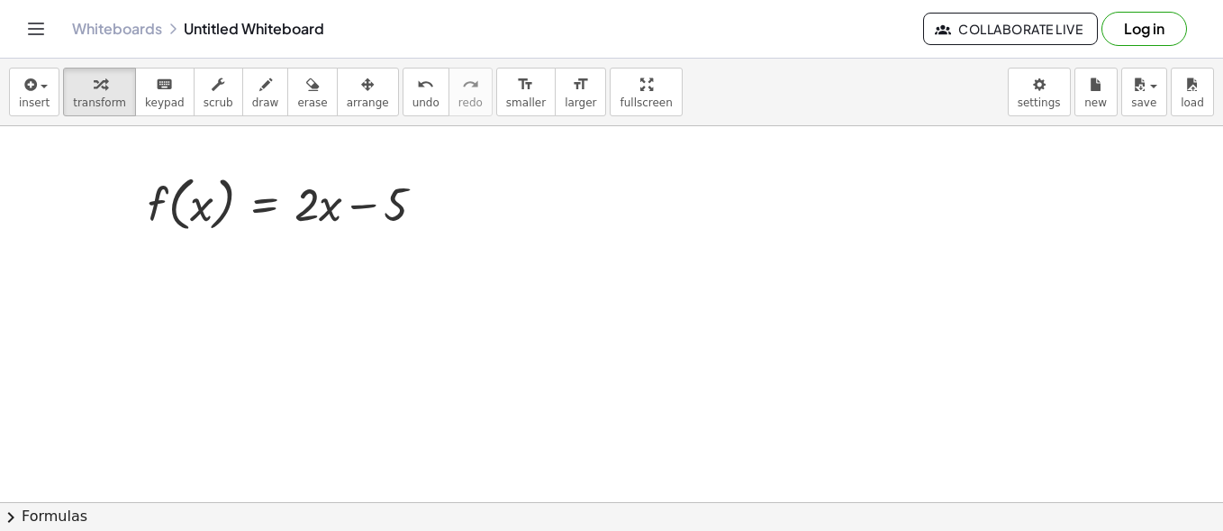
click at [152, 268] on div at bounding box center [611, 506] width 1223 height 761
click at [202, 361] on div at bounding box center [611, 506] width 1223 height 761
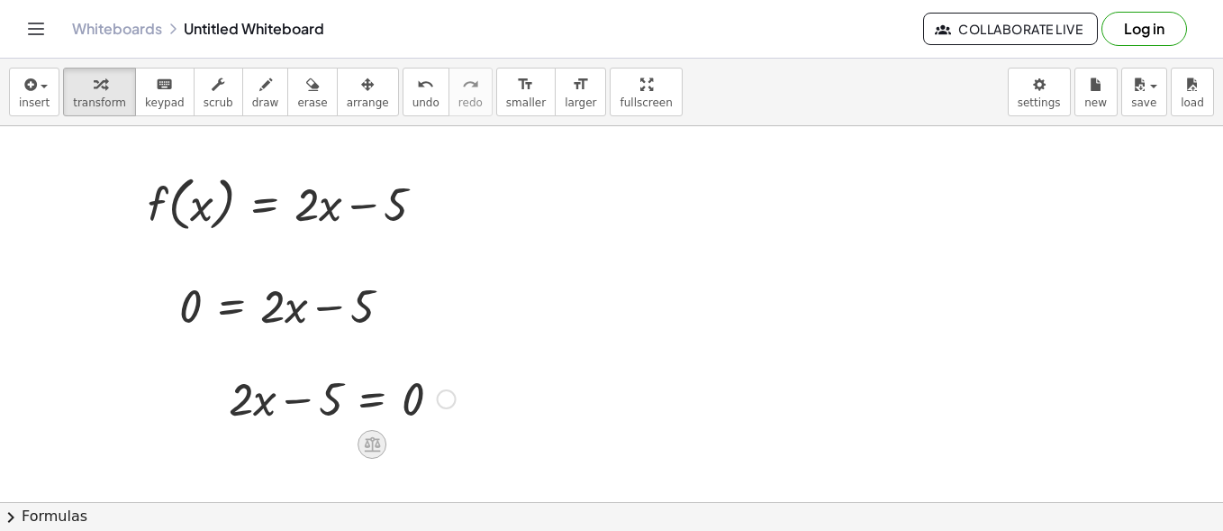
click at [363, 443] on icon at bounding box center [372, 443] width 19 height 19
click at [301, 441] on span "+" at bounding box center [300, 445] width 11 height 26
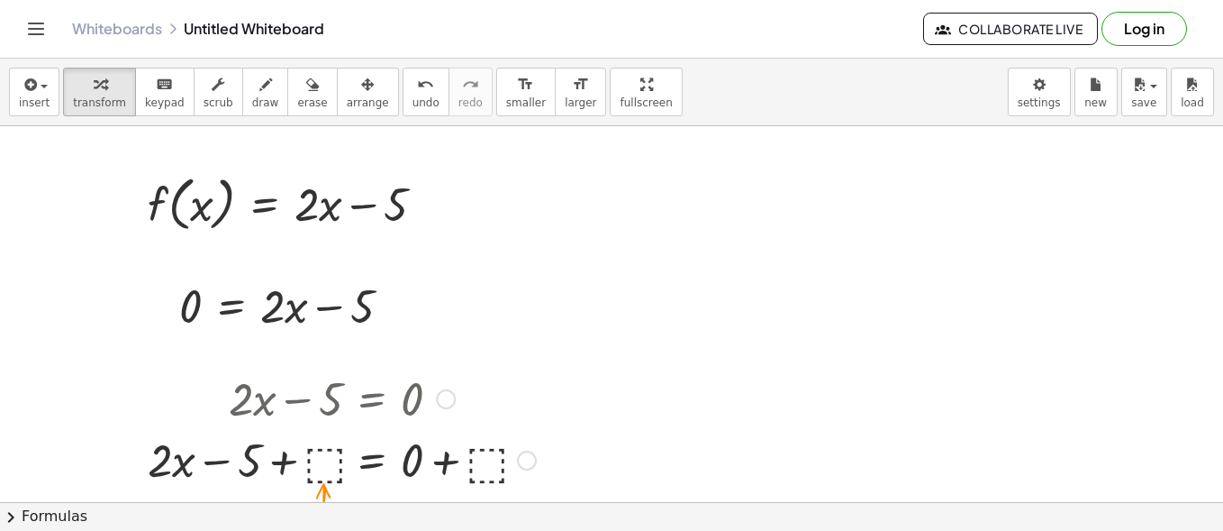
click at [322, 466] on div at bounding box center [342, 458] width 406 height 61
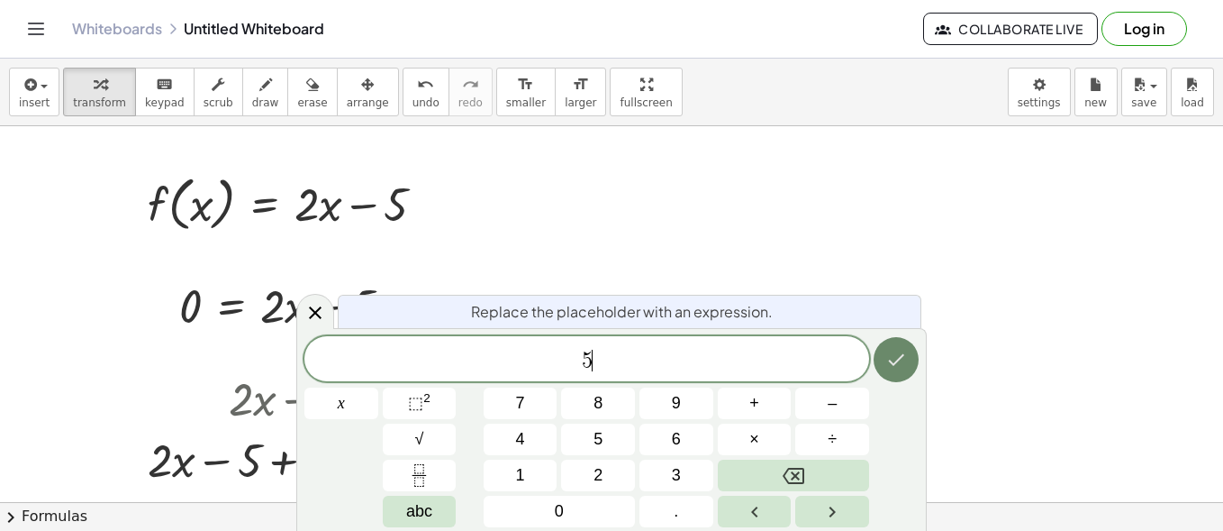
click at [908, 352] on button "Done" at bounding box center [896, 359] width 45 height 45
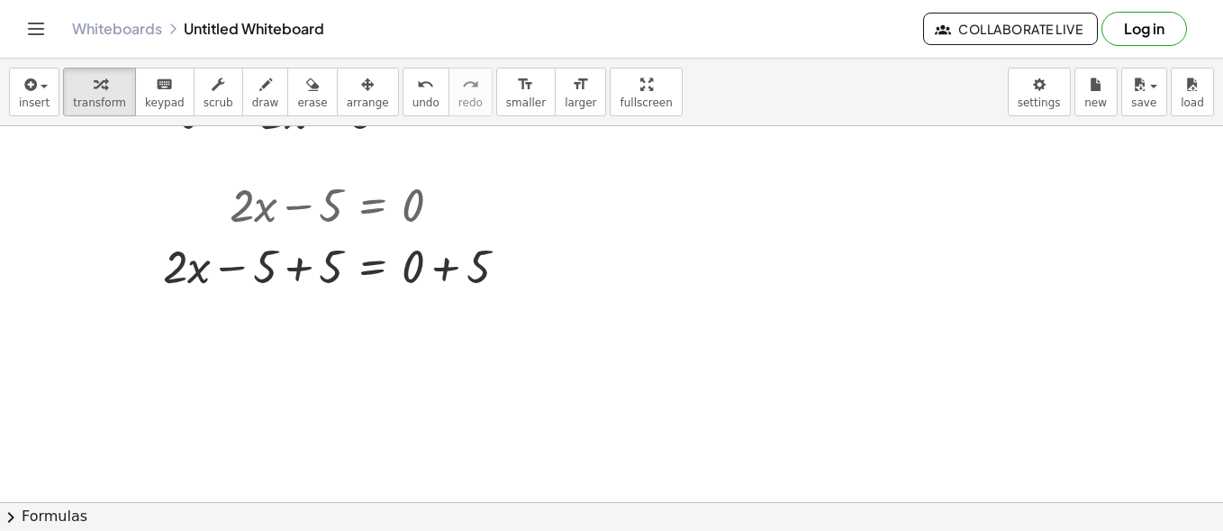
scroll to position [270, 0]
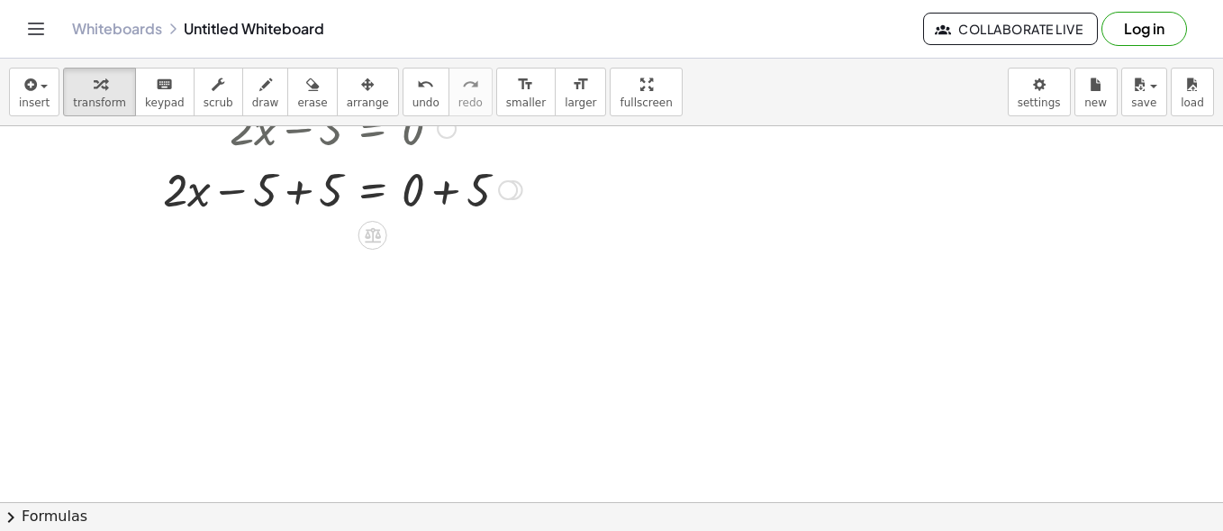
click at [300, 184] on div at bounding box center [342, 188] width 377 height 61
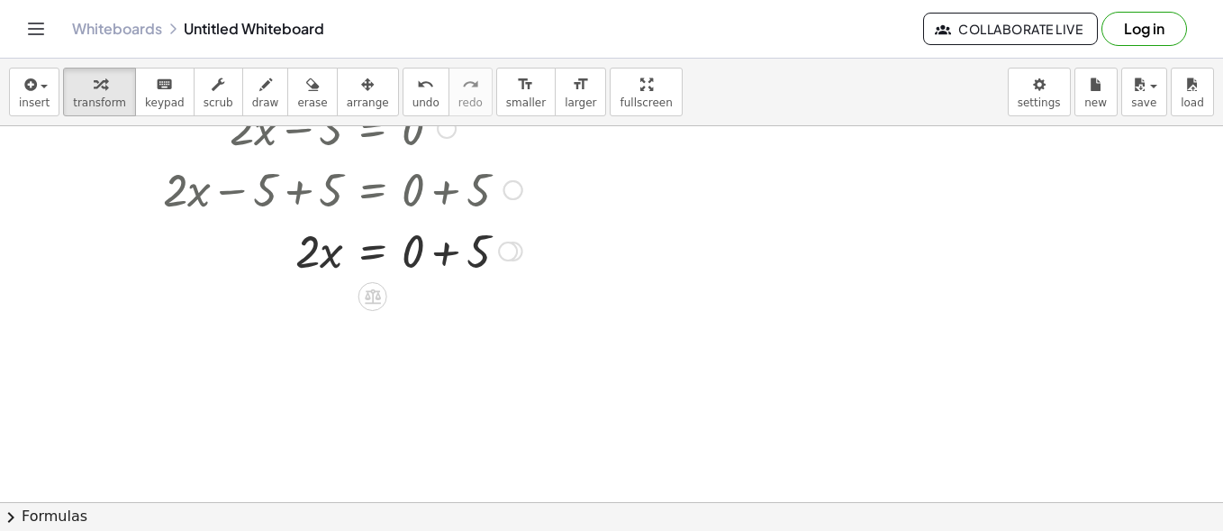
click at [450, 245] on div at bounding box center [342, 249] width 377 height 61
click at [375, 349] on icon at bounding box center [372, 357] width 19 height 19
click at [414, 357] on div "÷" at bounding box center [409, 357] width 29 height 29
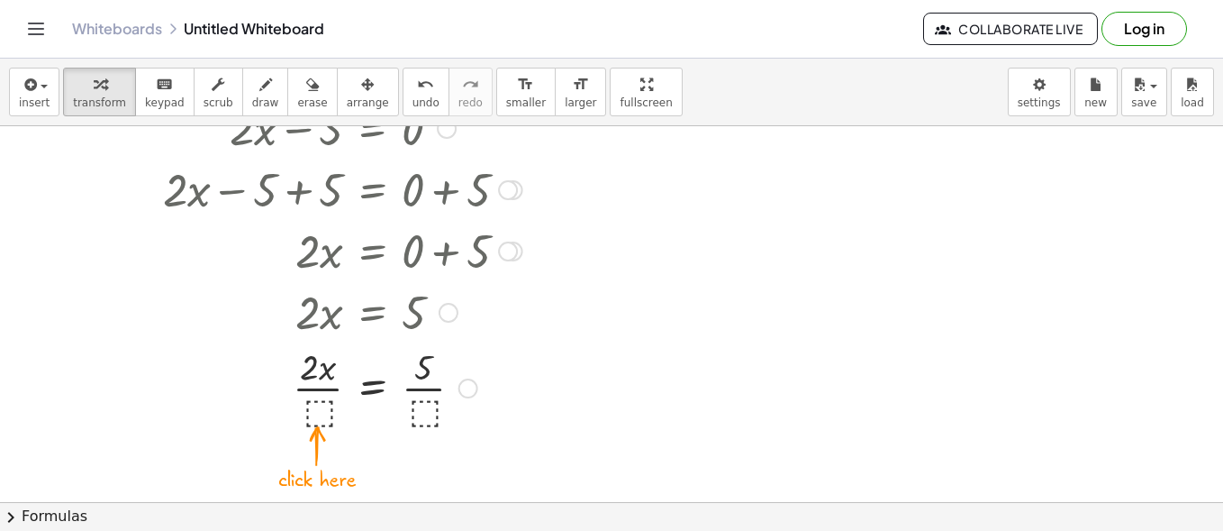
click at [323, 403] on div at bounding box center [342, 386] width 377 height 90
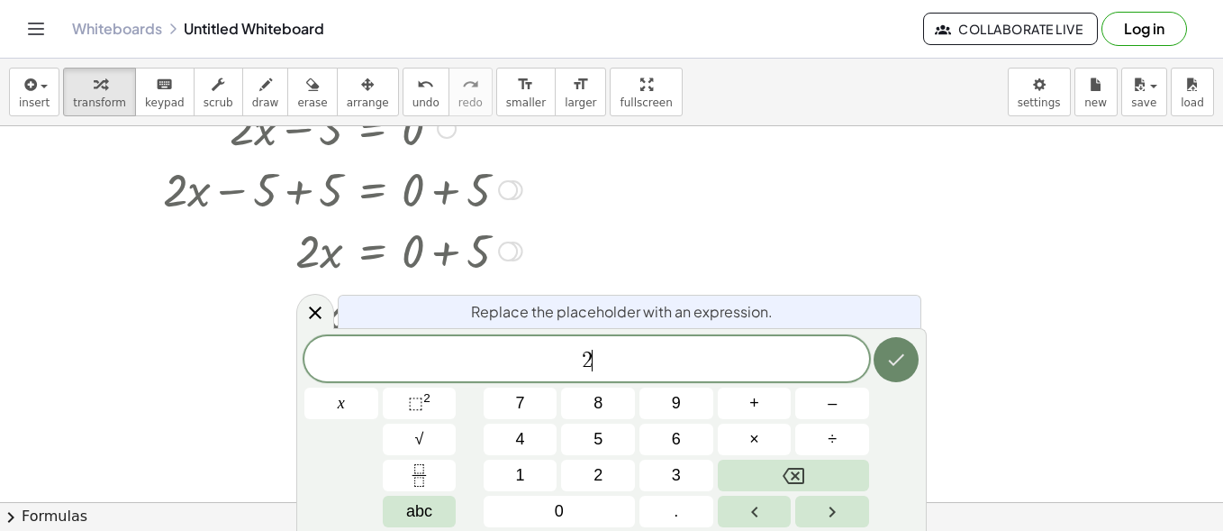
click at [896, 364] on icon "Done" at bounding box center [897, 360] width 16 height 12
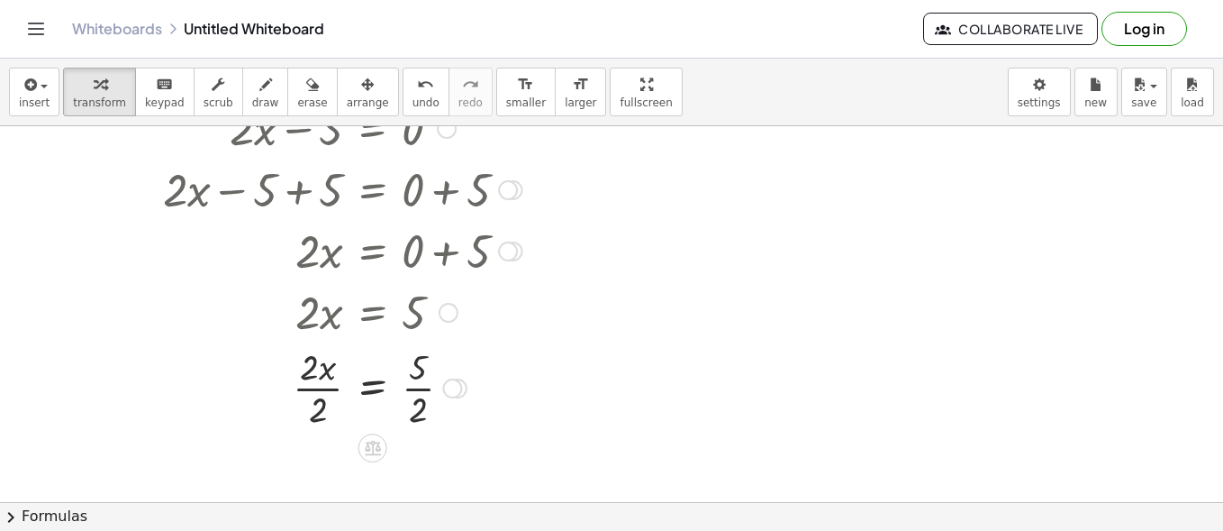
click at [320, 382] on div at bounding box center [342, 386] width 377 height 90
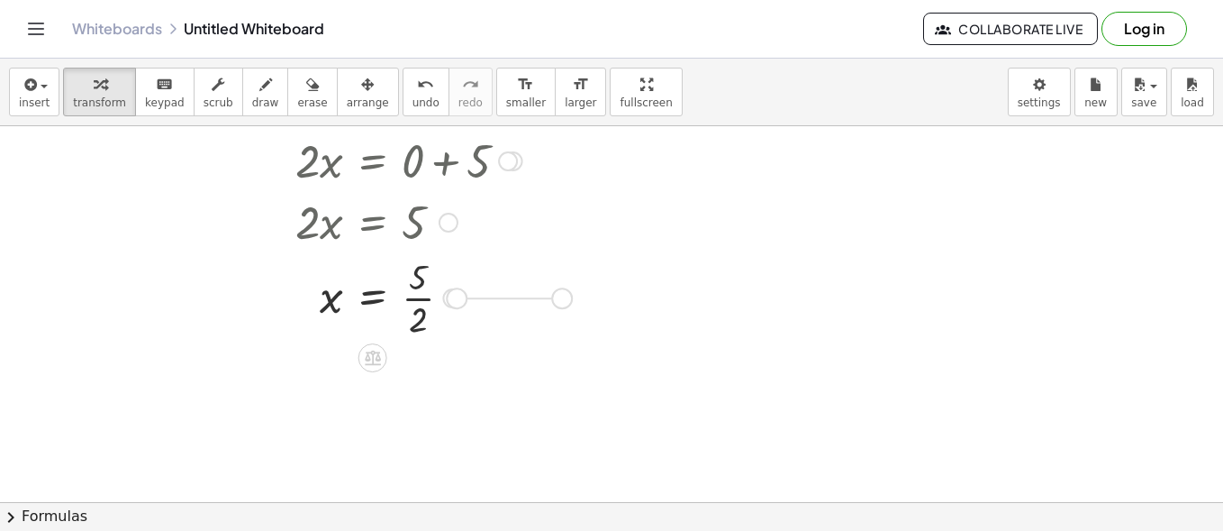
drag, startPoint x: 457, startPoint y: 301, endPoint x: 568, endPoint y: 303, distance: 111.7
click at [568, 303] on div "f ( , x ) = + · 2 · x − 5 0 = + · 2 · x − 5 + · 2 · x − 5 = 0 + · 2 · x − 5 + ⬚…" at bounding box center [611, 146] width 1223 height 761
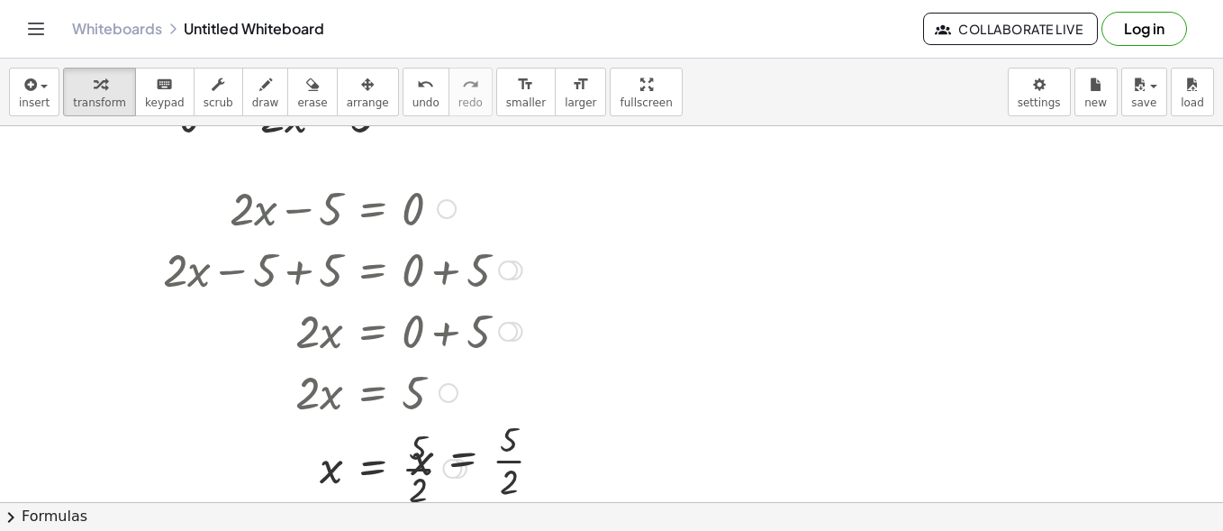
scroll to position [180, 0]
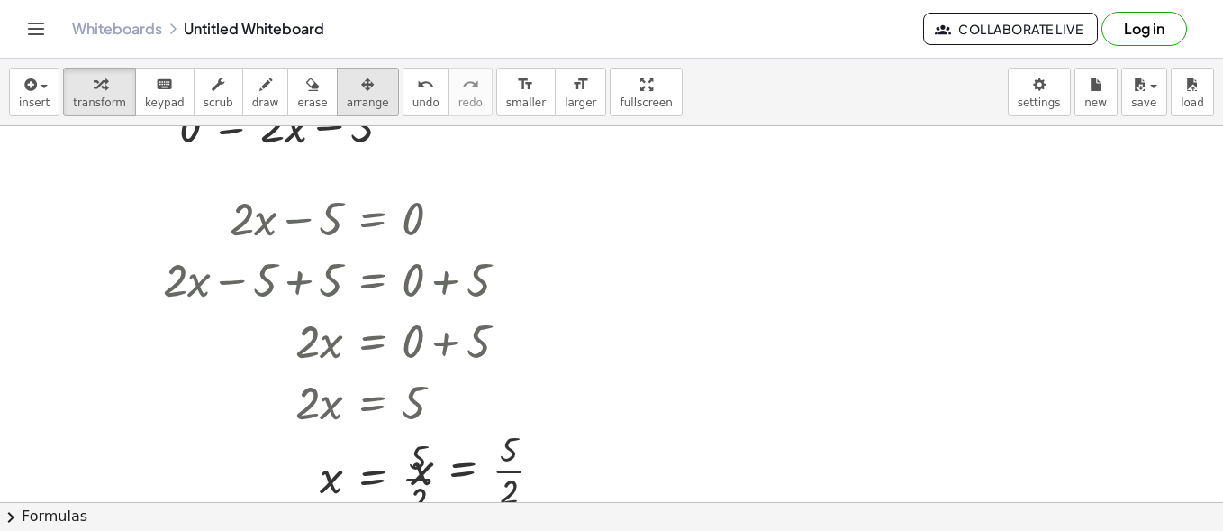
click at [347, 77] on div "button" at bounding box center [368, 84] width 42 height 22
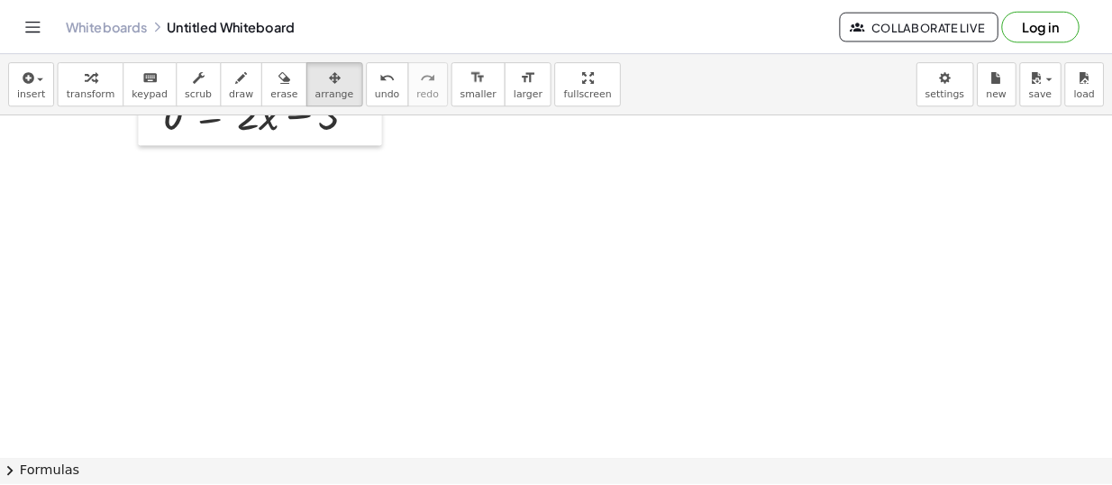
scroll to position [0, 0]
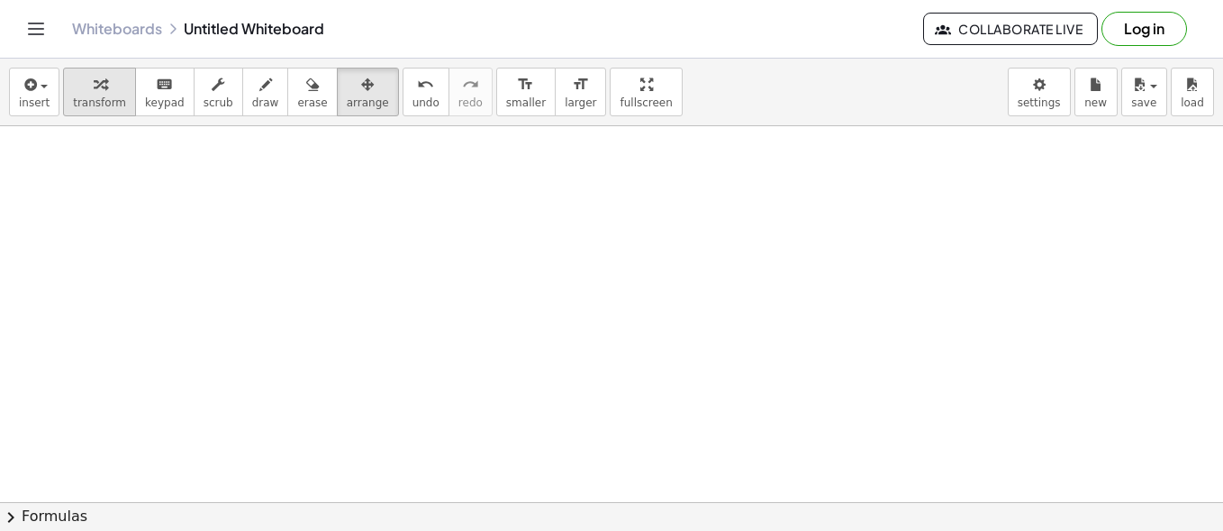
click at [105, 91] on div "button" at bounding box center [99, 84] width 53 height 22
click at [141, 137] on div at bounding box center [611, 506] width 1223 height 761
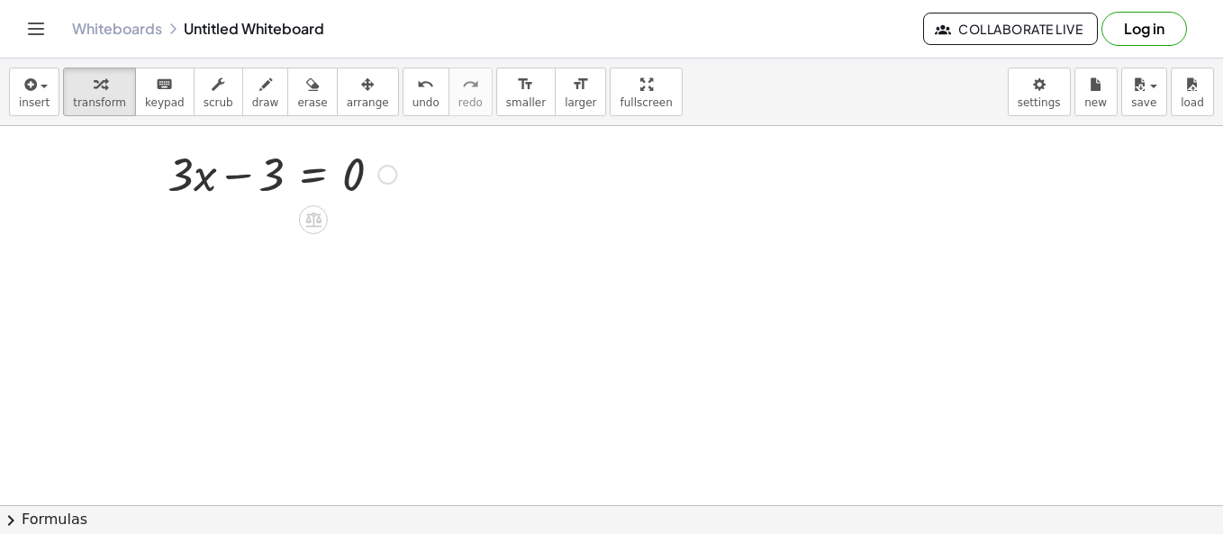
click at [307, 222] on icon at bounding box center [313, 220] width 16 height 15
click at [494, 213] on div at bounding box center [611, 506] width 1223 height 761
click at [181, 260] on div at bounding box center [611, 506] width 1223 height 761
click at [219, 387] on div at bounding box center [611, 506] width 1223 height 761
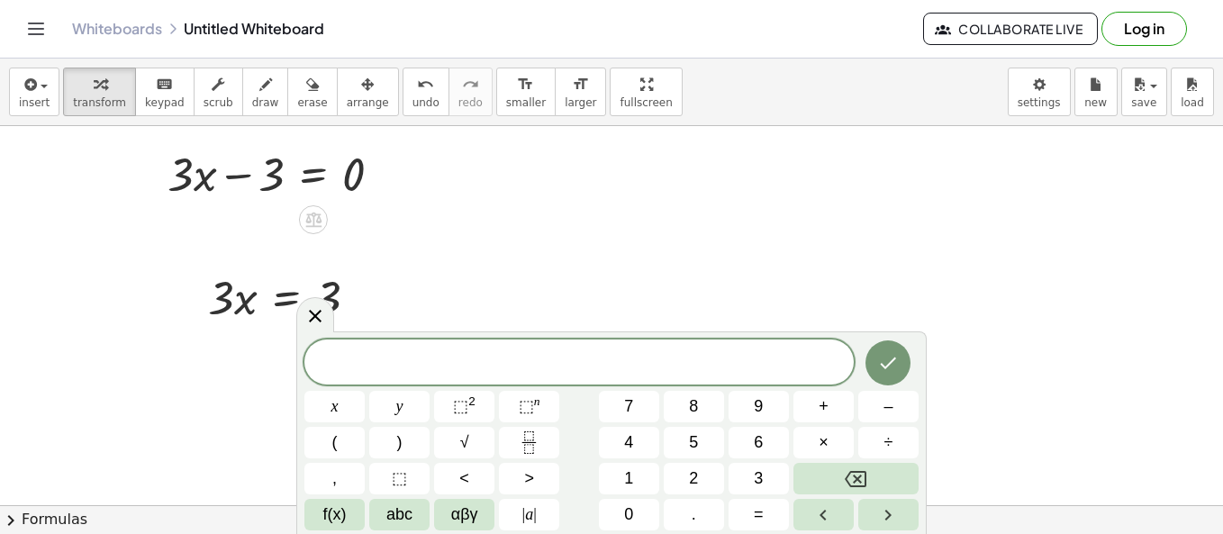
drag, startPoint x: 239, startPoint y: 355, endPoint x: 245, endPoint y: 343, distance: 13.3
click at [239, 353] on div at bounding box center [611, 506] width 1223 height 761
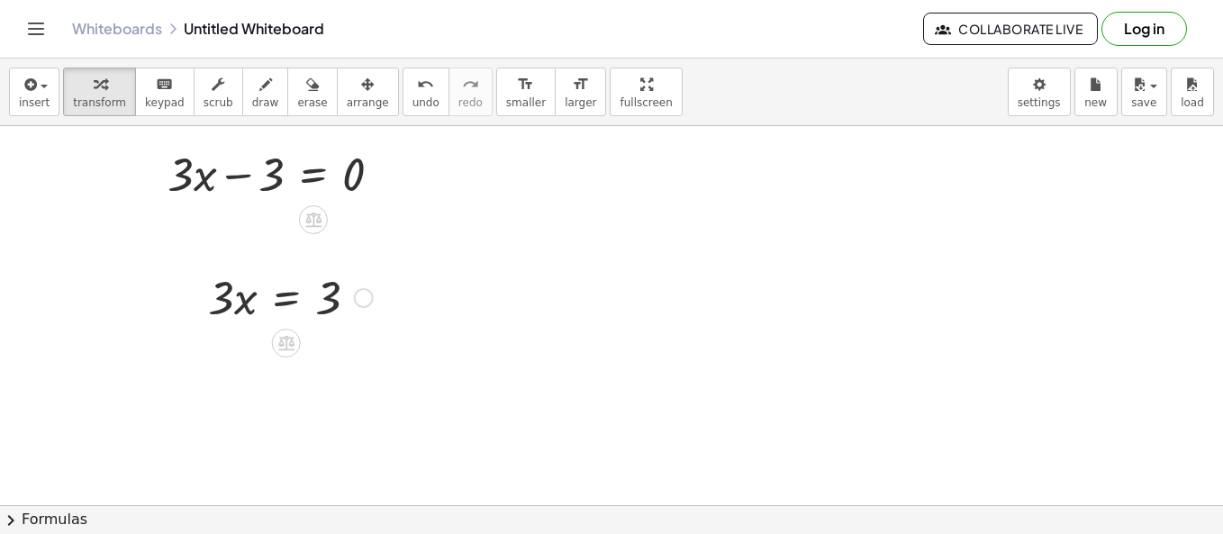
click at [275, 342] on div at bounding box center [286, 343] width 29 height 29
click at [326, 349] on span "÷" at bounding box center [322, 344] width 10 height 26
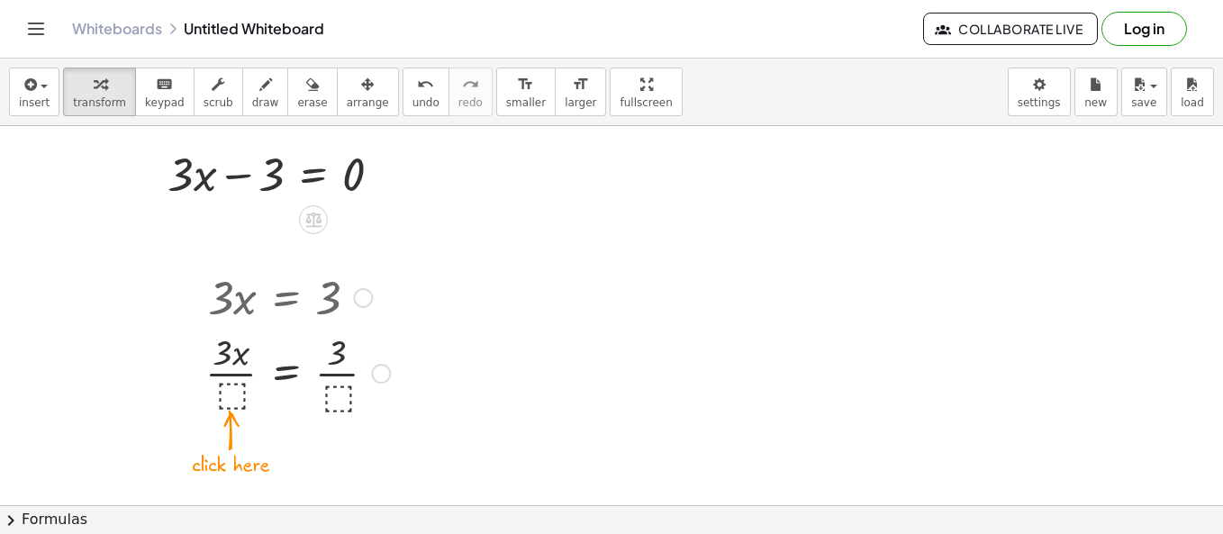
click at [233, 399] on div at bounding box center [297, 372] width 203 height 90
click at [230, 377] on div at bounding box center [292, 372] width 193 height 90
click at [339, 371] on div at bounding box center [294, 372] width 191 height 90
click at [242, 172] on div at bounding box center [282, 172] width 247 height 61
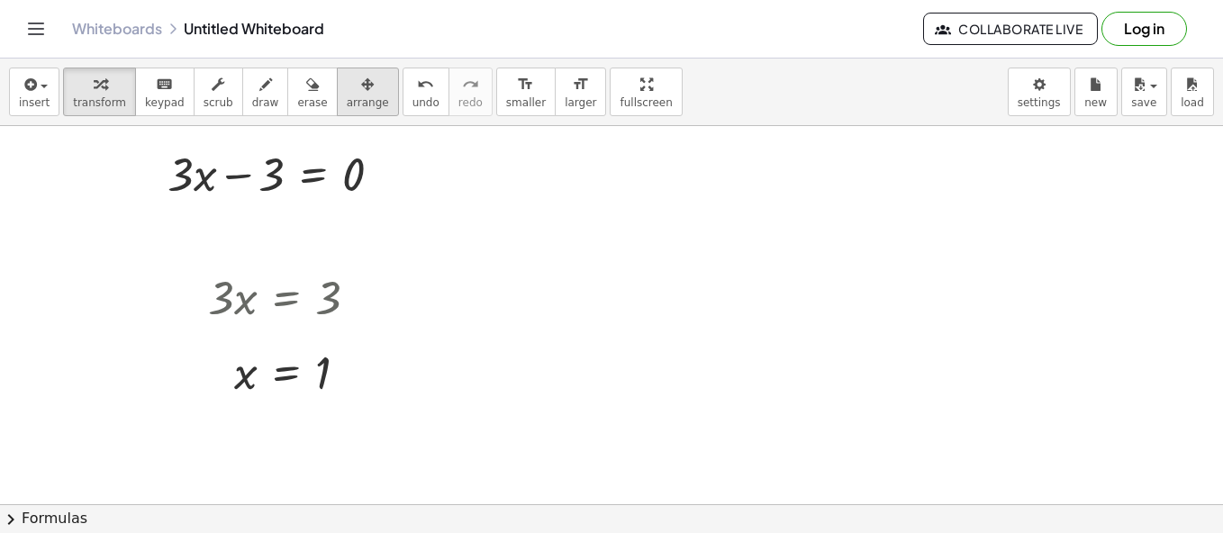
click at [347, 96] on span "arrange" at bounding box center [368, 102] width 42 height 13
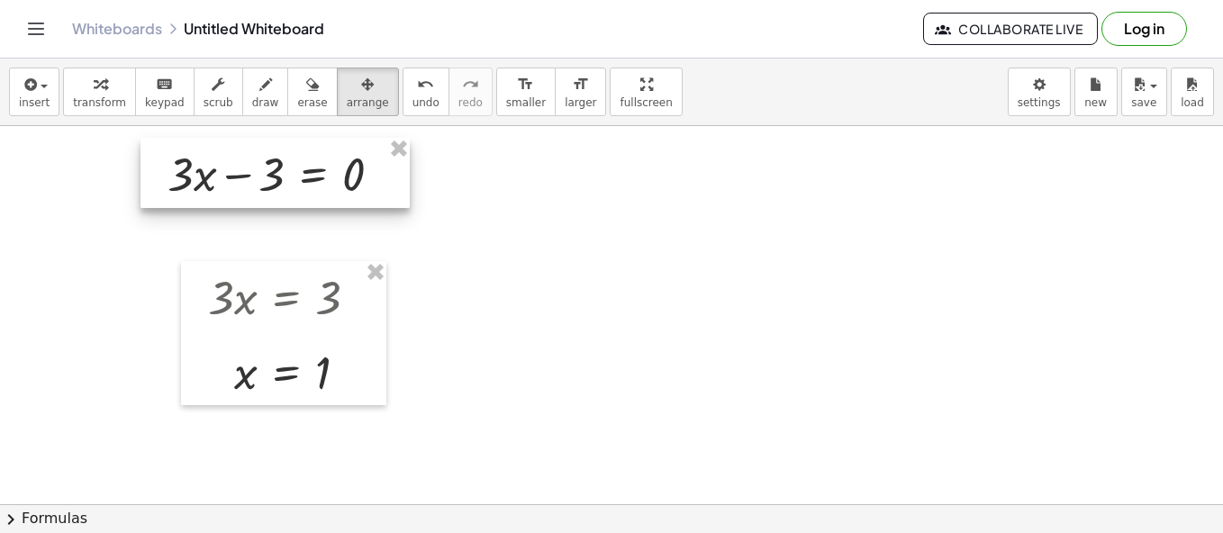
click at [343, 168] on div at bounding box center [275, 173] width 269 height 70
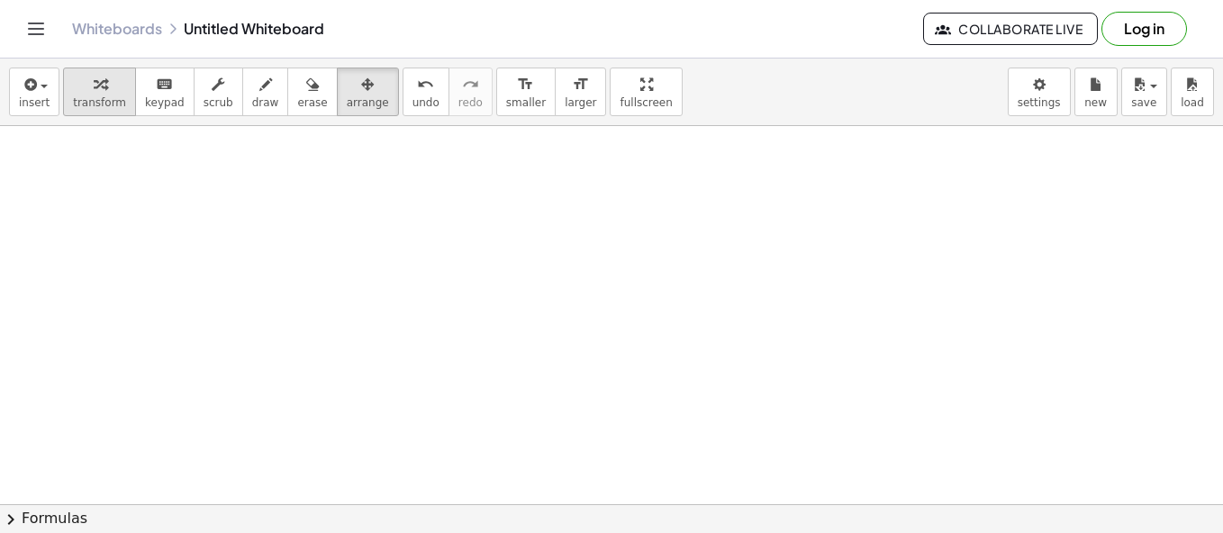
click at [90, 96] on span "transform" at bounding box center [99, 102] width 53 height 13
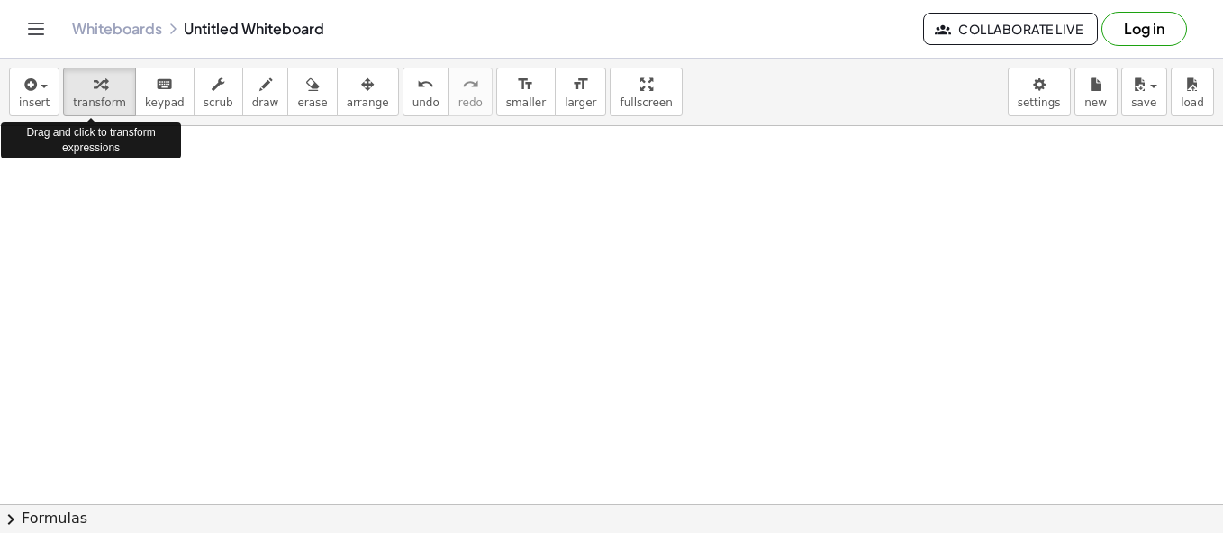
click at [123, 176] on div at bounding box center [611, 506] width 1223 height 761
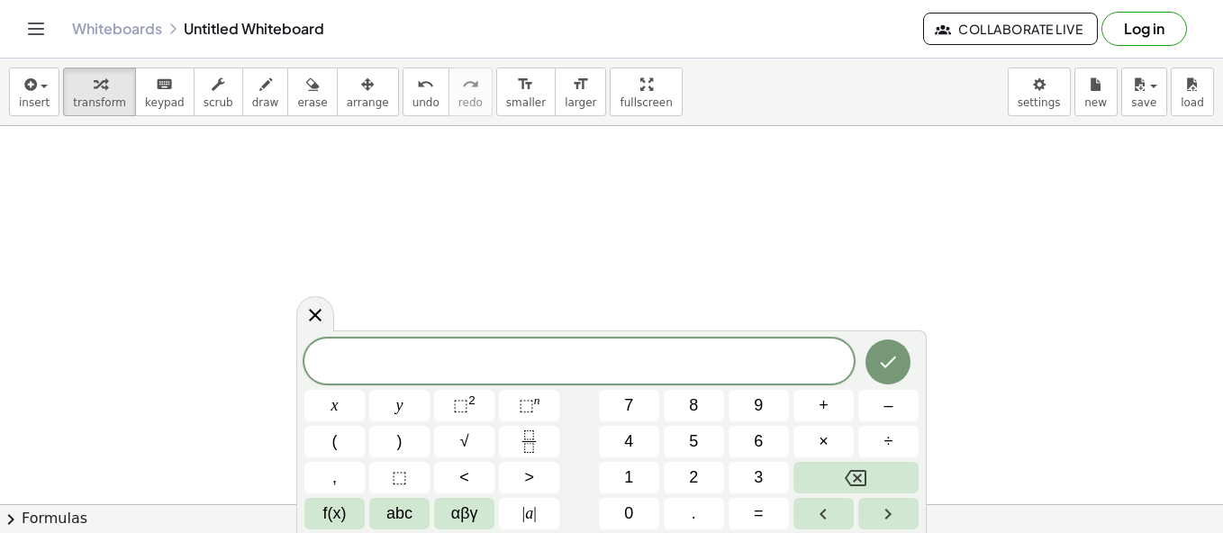
drag, startPoint x: 320, startPoint y: 307, endPoint x: 224, endPoint y: 214, distance: 133.2
click at [318, 305] on icon at bounding box center [316, 316] width 22 height 22
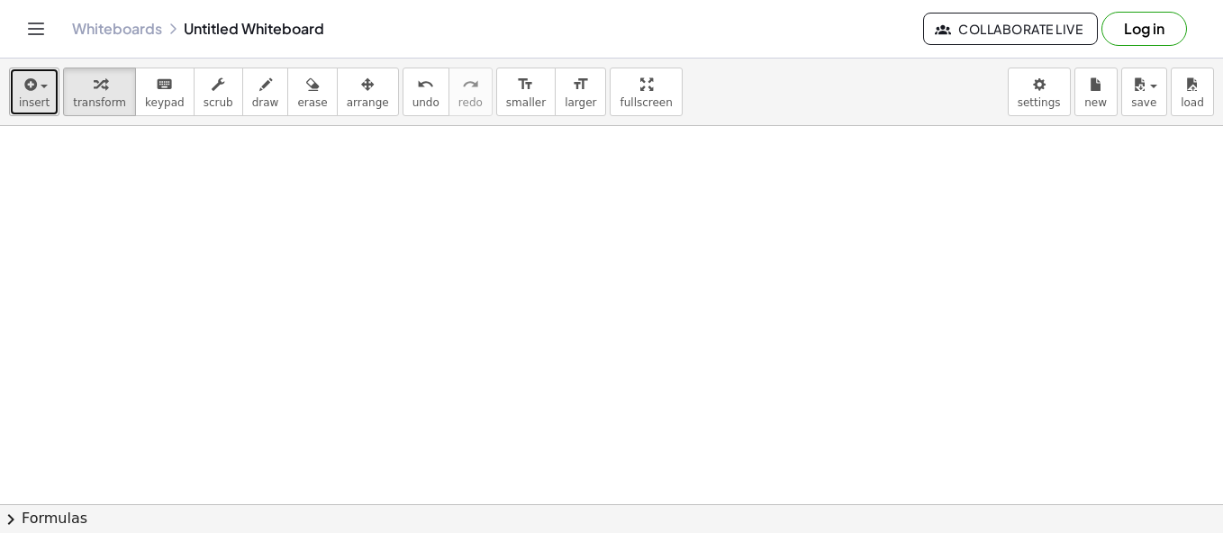
click at [21, 108] on span "insert" at bounding box center [34, 102] width 31 height 13
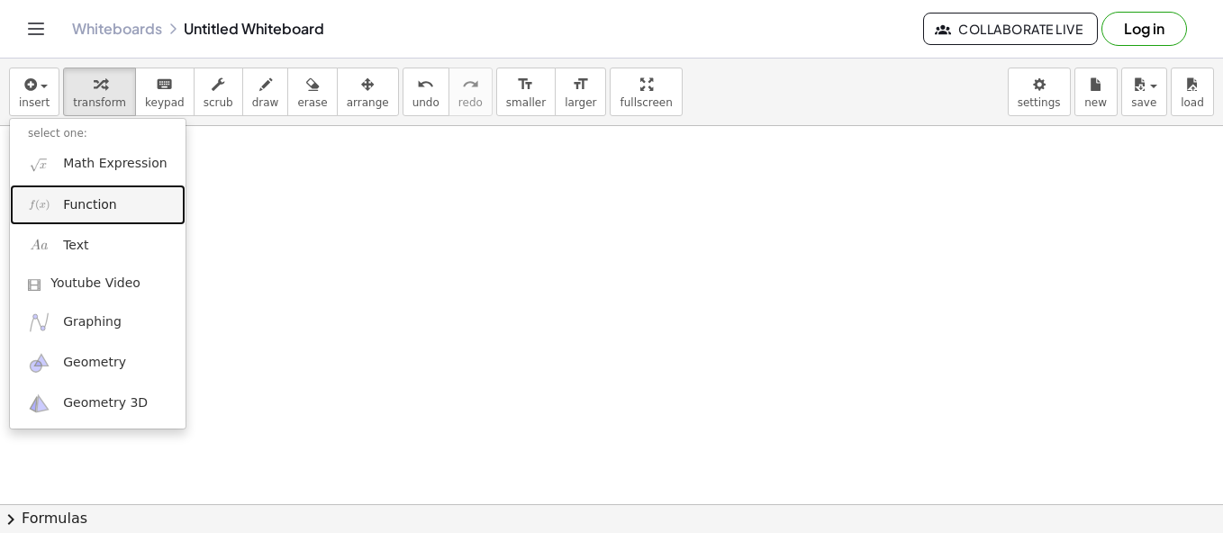
drag, startPoint x: 115, startPoint y: 214, endPoint x: 130, endPoint y: 223, distance: 17.0
click at [114, 214] on link "Function" at bounding box center [98, 205] width 176 height 41
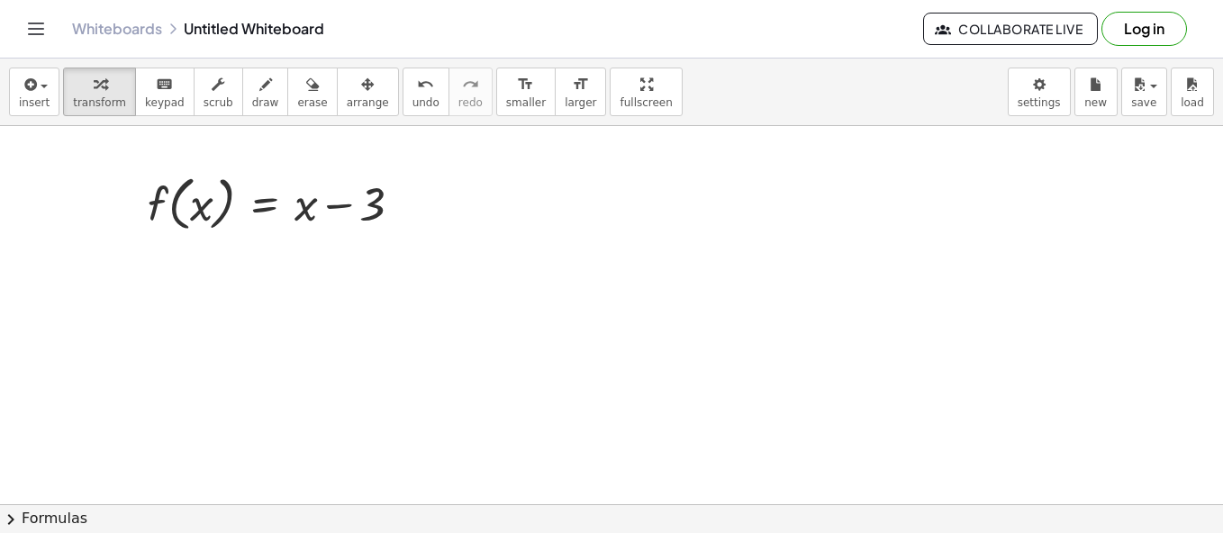
click at [199, 288] on div at bounding box center [611, 506] width 1223 height 761
click at [214, 400] on div at bounding box center [611, 506] width 1223 height 761
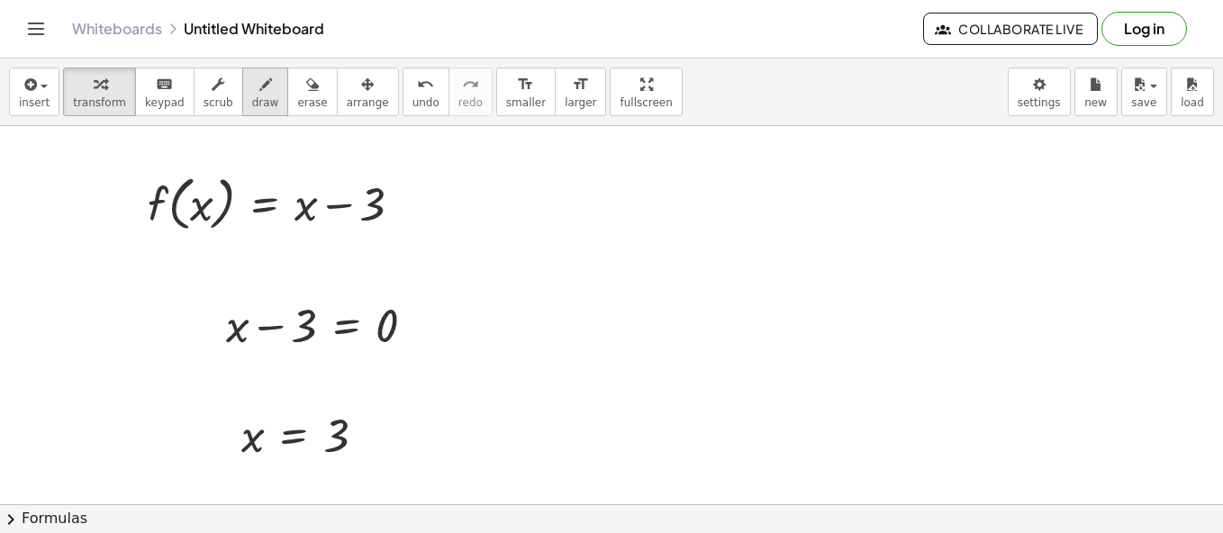
click at [242, 77] on button "draw" at bounding box center [265, 92] width 47 height 49
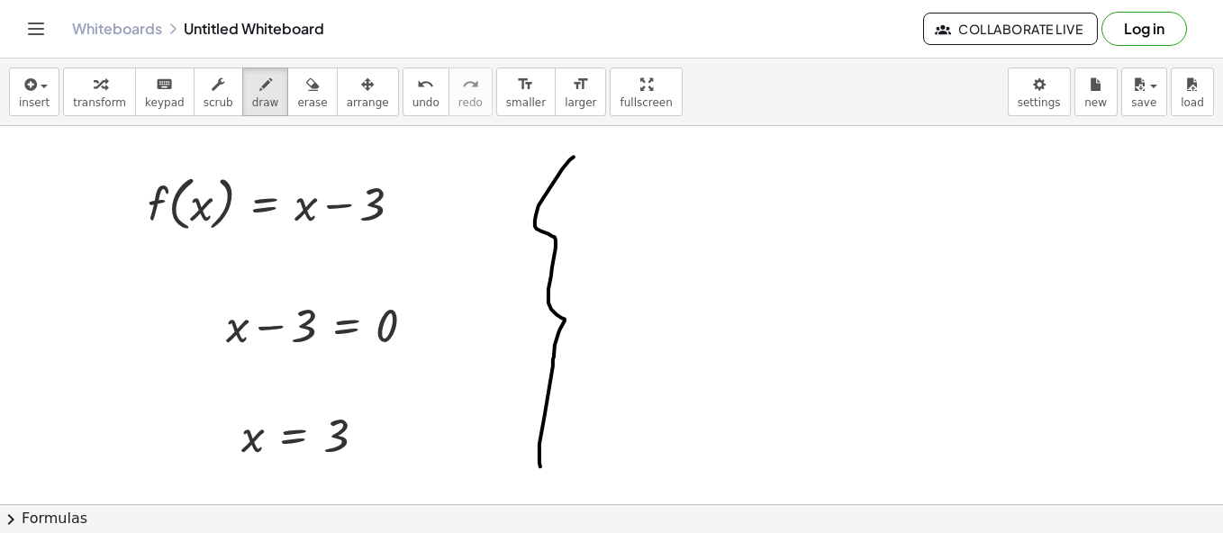
drag, startPoint x: 574, startPoint y: 156, endPoint x: 543, endPoint y: 487, distance: 333.0
click at [543, 487] on div at bounding box center [611, 506] width 1223 height 761
click at [119, 105] on button "transform" at bounding box center [99, 92] width 73 height 49
click at [706, 189] on div at bounding box center [611, 506] width 1223 height 761
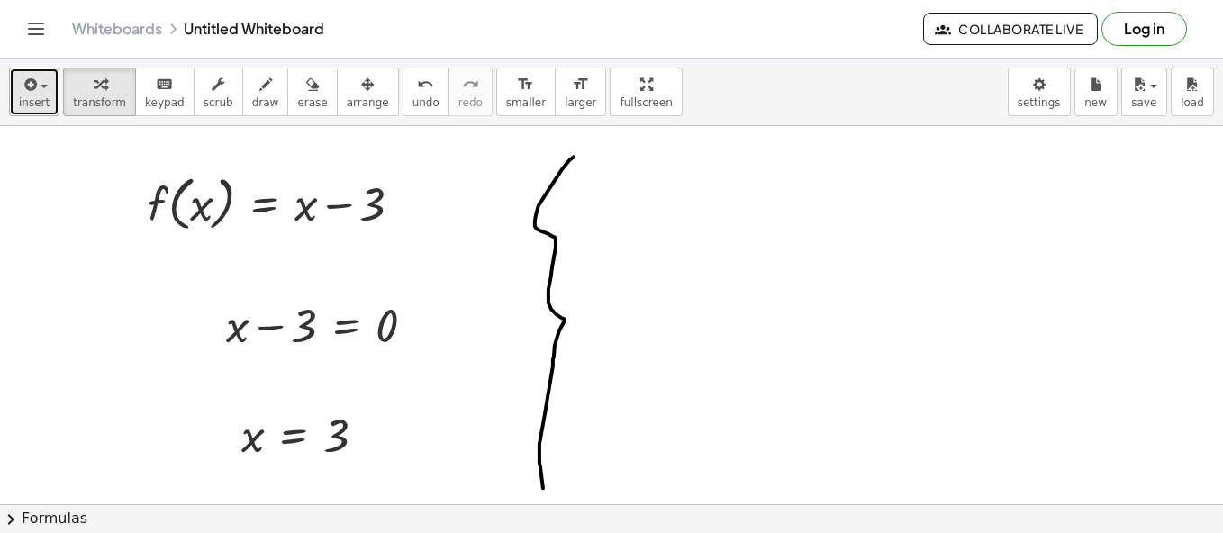
click at [35, 93] on div "button" at bounding box center [34, 84] width 31 height 22
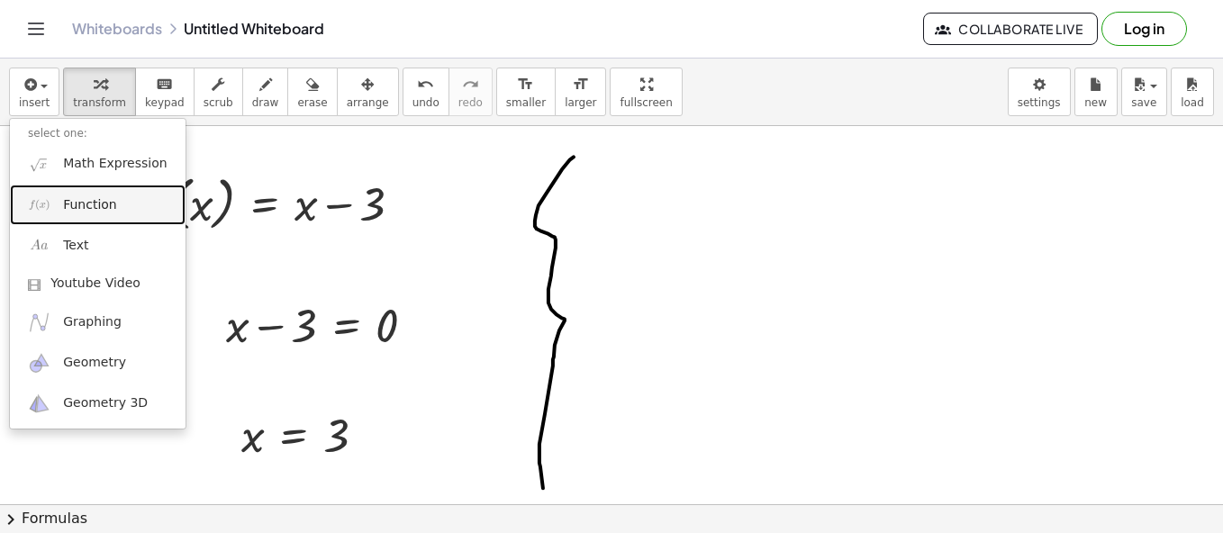
drag, startPoint x: 96, startPoint y: 210, endPoint x: 442, endPoint y: 344, distance: 371.1
click at [96, 210] on span "Function" at bounding box center [90, 205] width 54 height 18
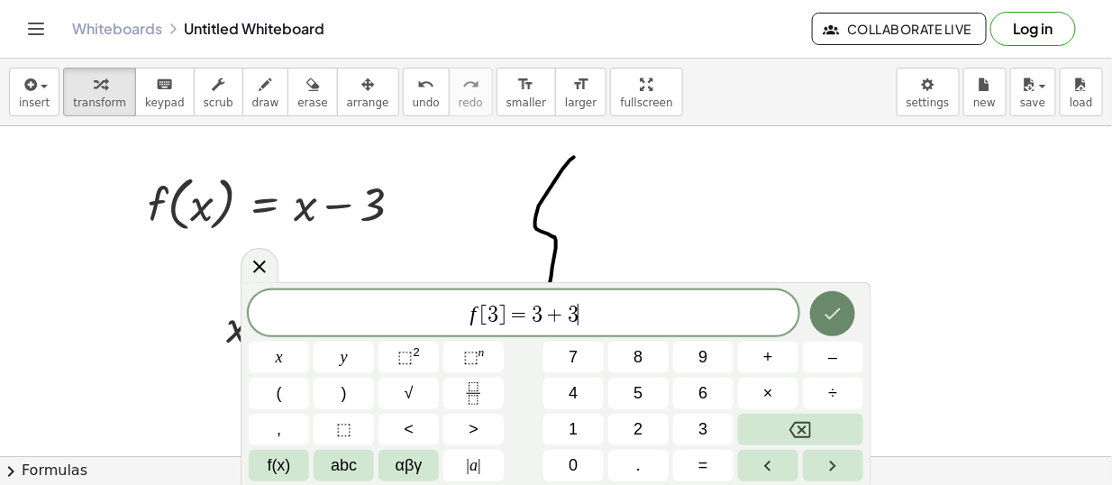
click at [831, 305] on icon "Done" at bounding box center [833, 314] width 22 height 22
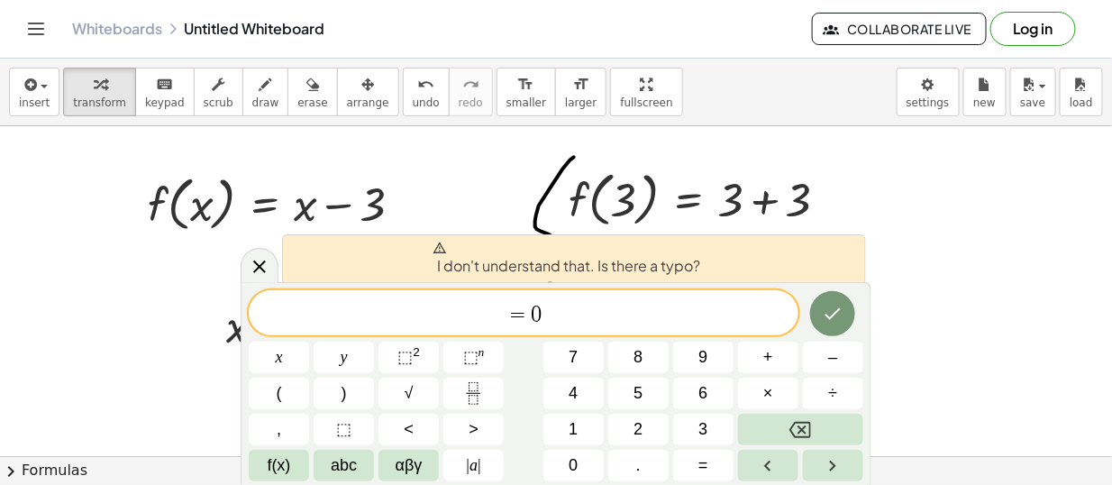
click at [510, 317] on span "=" at bounding box center [518, 315] width 26 height 22
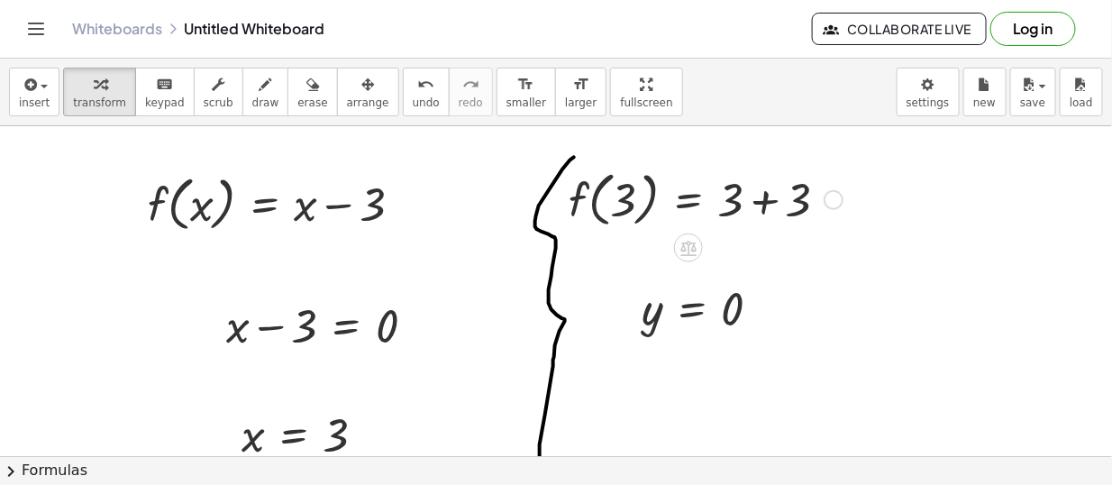
click at [785, 206] on div at bounding box center [705, 198] width 292 height 68
click at [785, 206] on div "f ( , 3 ) = + 3 + 3" at bounding box center [698, 197] width 314 height 77
click at [403, 98] on button "undo undo" at bounding box center [426, 92] width 47 height 49
click at [208, 96] on span "scrub" at bounding box center [219, 102] width 30 height 13
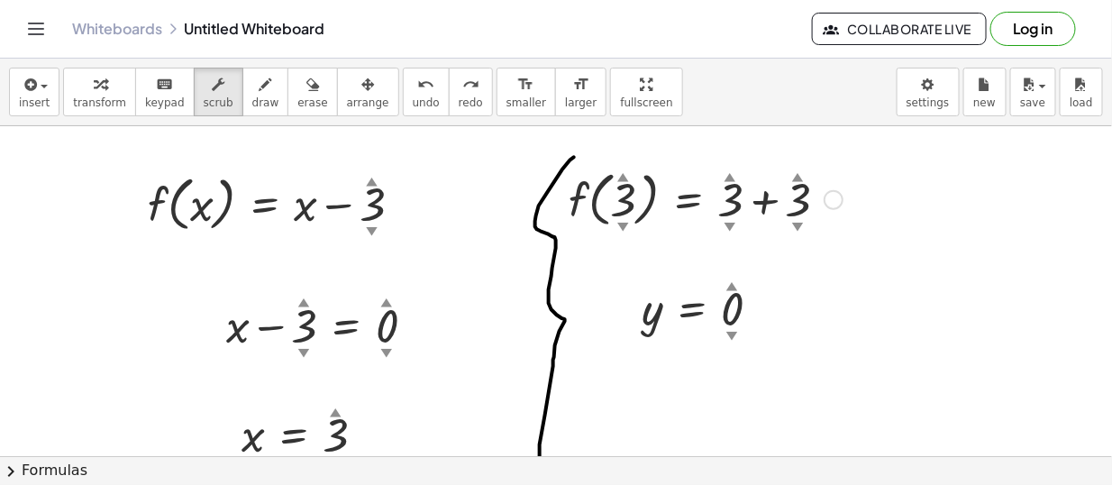
click at [705, 193] on div at bounding box center [705, 198] width 292 height 68
click at [783, 207] on div at bounding box center [705, 198] width 292 height 68
click at [769, 198] on div at bounding box center [705, 198] width 292 height 68
click at [796, 223] on div "▼" at bounding box center [798, 226] width 12 height 16
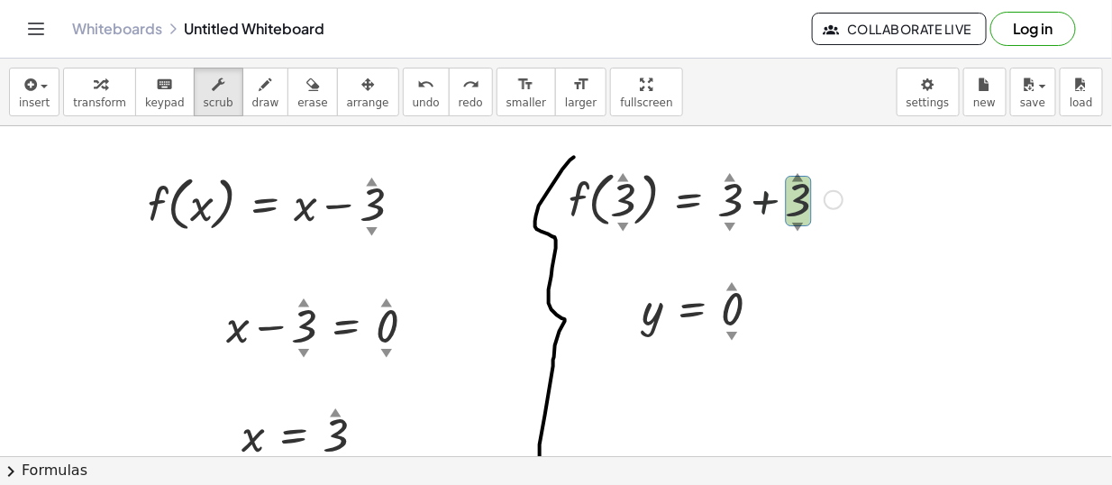
click at [796, 223] on div "▼" at bounding box center [798, 226] width 12 height 16
click at [799, 204] on div at bounding box center [705, 198] width 292 height 68
click at [306, 89] on icon "button" at bounding box center [312, 85] width 13 height 22
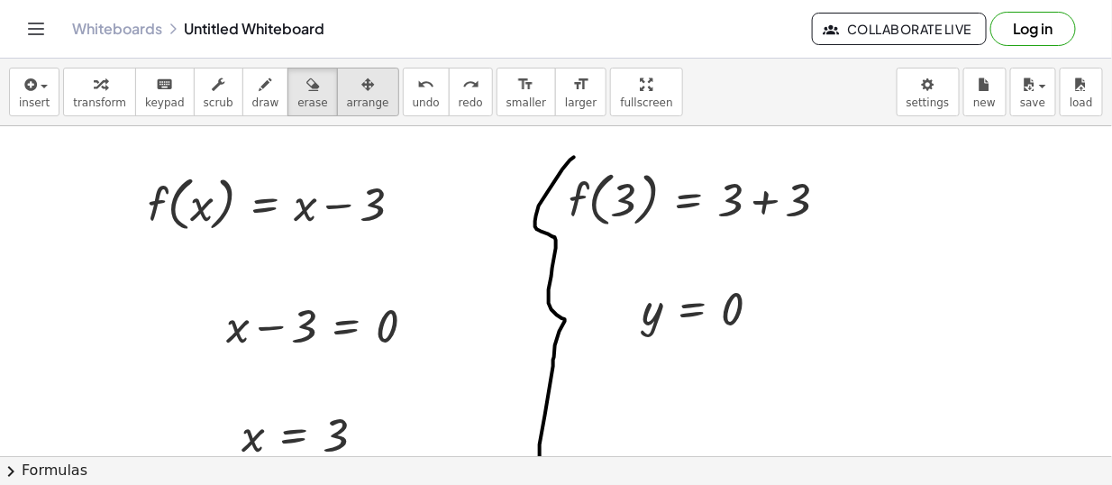
click at [352, 90] on button "arrange" at bounding box center [368, 92] width 62 height 49
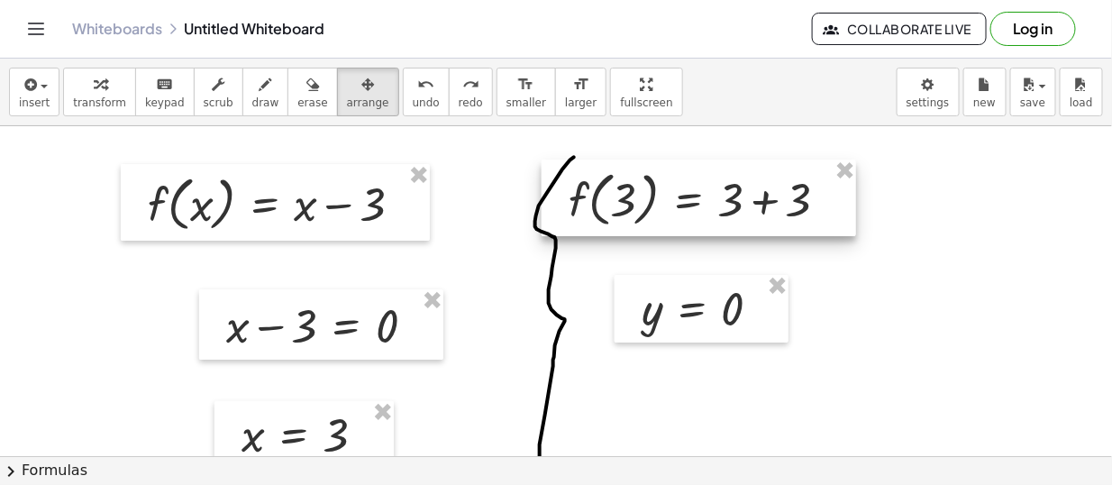
click at [734, 204] on div at bounding box center [698, 197] width 314 height 77
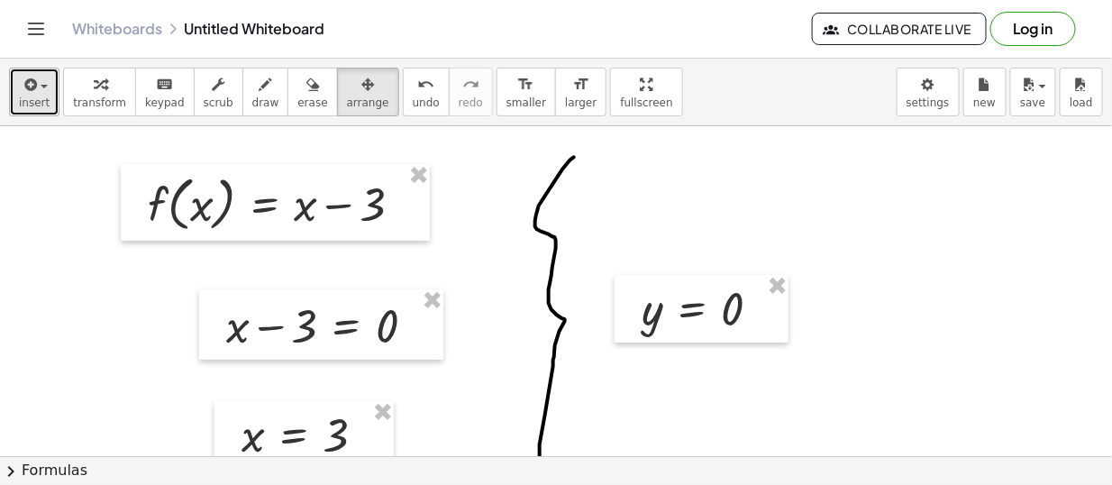
click at [32, 103] on span "insert" at bounding box center [34, 102] width 31 height 13
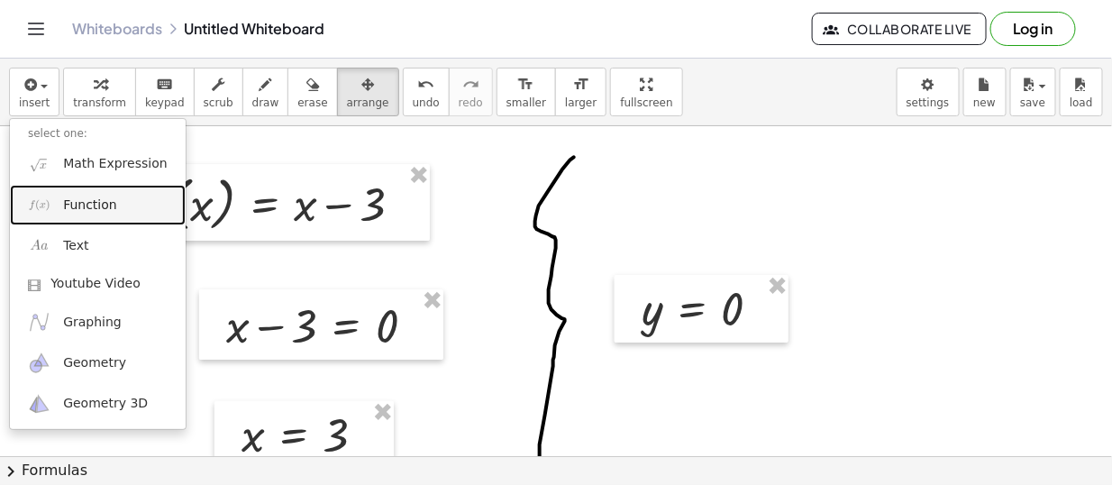
drag, startPoint x: 73, startPoint y: 196, endPoint x: 552, endPoint y: 224, distance: 480.1
click at [73, 196] on span "Function" at bounding box center [90, 205] width 54 height 18
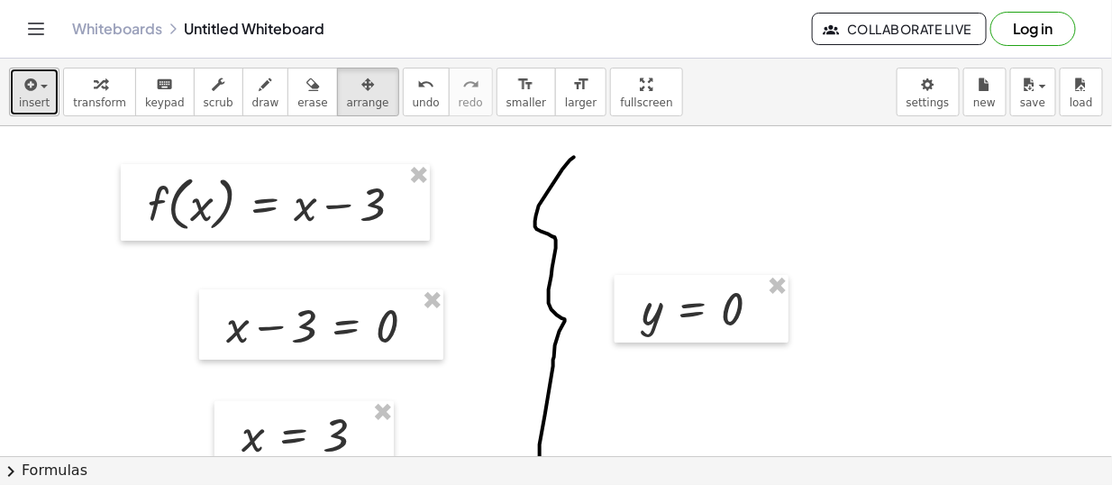
click at [28, 98] on span "insert" at bounding box center [34, 102] width 31 height 13
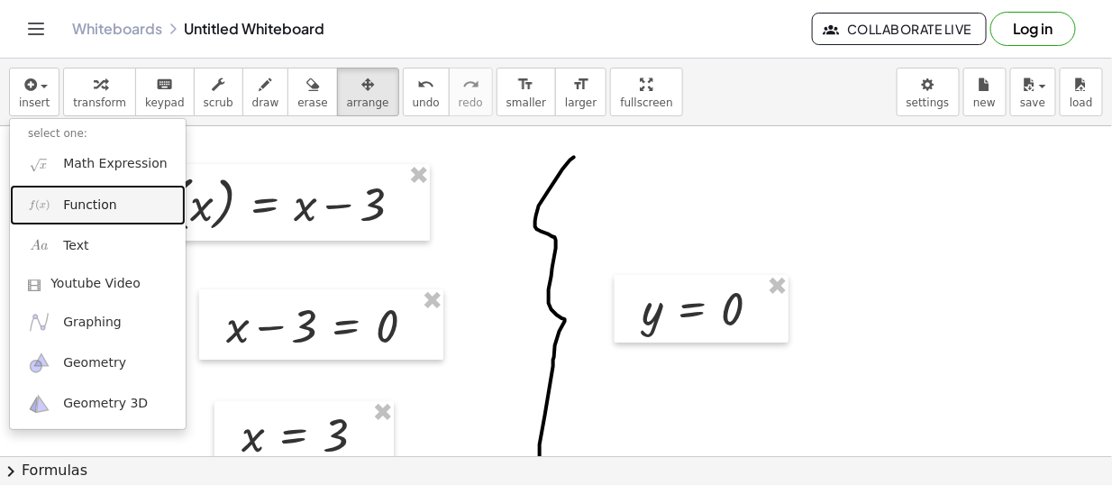
drag, startPoint x: 82, startPoint y: 214, endPoint x: 375, endPoint y: 313, distance: 308.8
click at [83, 214] on link "Function" at bounding box center [98, 205] width 176 height 41
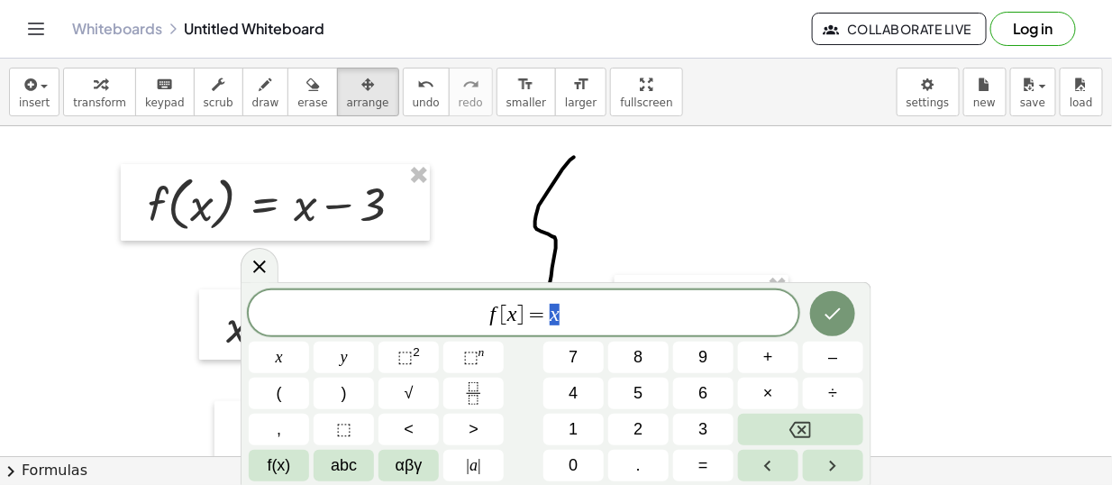
click at [518, 317] on span "]" at bounding box center [520, 315] width 7 height 22
click at [580, 315] on span "f [ 3 ] = x ​" at bounding box center [524, 314] width 550 height 25
